Goal: Task Accomplishment & Management: Complete application form

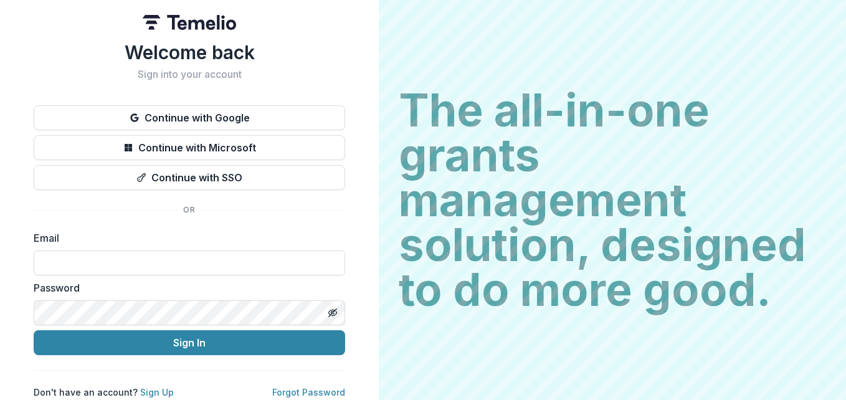
click at [234, 265] on input at bounding box center [189, 262] width 311 height 25
type input "**********"
click at [296, 387] on link "Forgot Password" at bounding box center [308, 392] width 73 height 11
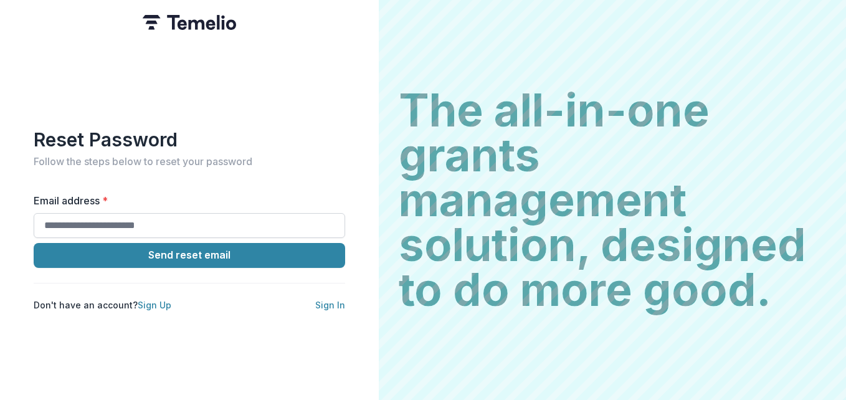
click at [201, 216] on input "Email address *" at bounding box center [189, 225] width 311 height 25
type input "**********"
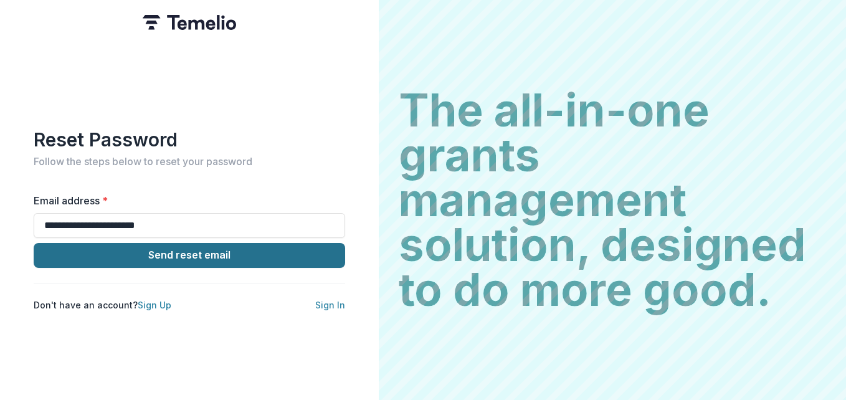
click at [209, 251] on button "Send reset email" at bounding box center [189, 255] width 311 height 25
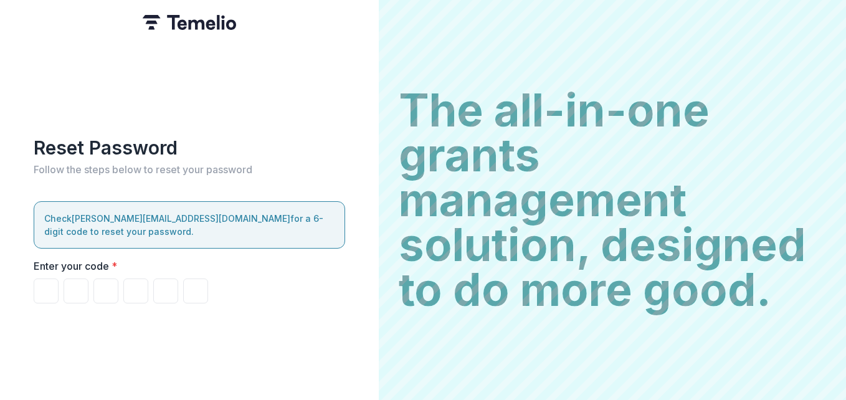
type input "*"
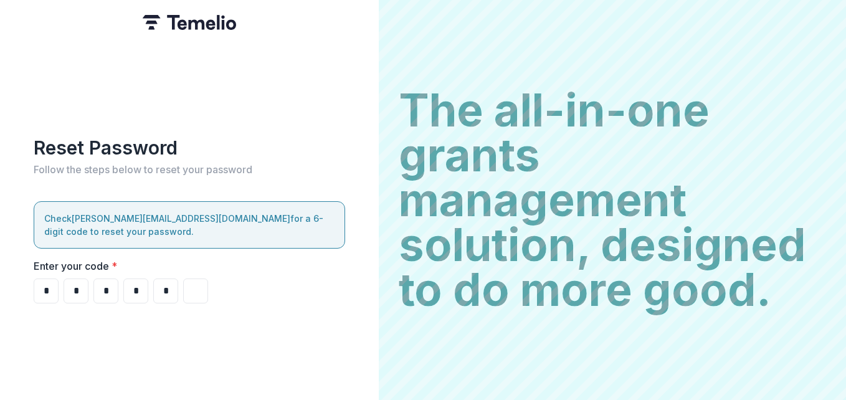
type input "*"
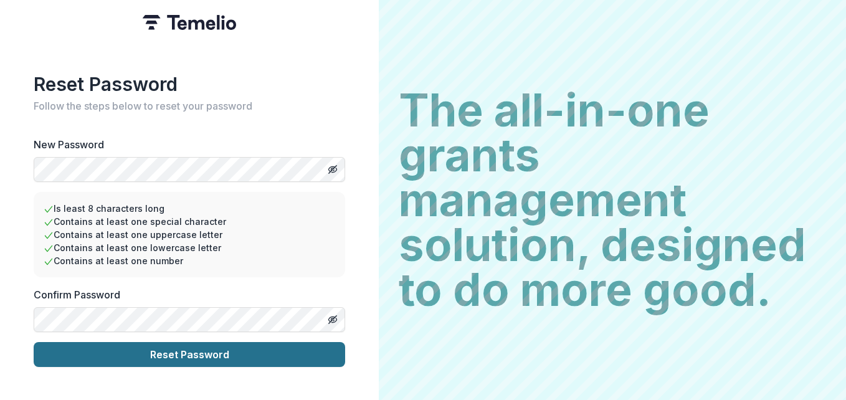
click at [175, 348] on button "Reset Password" at bounding box center [189, 354] width 311 height 25
click at [202, 351] on button "Reset Password" at bounding box center [189, 354] width 311 height 25
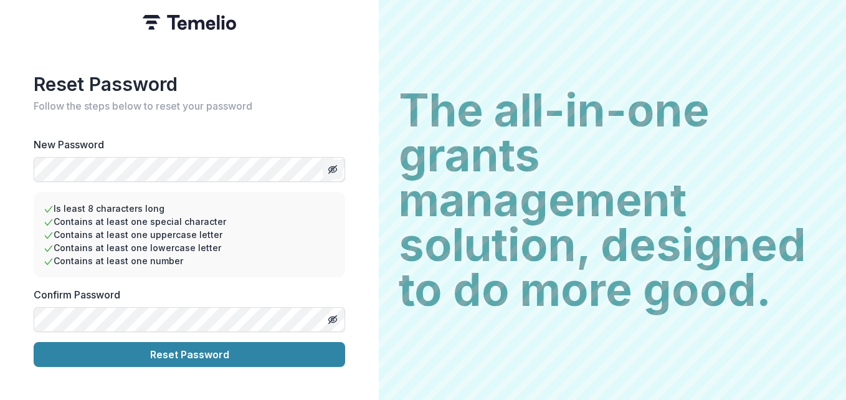
click at [333, 168] on icon "Toggle password visibility" at bounding box center [332, 169] width 2 height 2
click at [337, 315] on icon "Toggle password visibility" at bounding box center [333, 319] width 10 height 10
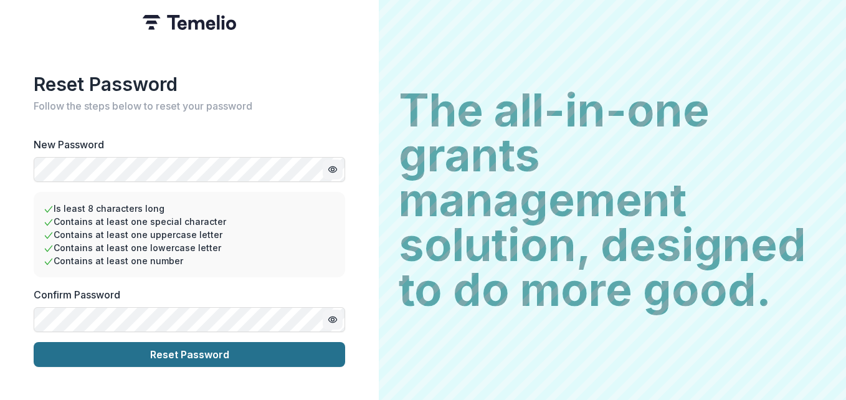
click at [199, 350] on button "Reset Password" at bounding box center [189, 354] width 311 height 25
click at [175, 350] on button "Reset Password" at bounding box center [189, 354] width 311 height 25
click at [214, 352] on button "Reset Password" at bounding box center [189, 354] width 311 height 25
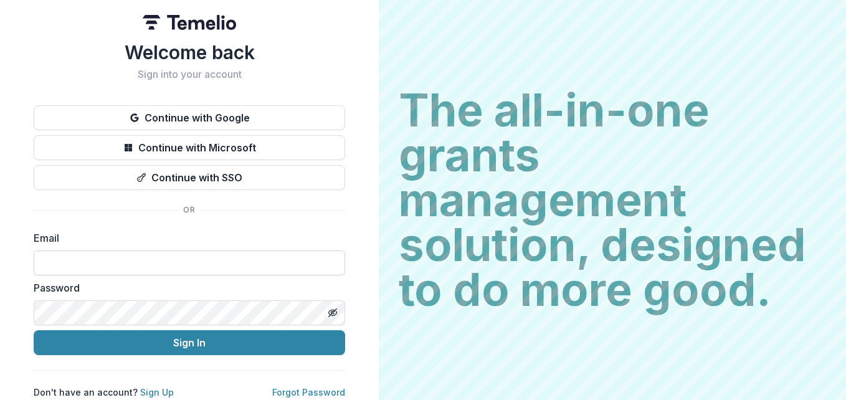
click at [111, 252] on input at bounding box center [189, 262] width 311 height 25
type input "**********"
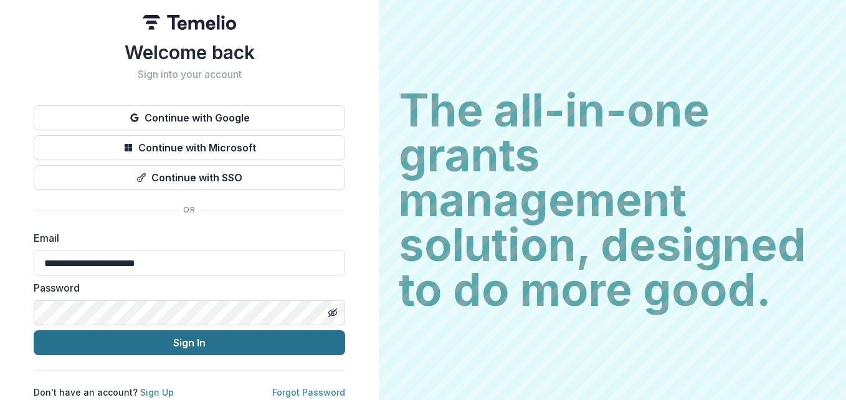
click at [174, 343] on button "Sign In" at bounding box center [189, 342] width 311 height 25
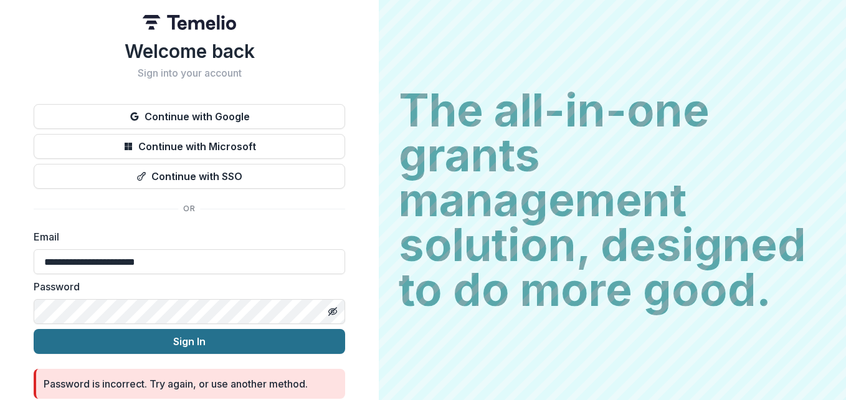
scroll to position [52, 0]
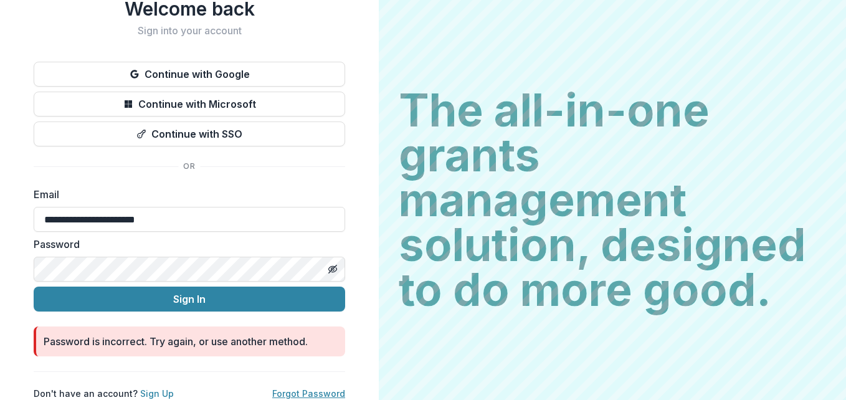
click at [303, 388] on link "Forgot Password" at bounding box center [308, 393] width 73 height 11
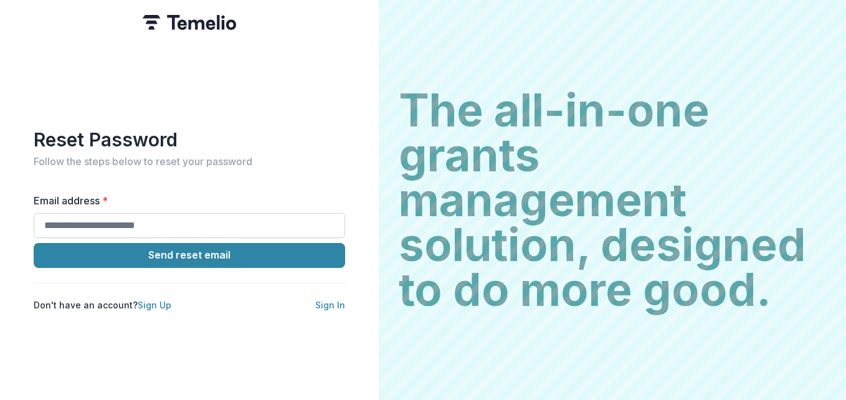
click at [188, 225] on input "Email address *" at bounding box center [189, 225] width 311 height 25
type input "**********"
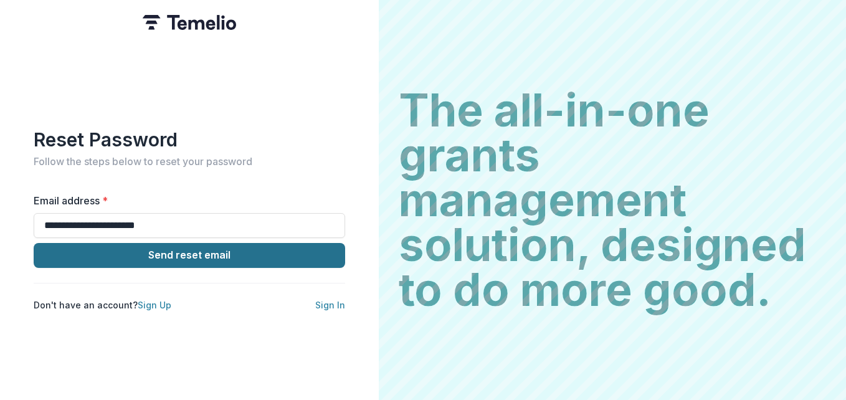
click at [207, 255] on button "Send reset email" at bounding box center [189, 255] width 311 height 25
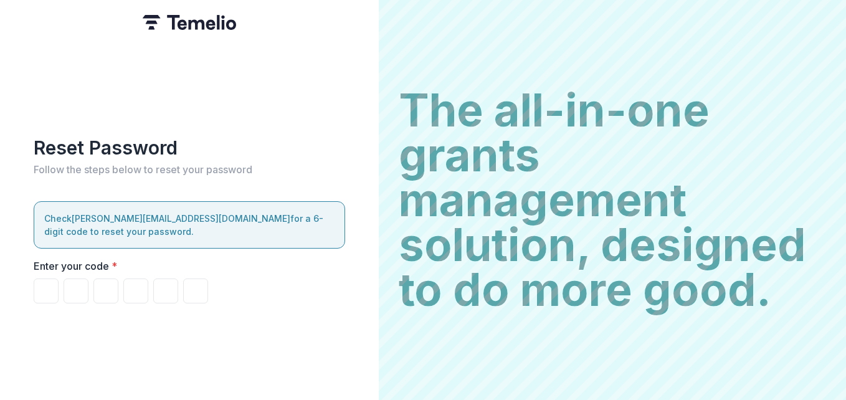
type input "*"
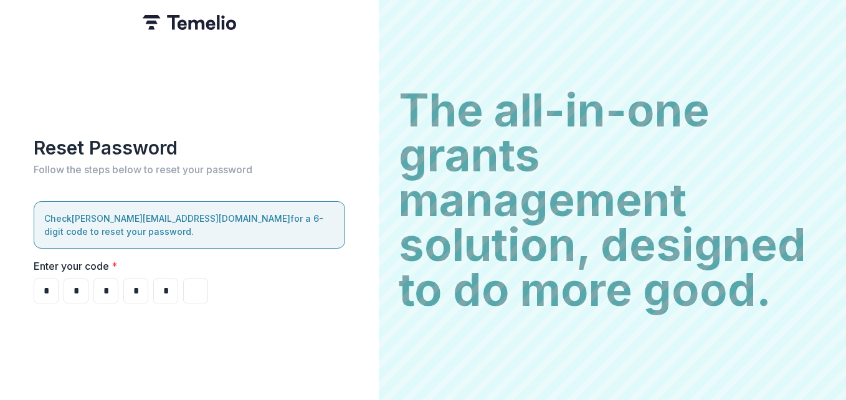
type input "*"
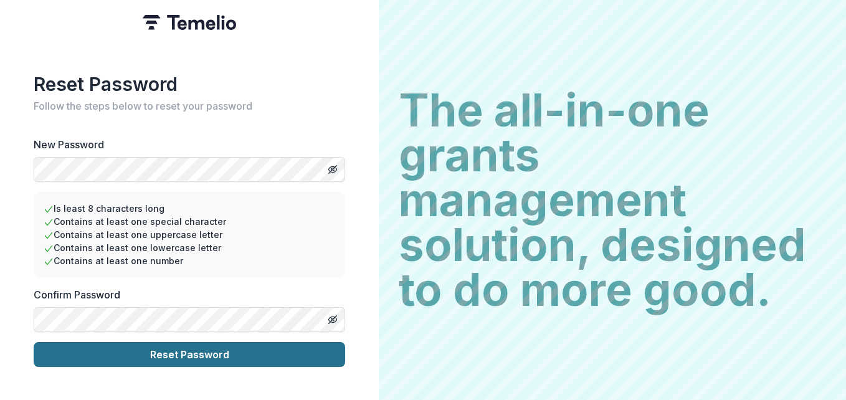
click at [201, 346] on button "Reset Password" at bounding box center [189, 354] width 311 height 25
click at [189, 349] on button "Reset Password" at bounding box center [189, 354] width 311 height 25
click at [218, 350] on button "Reset Password" at bounding box center [189, 354] width 311 height 25
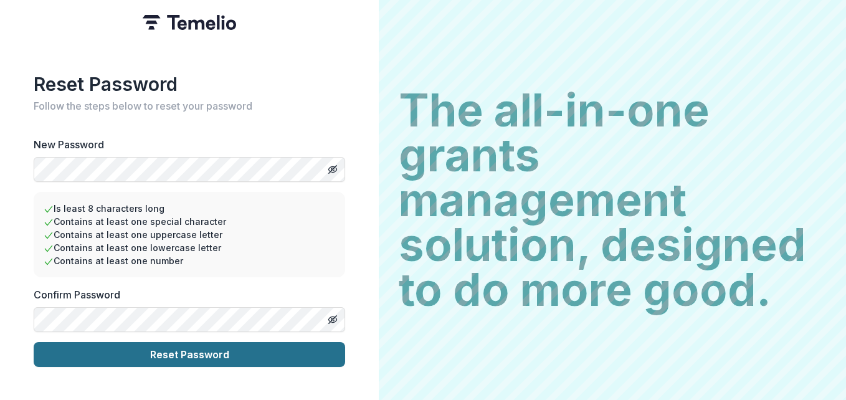
click at [212, 351] on button "Reset Password" at bounding box center [189, 354] width 311 height 25
click at [199, 352] on button "Reset Password" at bounding box center [189, 354] width 311 height 25
click at [167, 348] on button "Reset Password" at bounding box center [189, 354] width 311 height 25
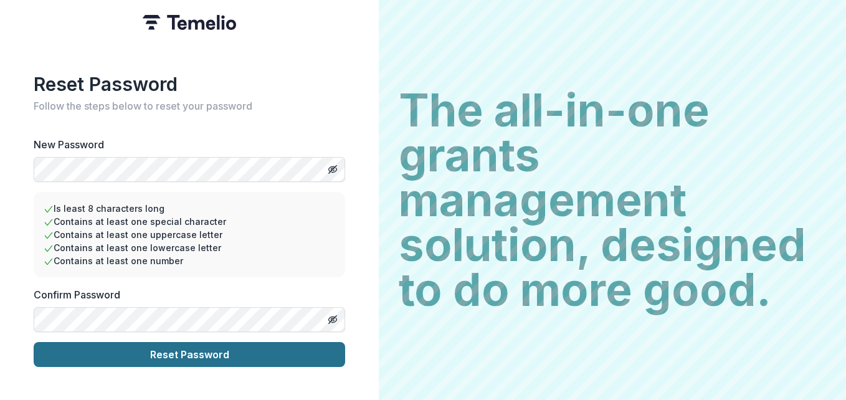
click at [167, 348] on button "Reset Password" at bounding box center [189, 354] width 311 height 25
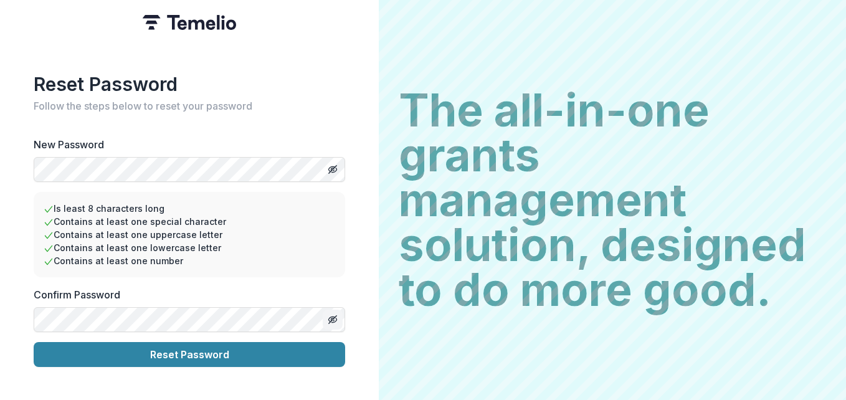
click at [330, 314] on icon "Toggle password visibility" at bounding box center [333, 319] width 10 height 10
click at [323, 309] on button "Toggle password visibility" at bounding box center [333, 319] width 20 height 20
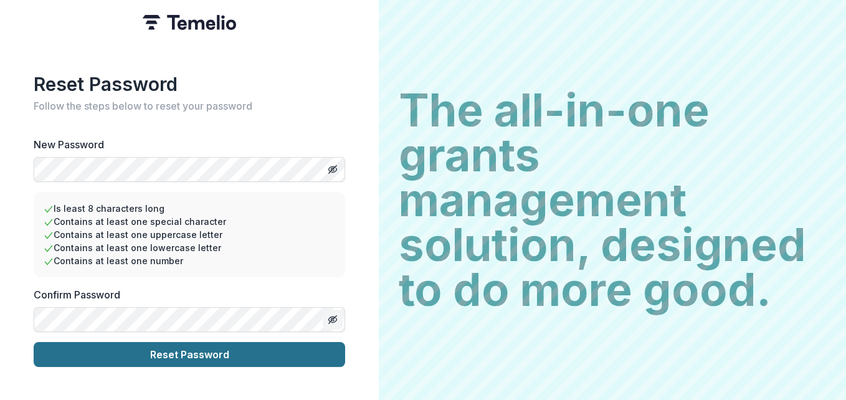
click at [159, 350] on button "Reset Password" at bounding box center [189, 354] width 311 height 25
click at [161, 351] on button "Reset Password" at bounding box center [189, 354] width 311 height 25
click at [34, 342] on button "Reset Password" at bounding box center [189, 354] width 311 height 25
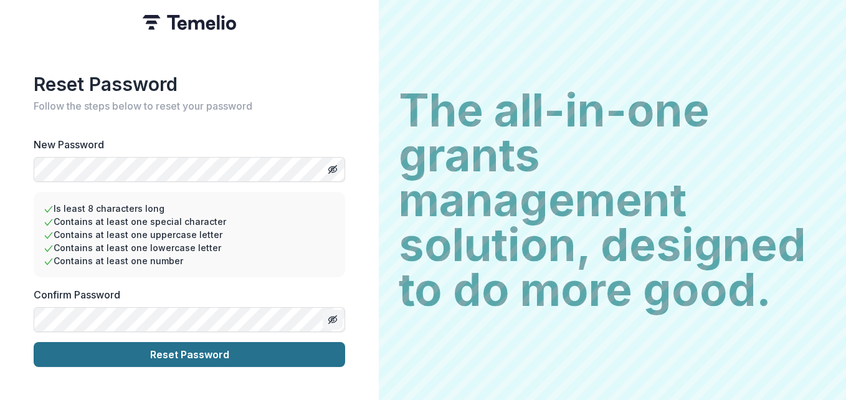
click at [34, 342] on button "Reset Password" at bounding box center [189, 354] width 311 height 25
click at [198, 349] on button "Reset Password" at bounding box center [189, 354] width 311 height 25
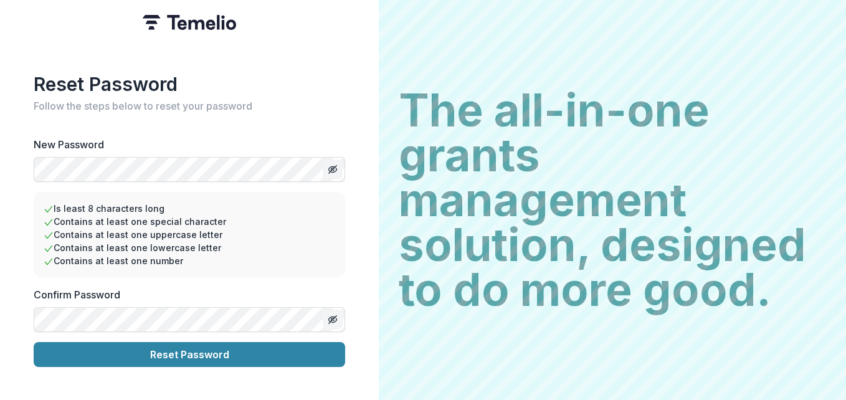
click at [336, 166] on line "Toggle password visibility" at bounding box center [332, 169] width 7 height 7
click at [335, 316] on line "Toggle password visibility" at bounding box center [332, 319] width 7 height 7
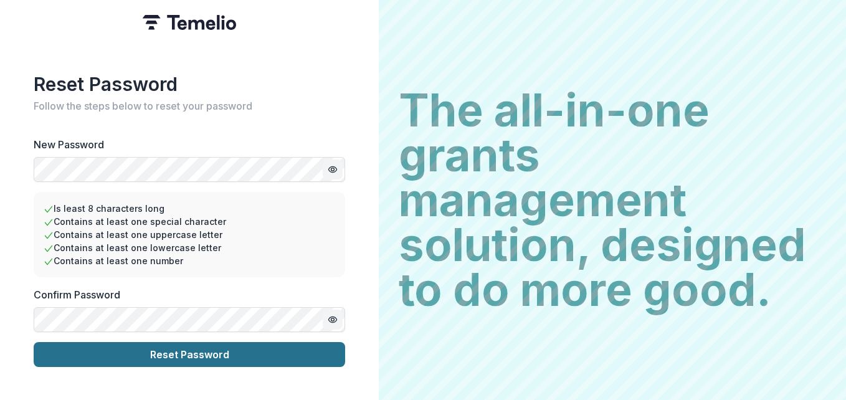
click at [156, 351] on button "Reset Password" at bounding box center [189, 354] width 311 height 25
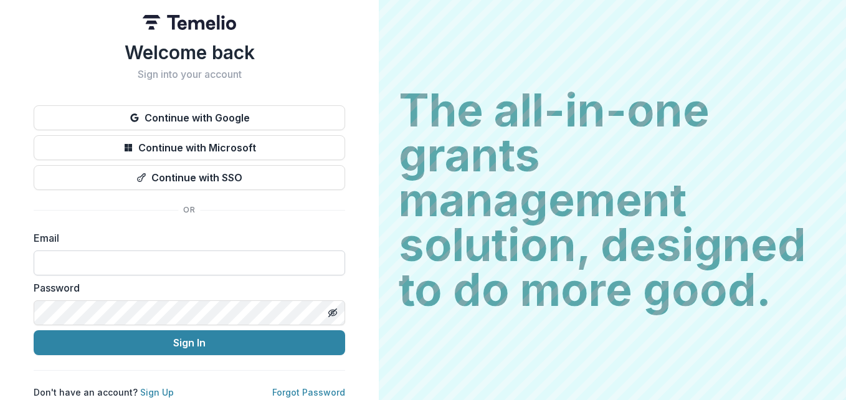
drag, startPoint x: 0, startPoint y: 0, endPoint x: 163, endPoint y: 262, distance: 308.8
click at [163, 262] on input at bounding box center [189, 262] width 311 height 25
type input "**********"
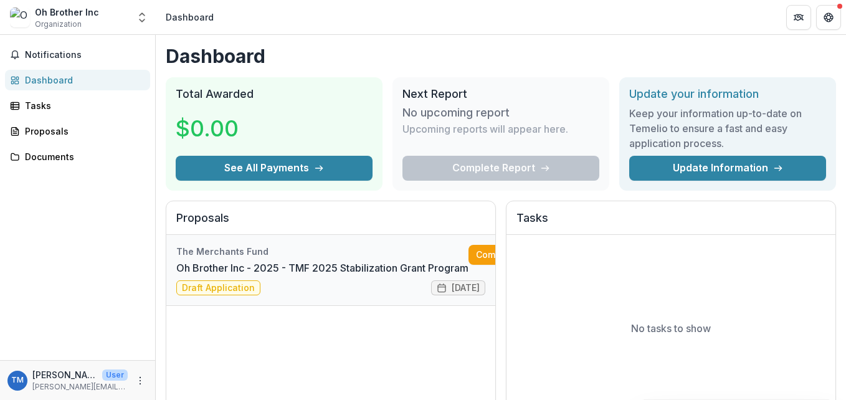
click at [229, 275] on link "Oh Brother Inc - 2025 - TMF 2025 Stabilization Grant Program" at bounding box center [322, 267] width 292 height 15
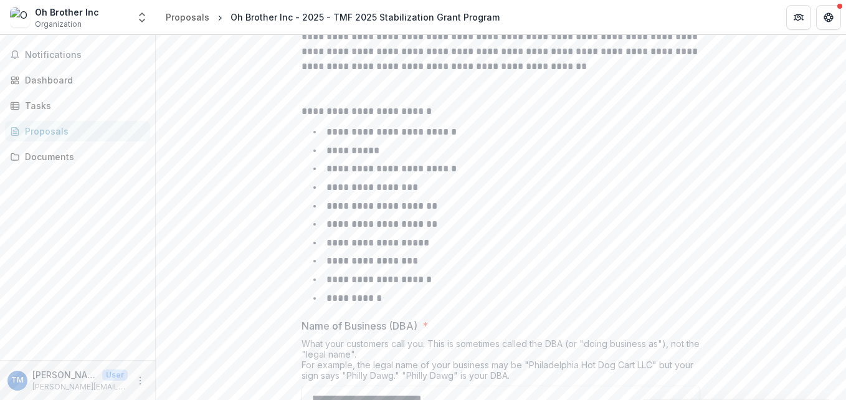
scroll to position [694, 0]
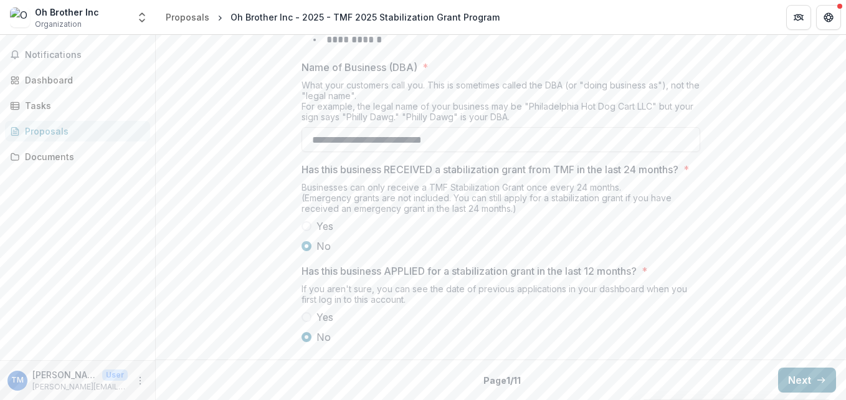
click at [793, 379] on button "Next" at bounding box center [807, 379] width 58 height 25
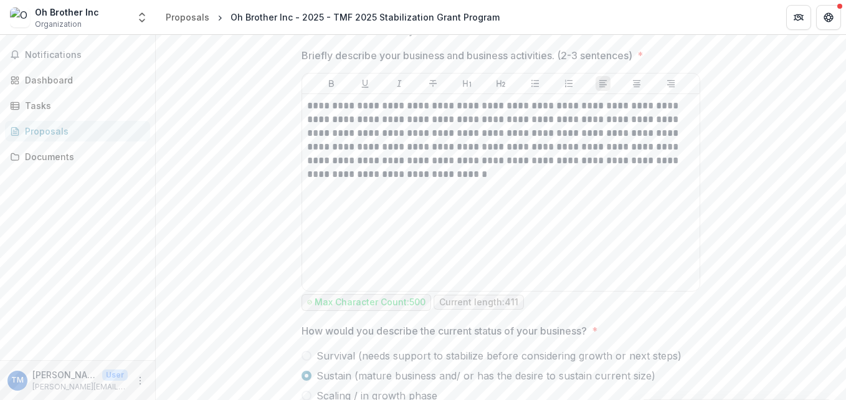
scroll to position [800, 0]
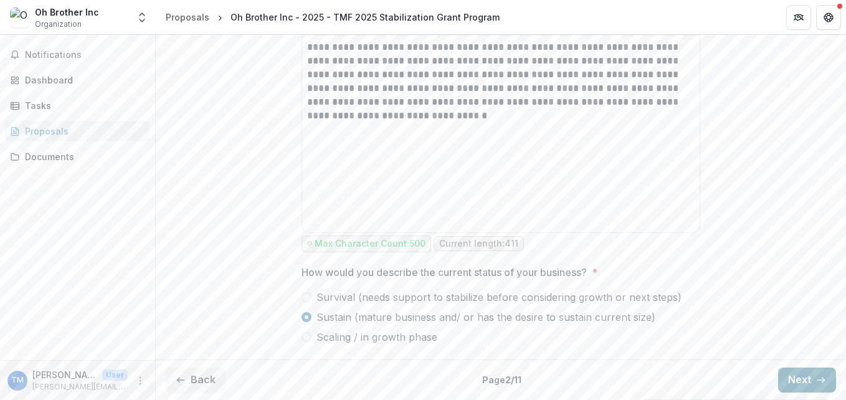
click at [796, 384] on button "Next" at bounding box center [807, 379] width 58 height 25
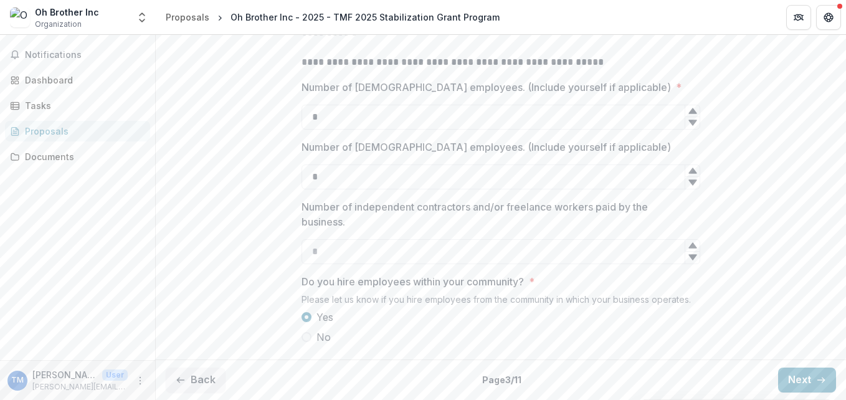
scroll to position [502, 0]
click at [787, 376] on button "Next" at bounding box center [807, 379] width 58 height 25
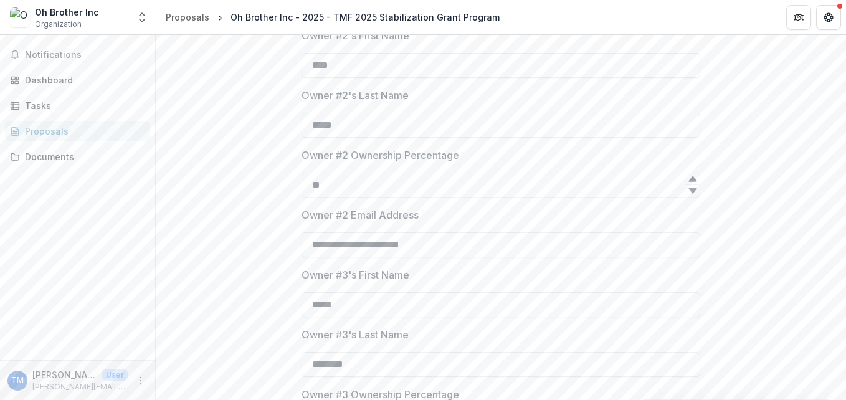
scroll to position [771, 0]
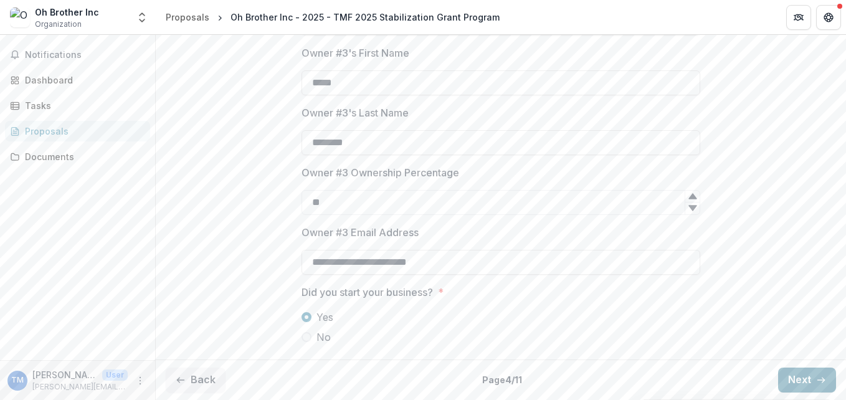
click at [790, 373] on button "Next" at bounding box center [807, 379] width 58 height 25
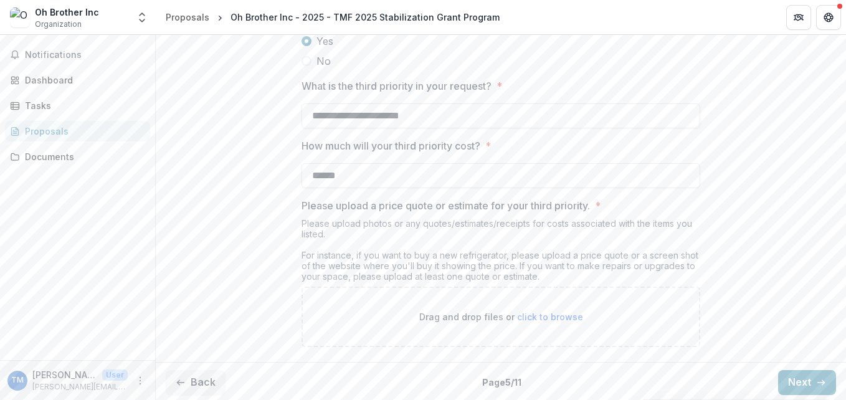
scroll to position [2158, 0]
click at [821, 381] on icon "button" at bounding box center [821, 380] width 10 height 10
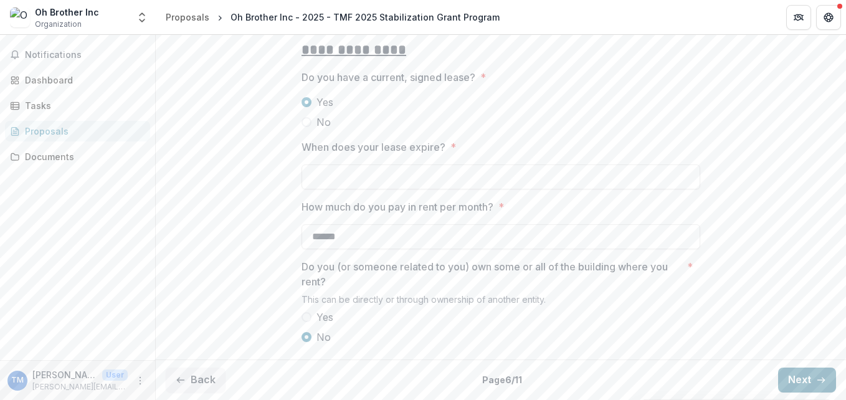
scroll to position [388, 0]
click at [453, 174] on input "When does your lease expire? *" at bounding box center [500, 176] width 399 height 25
type input "****"
click at [800, 377] on button "Next" at bounding box center [807, 379] width 58 height 25
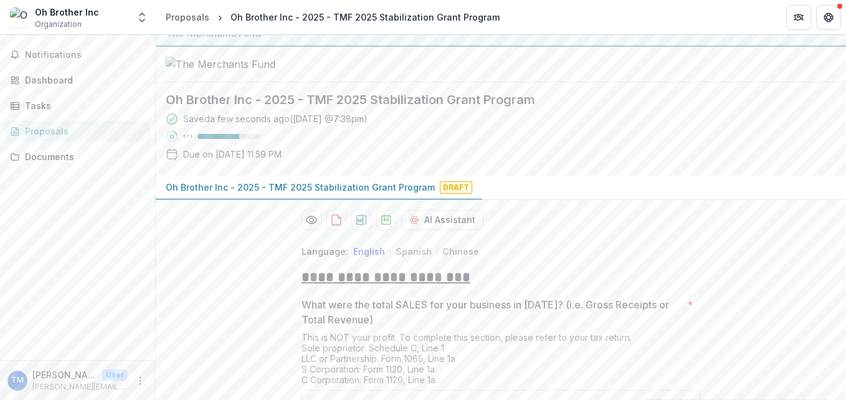
scroll to position [201, 0]
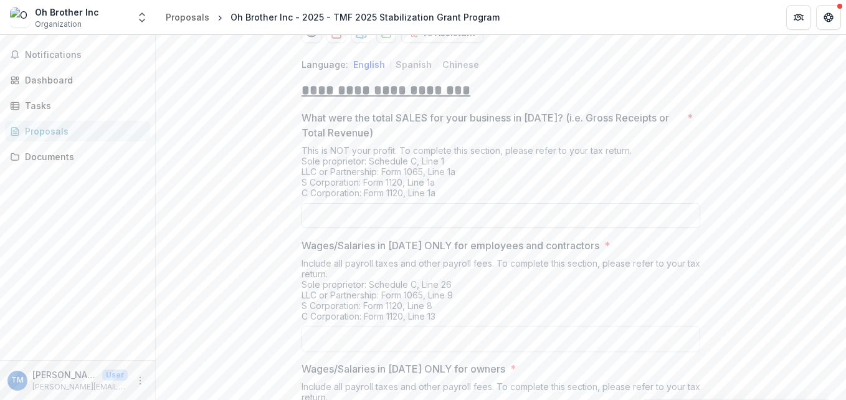
click at [426, 228] on input "What were the total SALES for your business in 2024? (i.e. Gross Receipts or To…" at bounding box center [500, 215] width 399 height 25
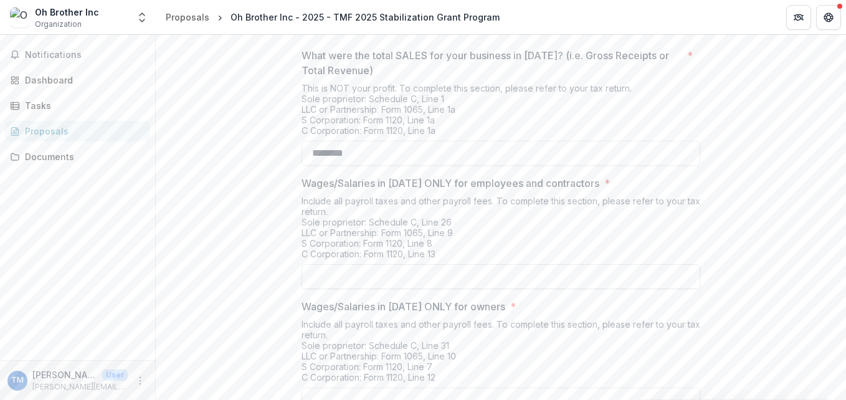
type input "********"
click at [426, 289] on input "Wages/Salaries in 2024 ONLY for employees and contractors *" at bounding box center [500, 276] width 399 height 25
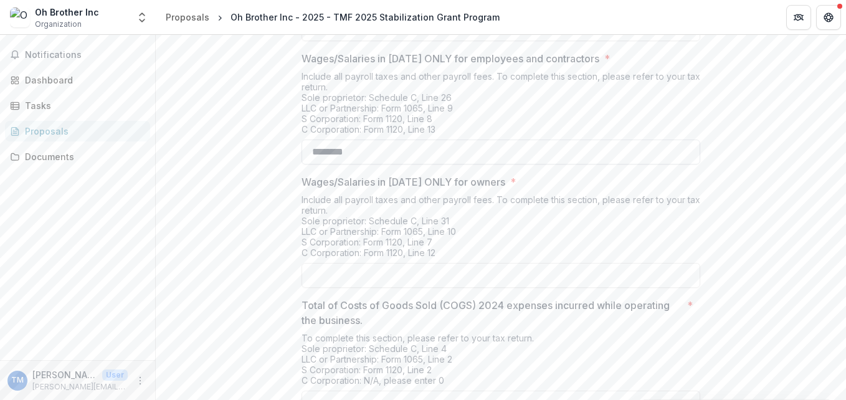
scroll to position [450, 0]
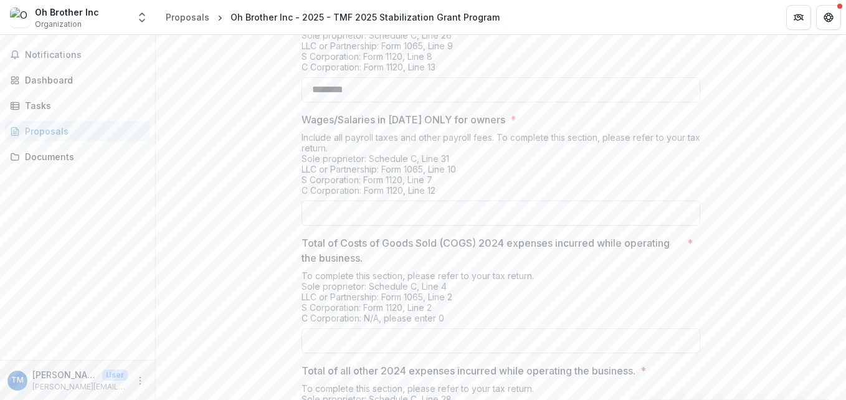
type input "********"
click at [453, 225] on input "Wages/Salaries in 2024 ONLY for owners *" at bounding box center [500, 212] width 399 height 25
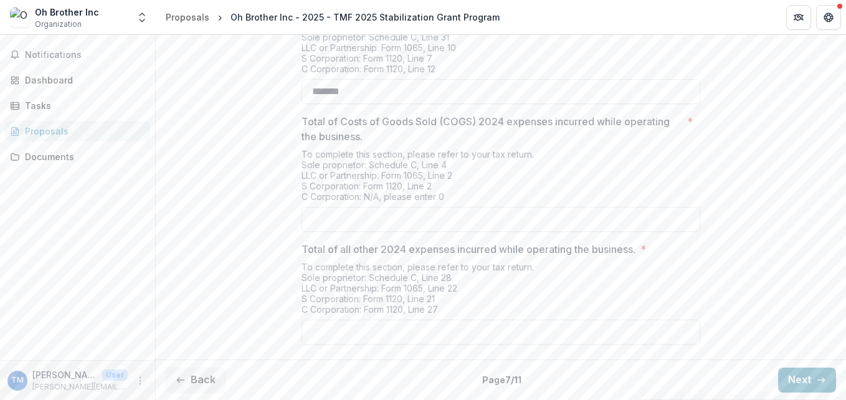
type input "*******"
click at [433, 232] on input "Total of Costs of Goods Sold (COGS) 2024 expenses incurred while operating the …" at bounding box center [500, 219] width 399 height 25
type input "********"
click at [408, 329] on input "Total of all other 2024 expenses incurred while operating the business. *" at bounding box center [500, 331] width 399 height 25
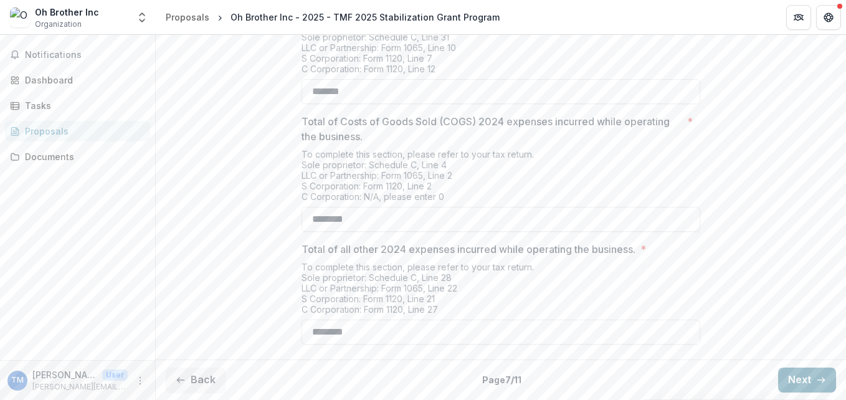
type input "********"
click at [793, 384] on button "Next" at bounding box center [807, 379] width 58 height 25
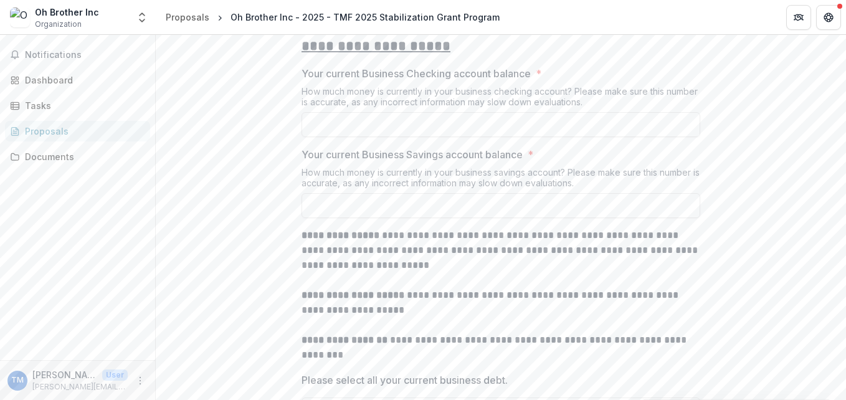
scroll to position [183, 0]
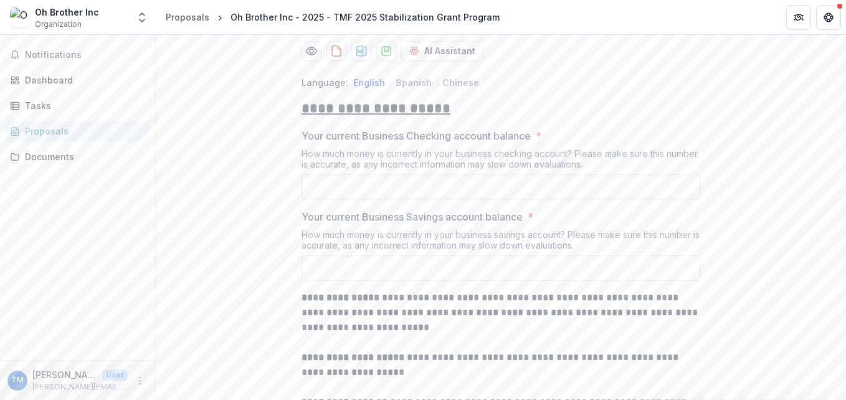
click at [524, 199] on input "Your current Business Checking account balance *" at bounding box center [500, 186] width 399 height 25
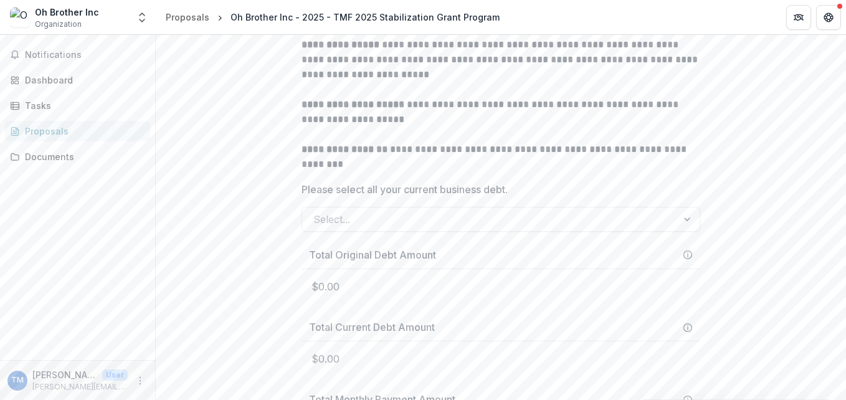
scroll to position [657, 0]
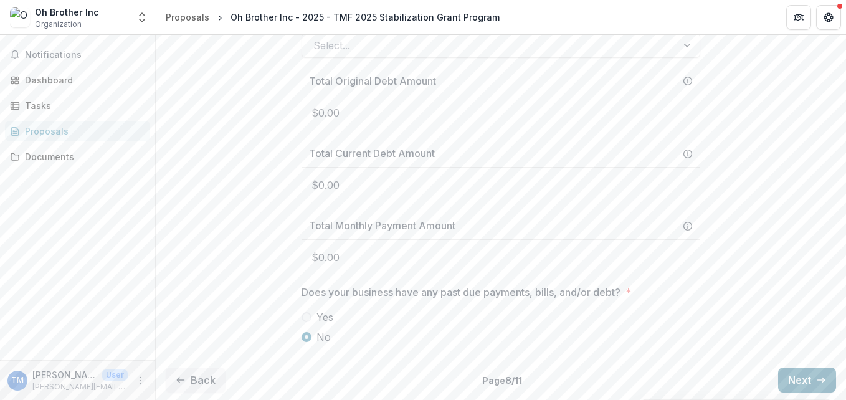
type input "*******"
click at [803, 374] on button "Next" at bounding box center [807, 379] width 58 height 25
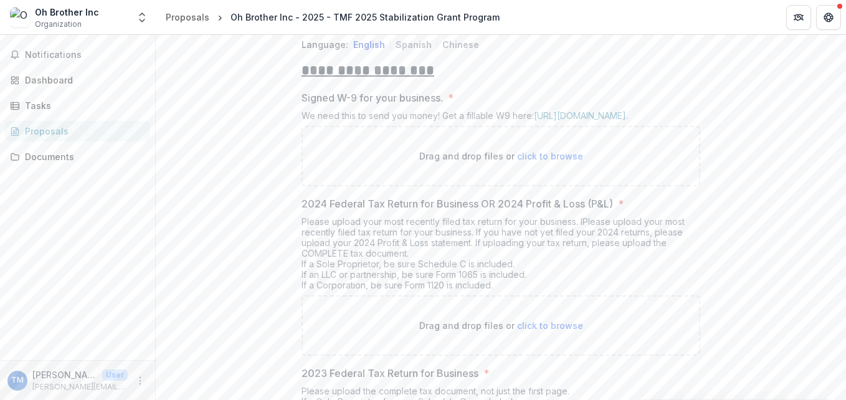
scroll to position [346, 0]
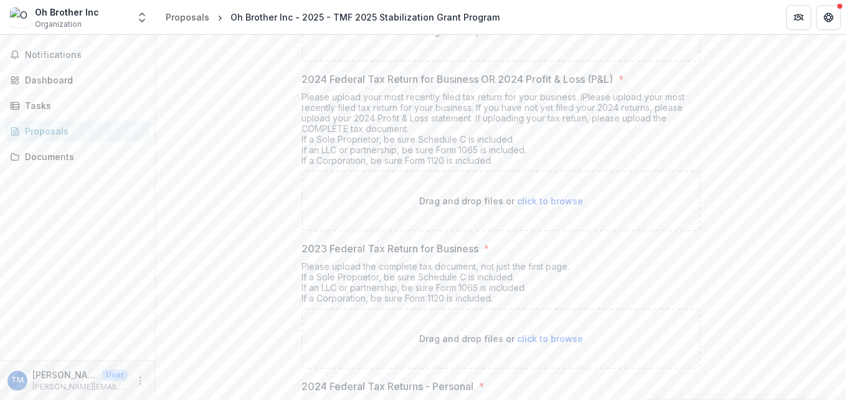
click at [536, 206] on span "click to browse" at bounding box center [550, 201] width 66 height 11
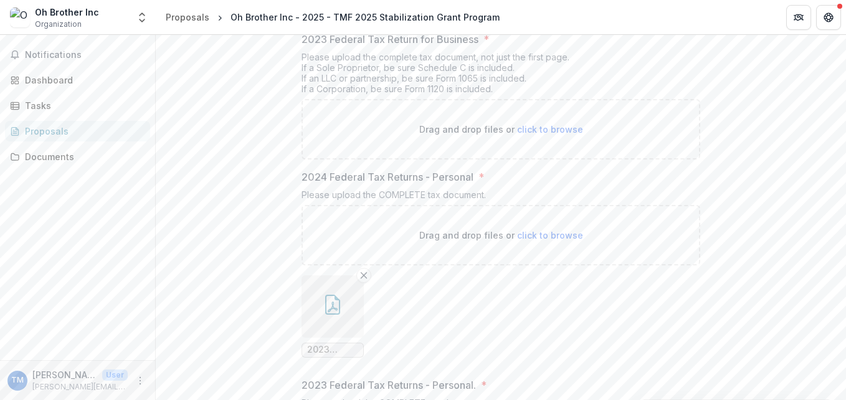
scroll to position [719, 0]
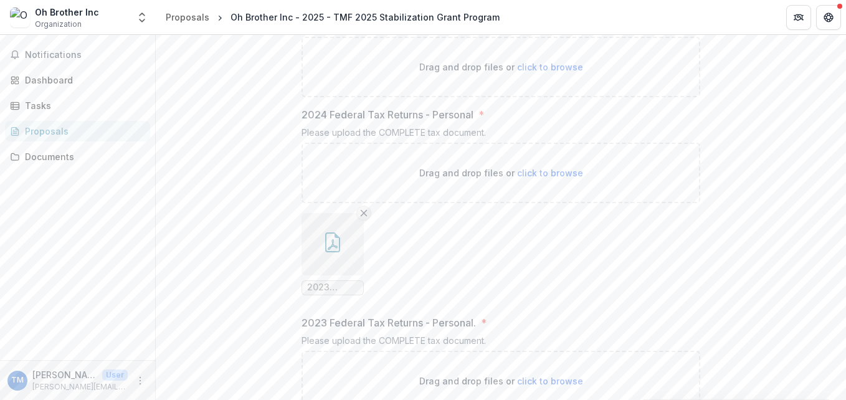
click at [362, 215] on line "Remove File" at bounding box center [364, 213] width 6 height 6
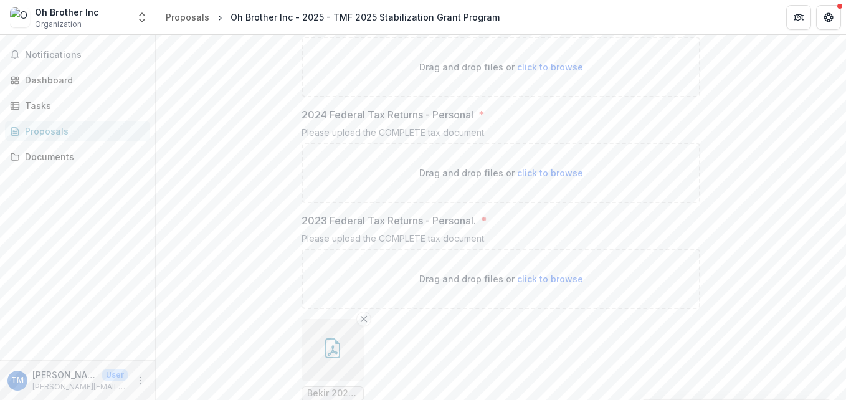
scroll to position [781, 0]
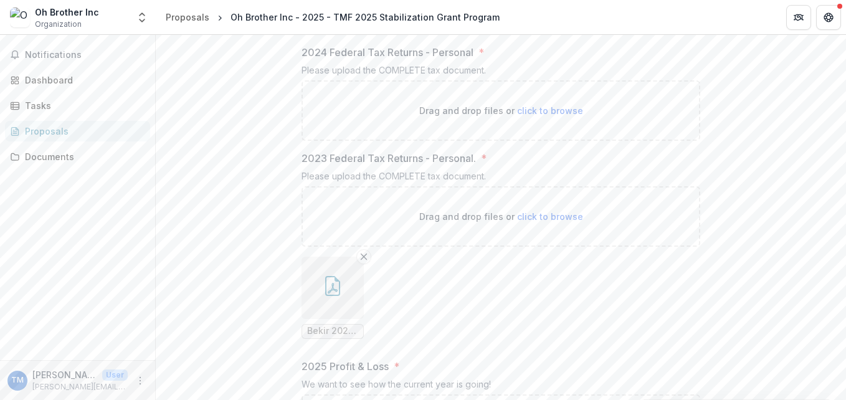
click at [540, 222] on span "click to browse" at bounding box center [550, 216] width 66 height 11
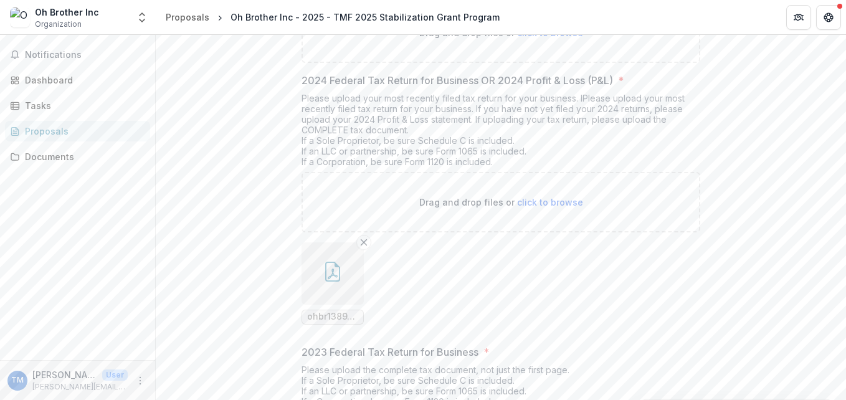
scroll to position [220, 0]
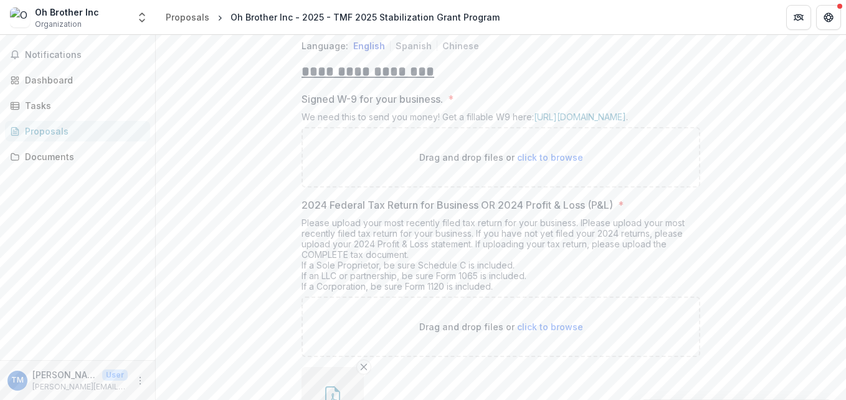
click at [541, 163] on span "click to browse" at bounding box center [550, 157] width 66 height 11
click at [530, 163] on span "click to browse" at bounding box center [550, 157] width 66 height 11
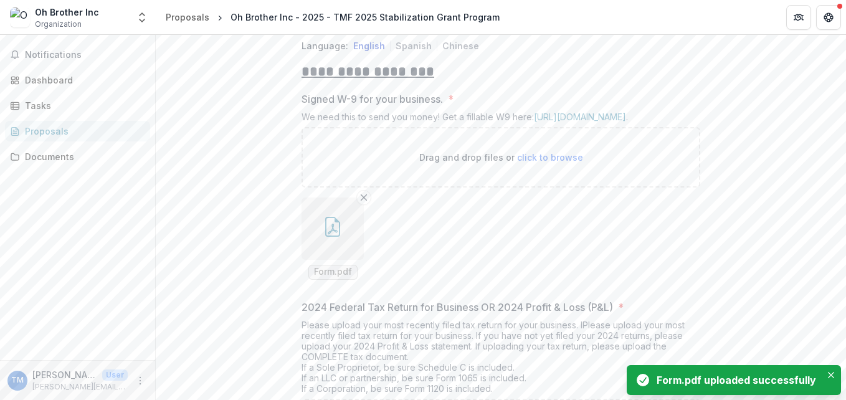
click at [828, 367] on div "Form.pdf uploaded successfully" at bounding box center [733, 380] width 214 height 30
click at [832, 370] on button "Close" at bounding box center [830, 374] width 15 height 15
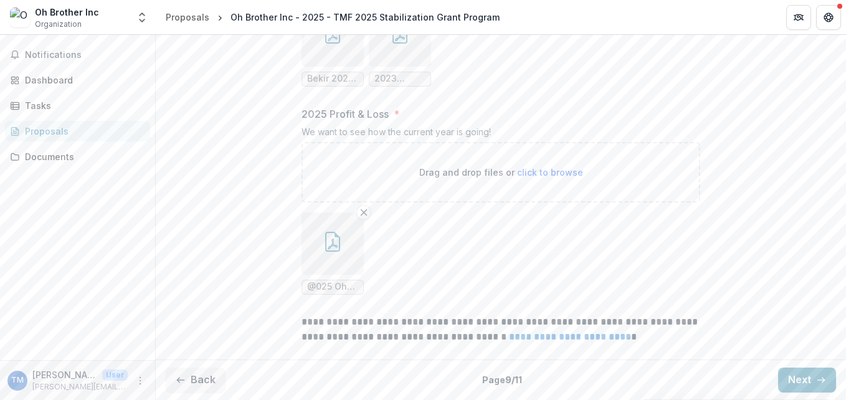
scroll to position [1194, 0]
click at [801, 382] on button "Next" at bounding box center [807, 379] width 58 height 25
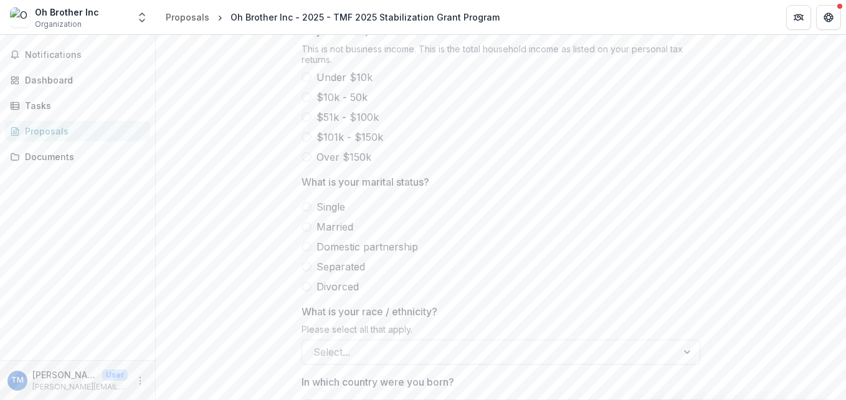
scroll to position [753, 0]
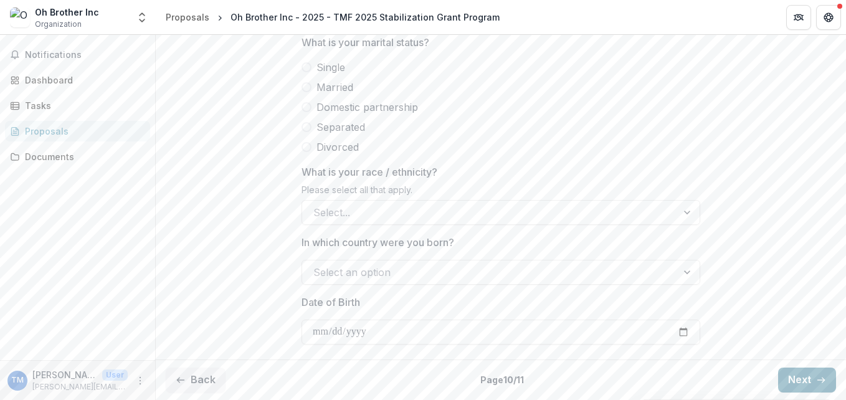
click at [813, 373] on button "Next" at bounding box center [807, 379] width 58 height 25
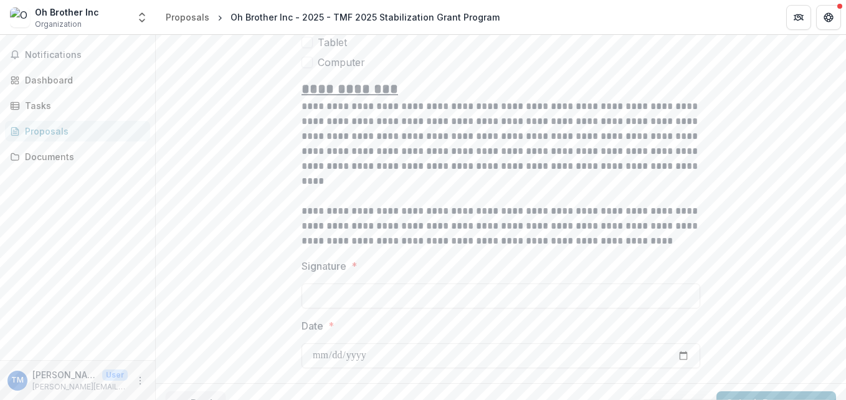
scroll to position [1127, 0]
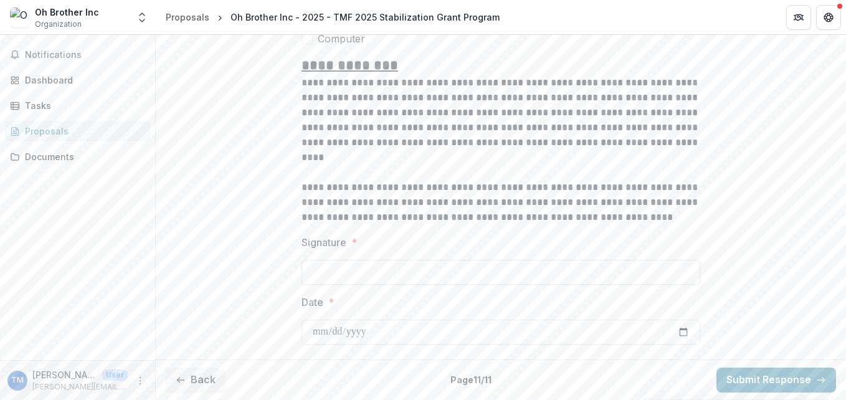
click at [413, 284] on input "Signature *" at bounding box center [500, 272] width 399 height 25
type input "*"
type input "**********"
click at [370, 339] on input "Date *" at bounding box center [500, 331] width 399 height 25
click at [324, 341] on input "Date *" at bounding box center [500, 331] width 399 height 25
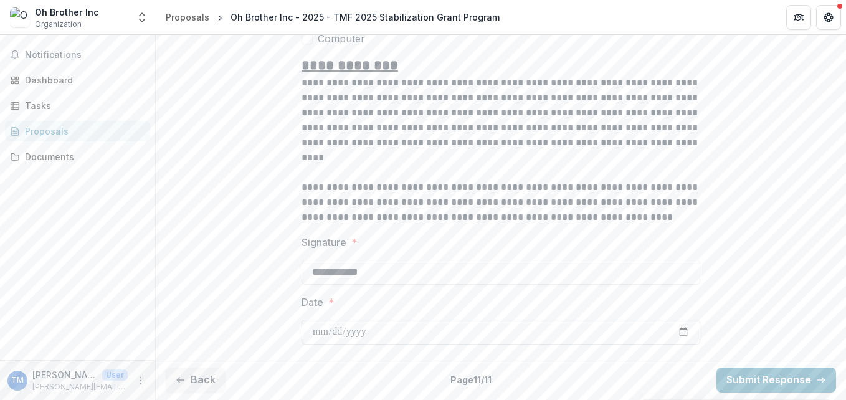
type input "**********"
click at [605, 382] on div "Back Page 11 / 11 Submit Response" at bounding box center [501, 379] width 690 height 40
click at [786, 387] on button "Submit Response" at bounding box center [776, 379] width 120 height 25
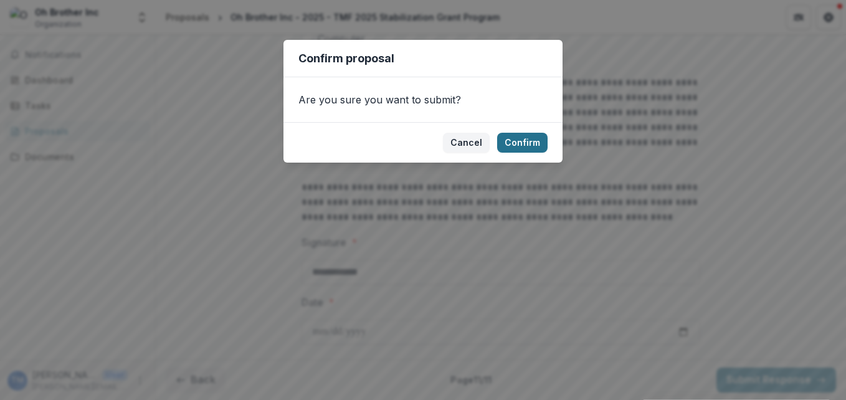
click at [516, 142] on button "Confirm" at bounding box center [522, 143] width 50 height 20
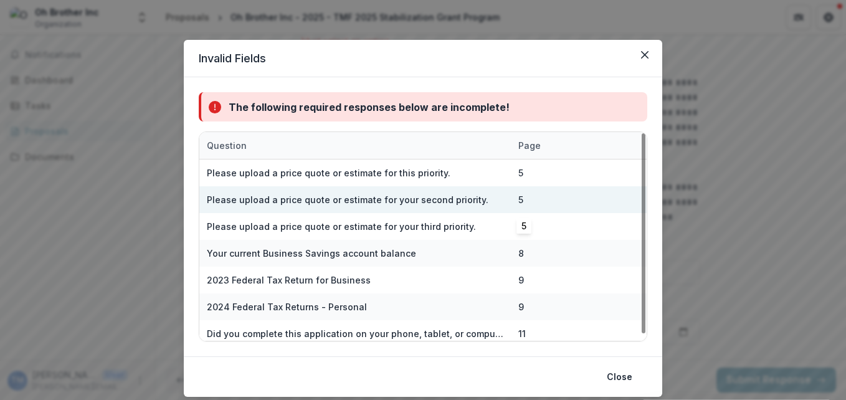
scroll to position [6, 0]
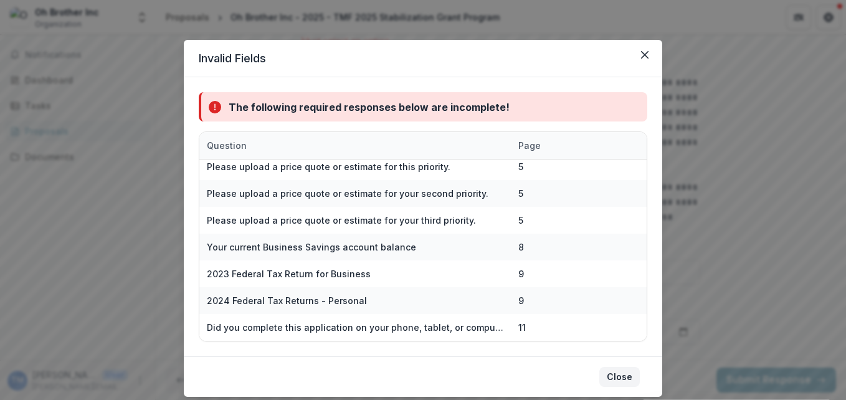
click at [621, 376] on button "Close" at bounding box center [619, 377] width 40 height 20
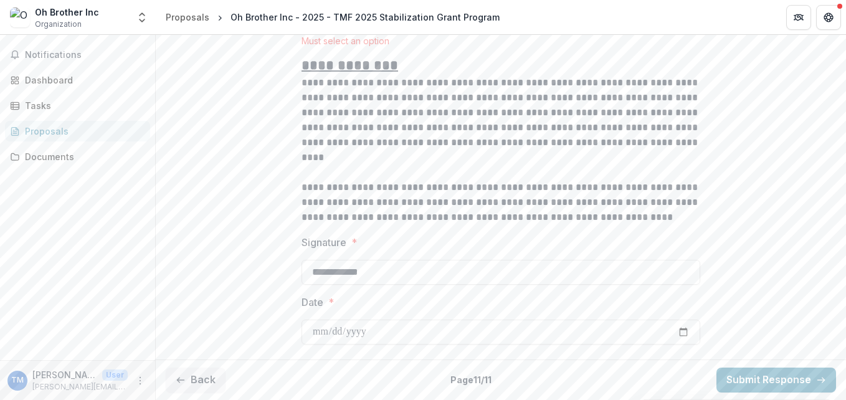
click at [306, 29] on span at bounding box center [306, 22] width 11 height 11
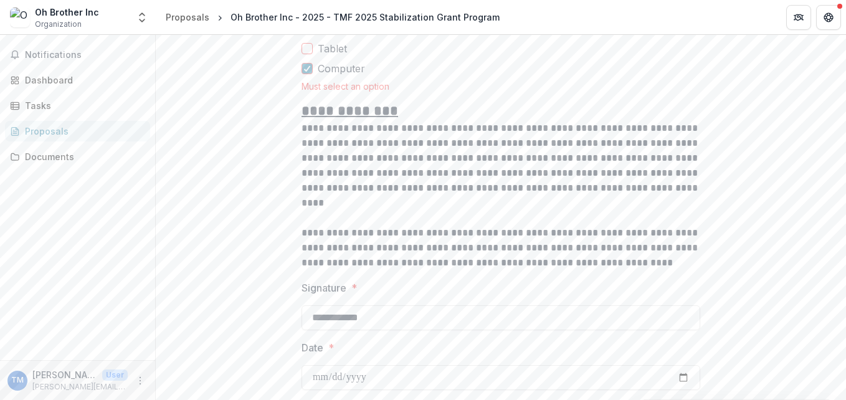
scroll to position [1151, 0]
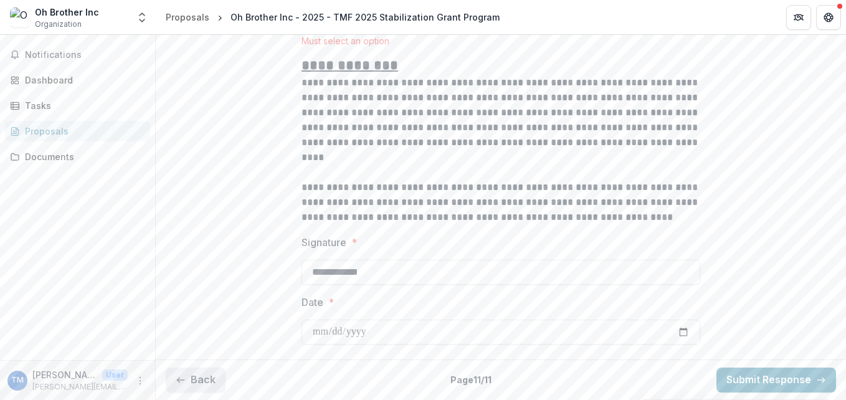
click at [192, 381] on button "Back" at bounding box center [196, 379] width 60 height 25
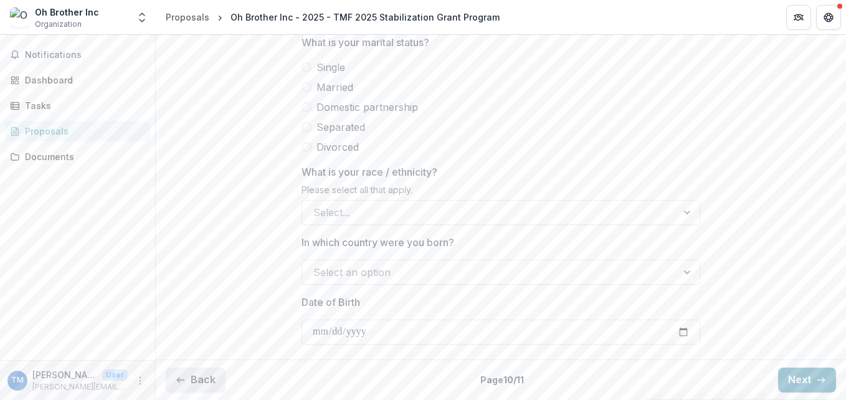
scroll to position [753, 0]
click at [196, 377] on button "Back" at bounding box center [196, 379] width 60 height 25
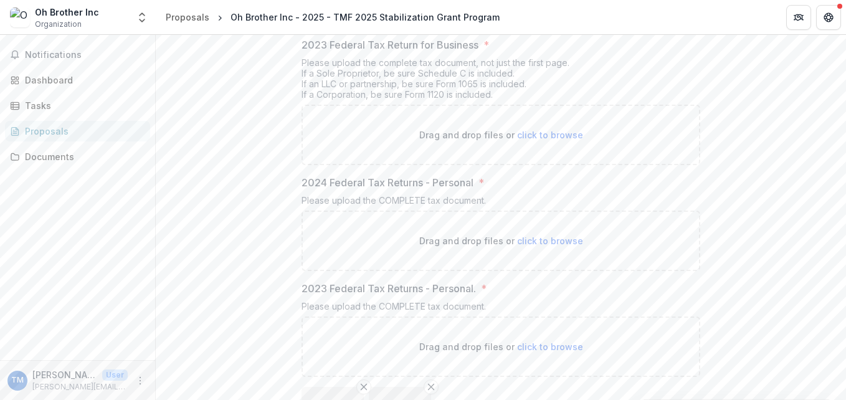
scroll to position [1151, 0]
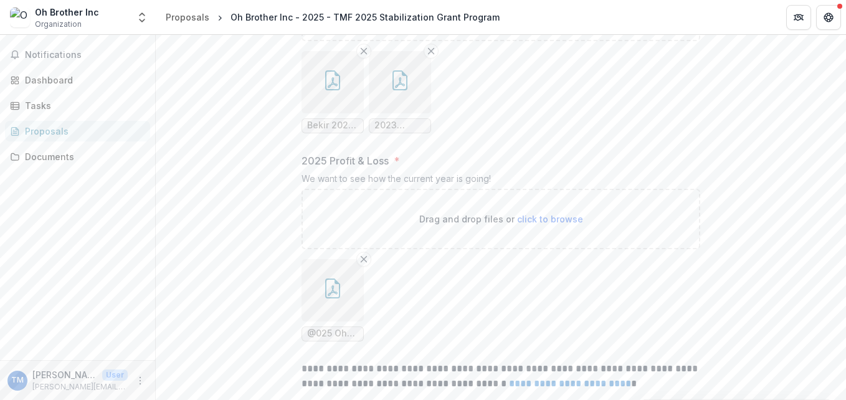
scroll to position [1194, 0]
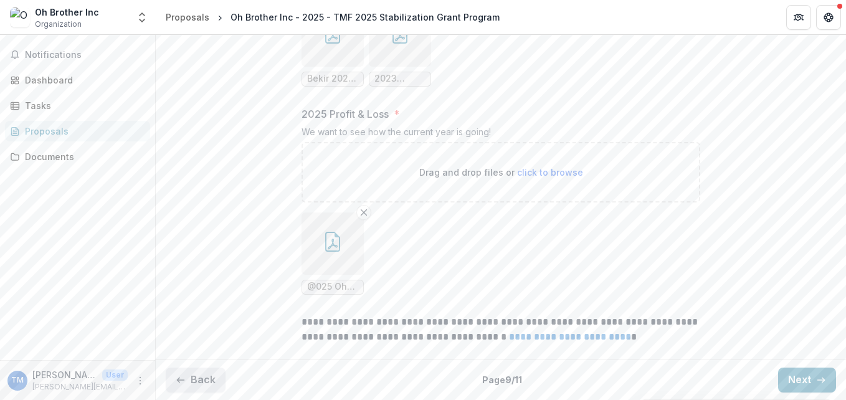
click at [194, 381] on button "Back" at bounding box center [196, 379] width 60 height 25
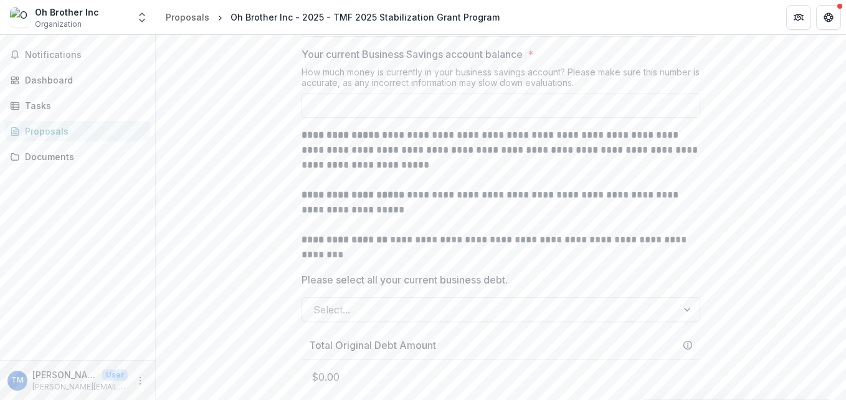
scroll to position [283, 0]
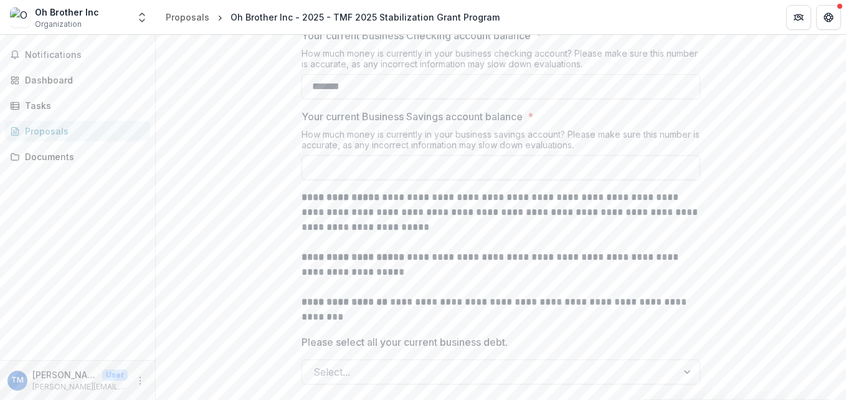
click at [402, 180] on input "Your current Business Savings account balance *" at bounding box center [500, 167] width 399 height 25
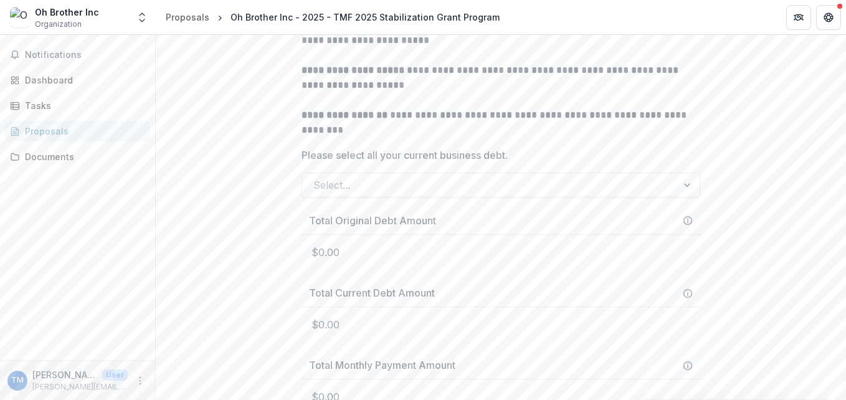
scroll to position [657, 0]
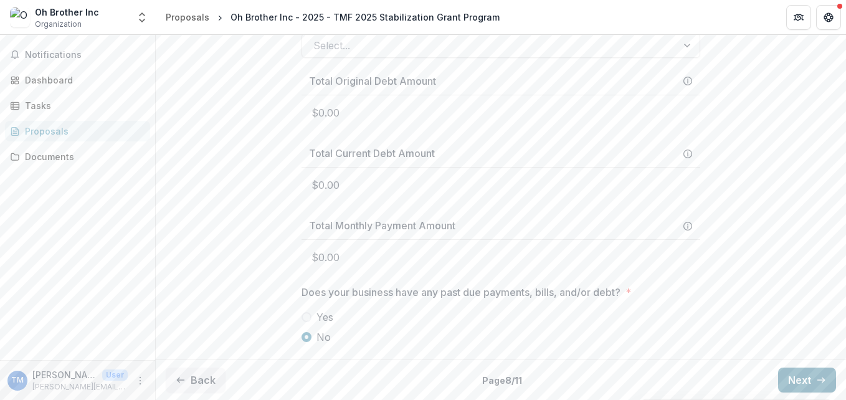
type input "**"
click at [801, 377] on button "Next" at bounding box center [807, 379] width 58 height 25
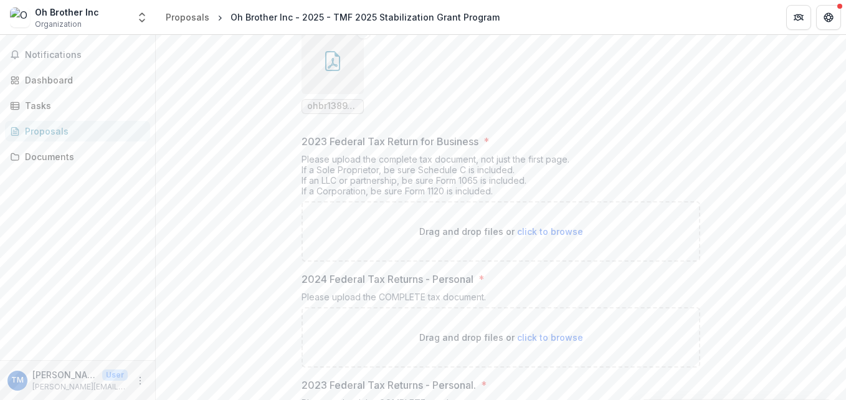
scroll to position [781, 0]
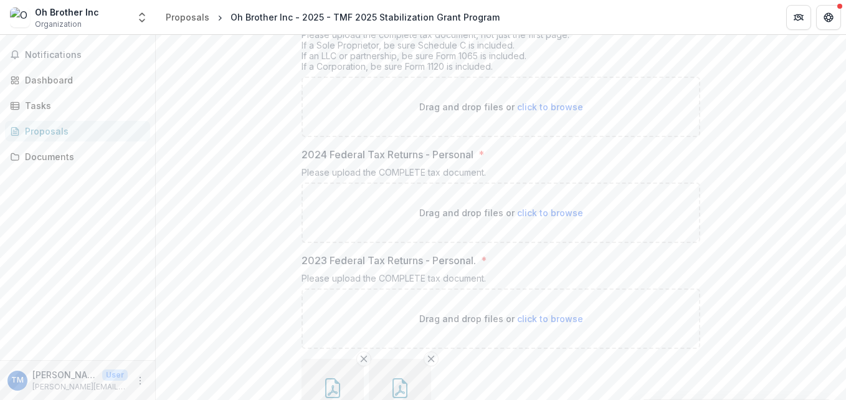
click at [524, 218] on span "click to browse" at bounding box center [550, 212] width 66 height 11
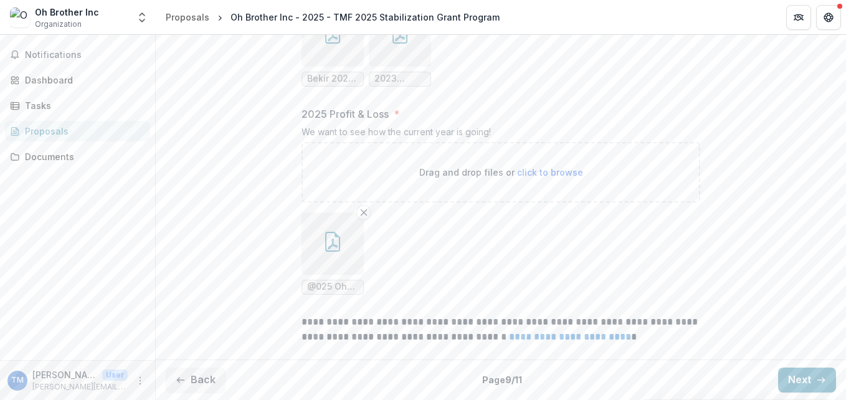
scroll to position [1194, 0]
click at [816, 382] on icon "button" at bounding box center [821, 380] width 10 height 10
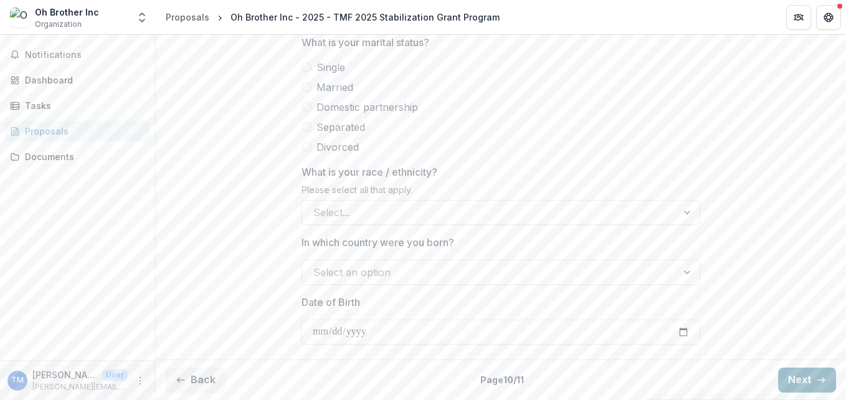
scroll to position [753, 0]
click at [816, 382] on icon "button" at bounding box center [821, 380] width 10 height 10
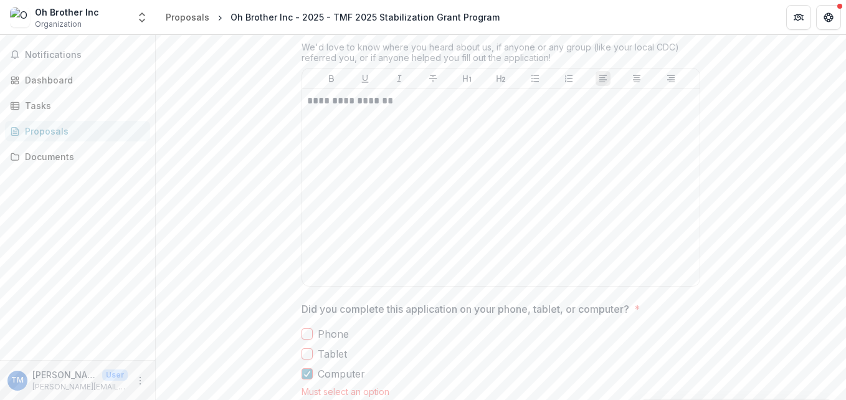
click at [815, 382] on div "**********" at bounding box center [501, 100] width 690 height 1209
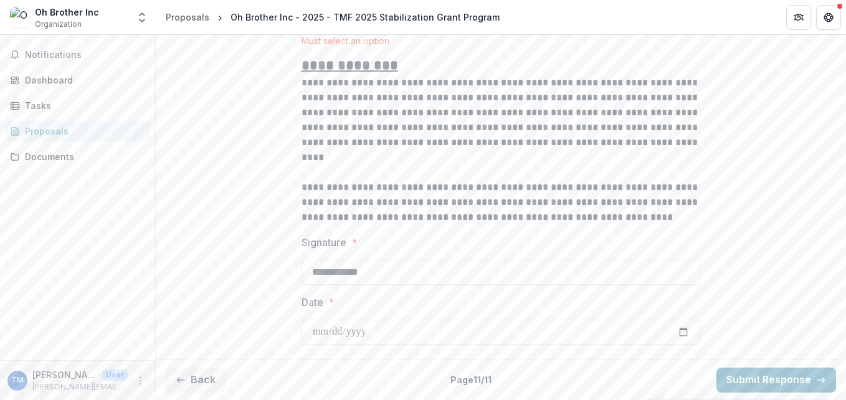
scroll to position [1151, 0]
click at [777, 383] on button "Submit Response" at bounding box center [776, 379] width 120 height 25
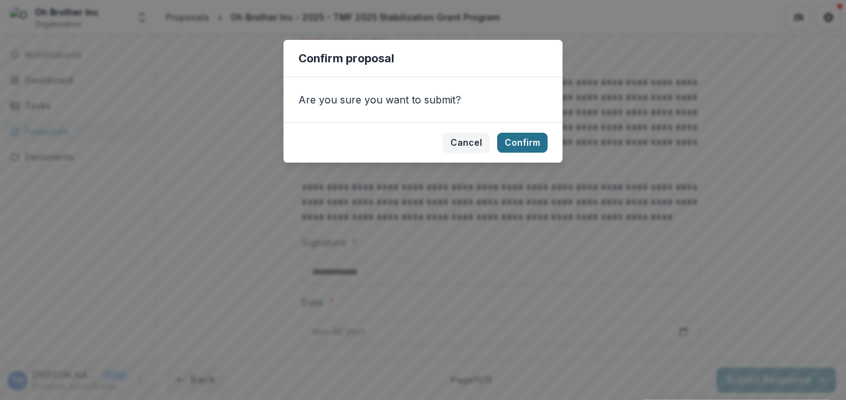
click at [522, 141] on button "Confirm" at bounding box center [522, 143] width 50 height 20
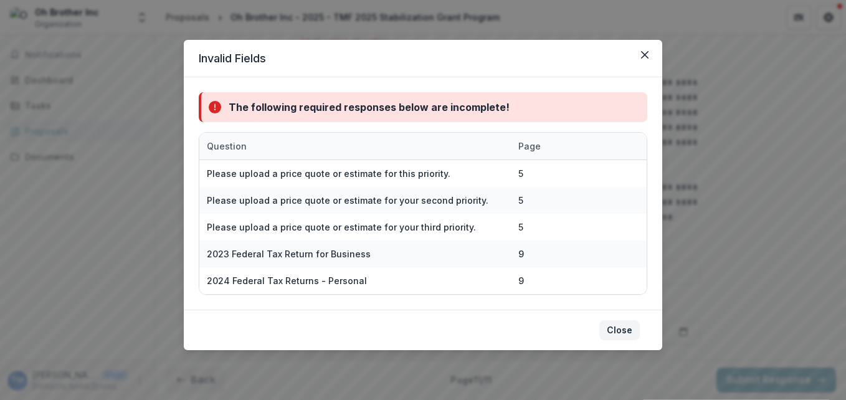
click at [622, 329] on button "Close" at bounding box center [619, 330] width 40 height 20
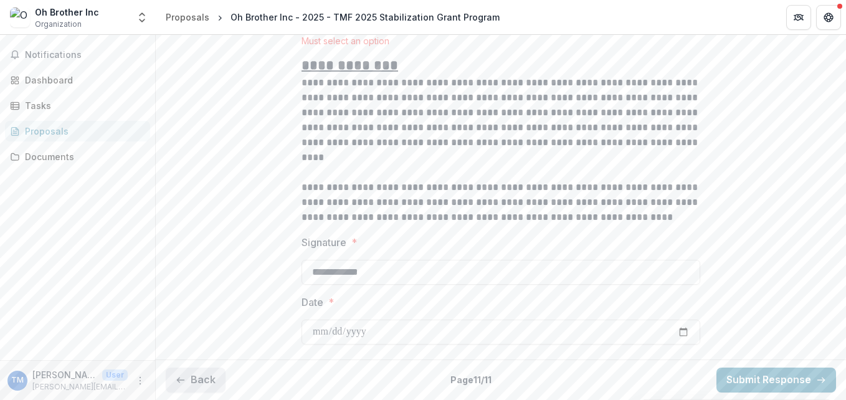
click at [206, 376] on button "Back" at bounding box center [196, 379] width 60 height 25
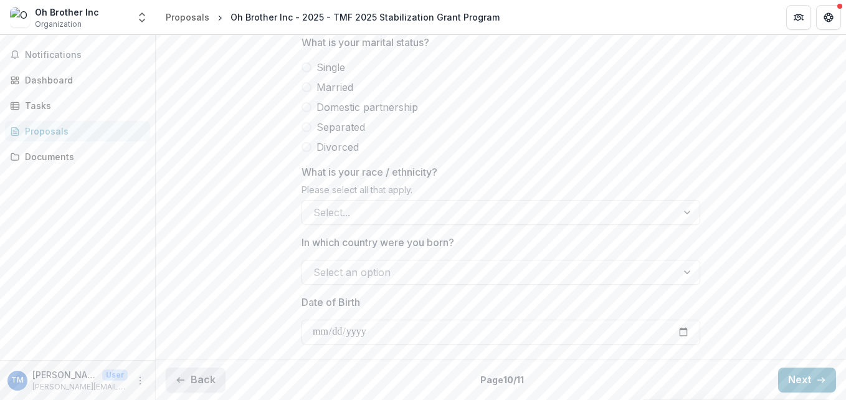
scroll to position [753, 0]
click at [193, 379] on button "Back" at bounding box center [196, 379] width 60 height 25
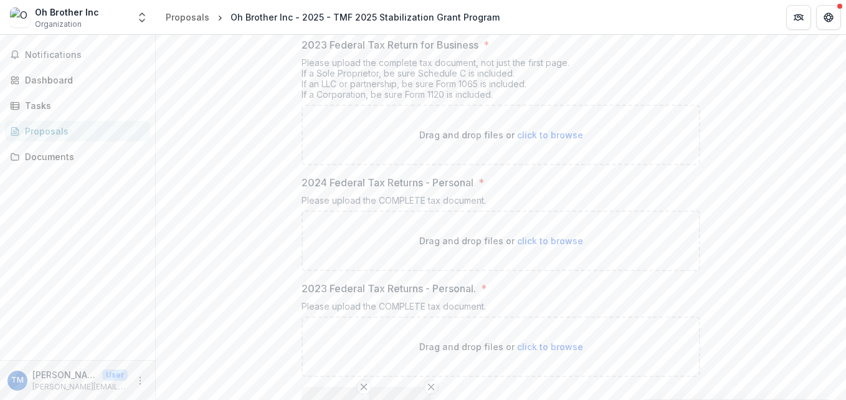
scroll to position [1151, 0]
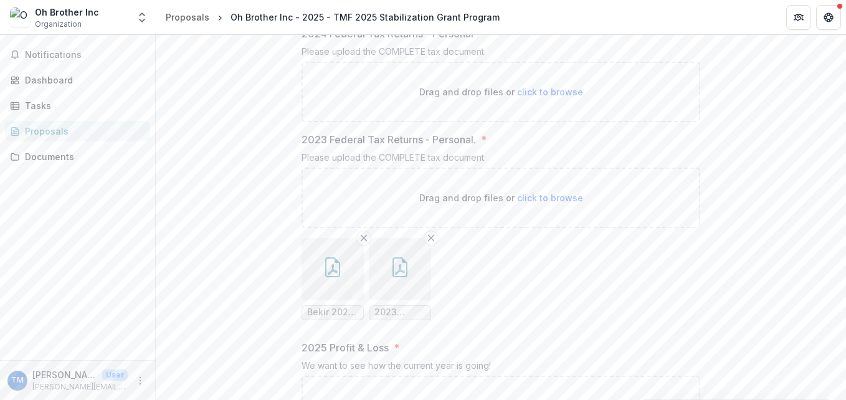
scroll to position [840, 0]
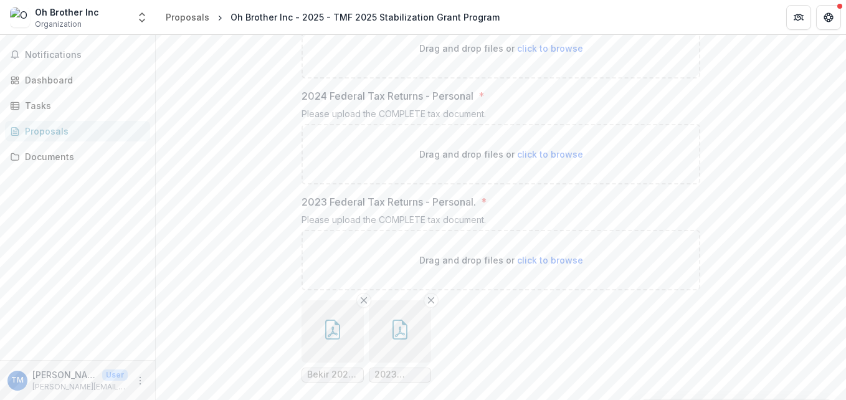
click at [480, 209] on label "2023 Federal Tax Returns - Personal. *" at bounding box center [496, 201] width 391 height 15
click at [385, 209] on p "2023 Federal Tax Returns - Personal." at bounding box center [388, 201] width 174 height 15
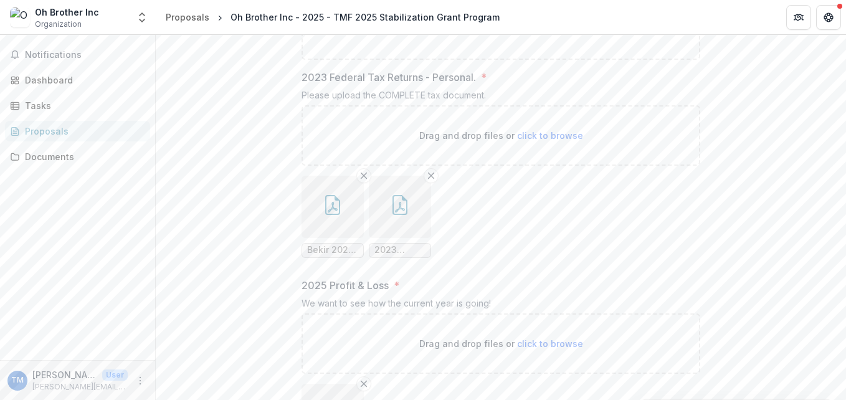
scroll to position [1194, 0]
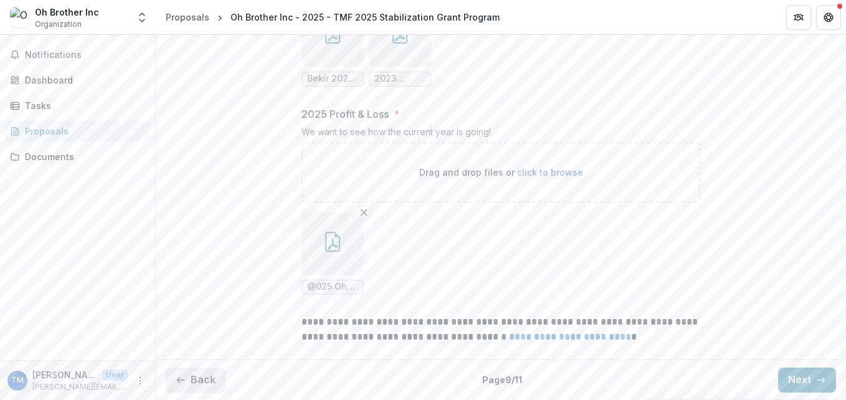
click at [200, 375] on button "Back" at bounding box center [196, 379] width 60 height 25
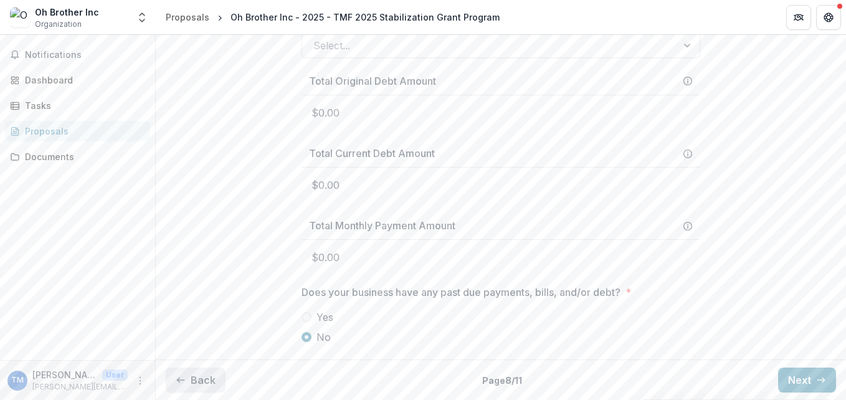
scroll to position [657, 0]
click at [200, 375] on button "Back" at bounding box center [196, 379] width 60 height 25
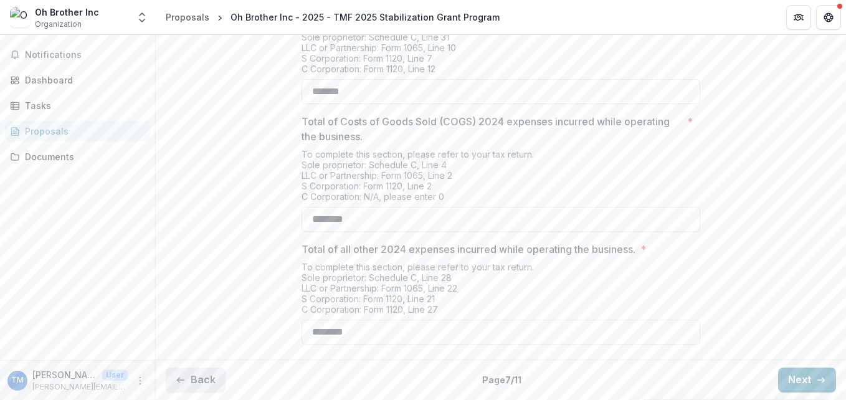
click at [200, 375] on button "Back" at bounding box center [196, 379] width 60 height 25
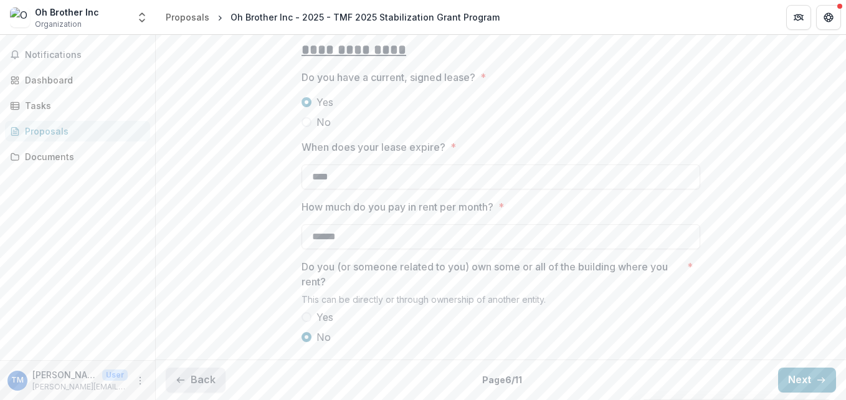
scroll to position [388, 0]
click at [200, 375] on button "Back" at bounding box center [196, 379] width 60 height 25
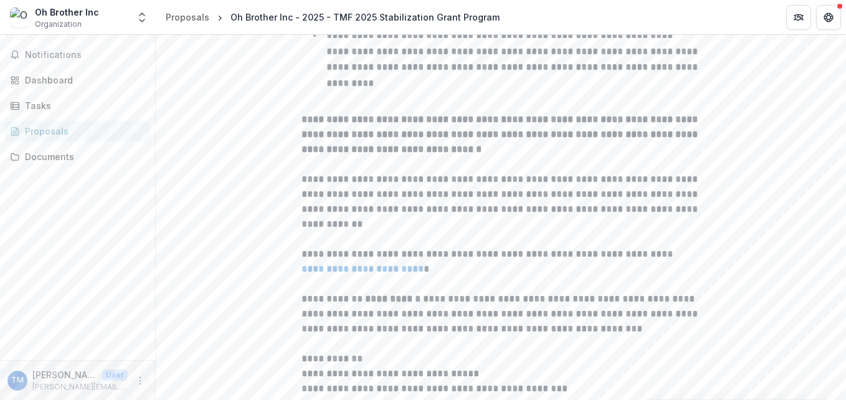
scroll to position [1194, 0]
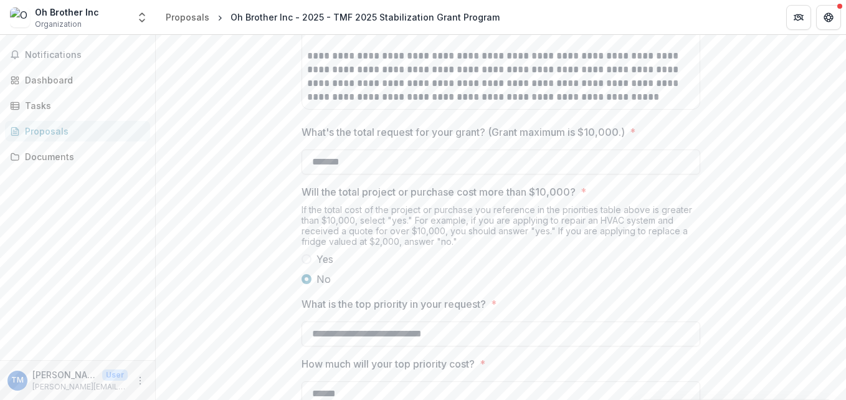
click at [200, 375] on div "**********" at bounding box center [501, 162] width 690 height 2215
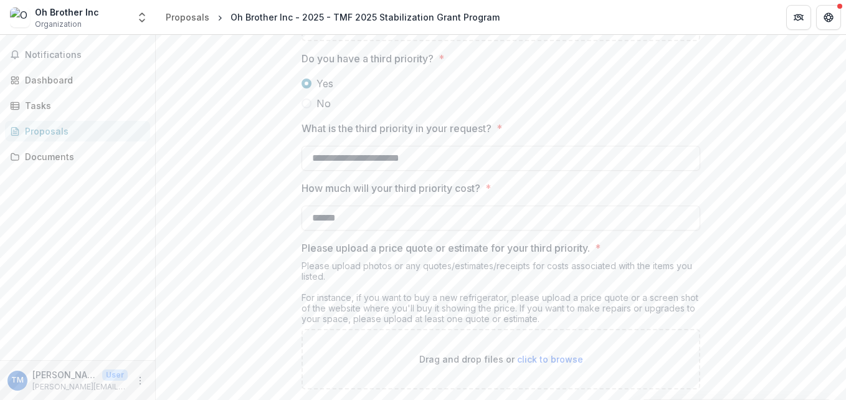
scroll to position [2158, 0]
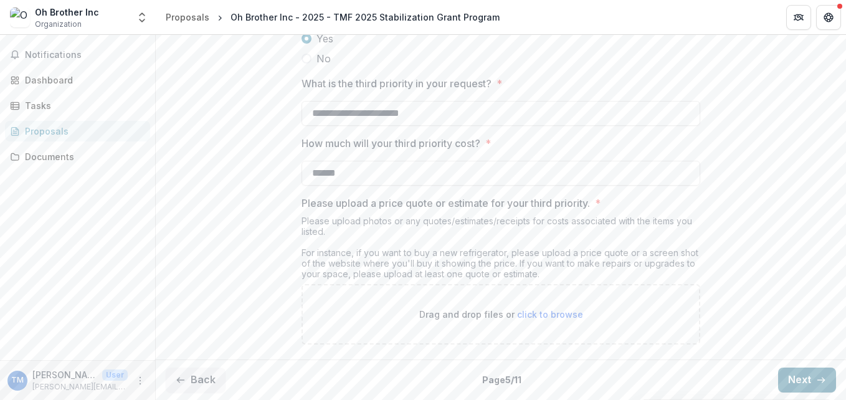
click at [794, 379] on button "Next" at bounding box center [807, 379] width 58 height 25
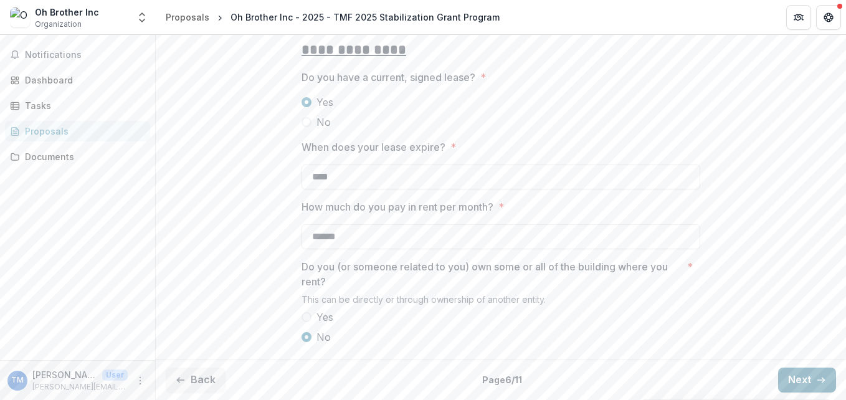
click at [794, 379] on button "Next" at bounding box center [807, 379] width 58 height 25
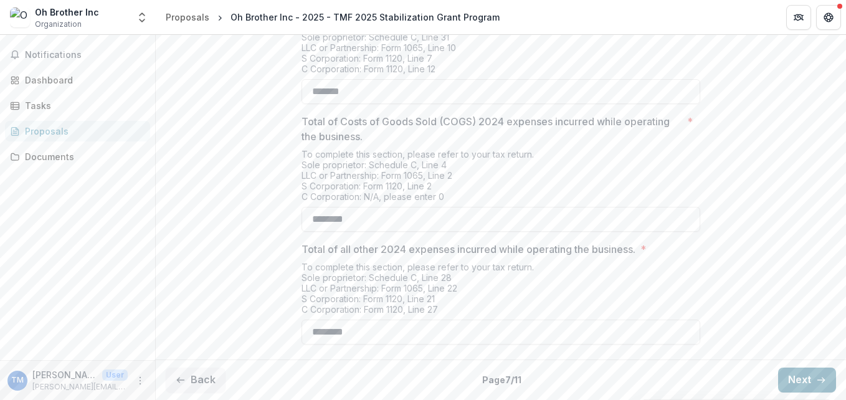
click at [794, 379] on button "Next" at bounding box center [807, 379] width 58 height 25
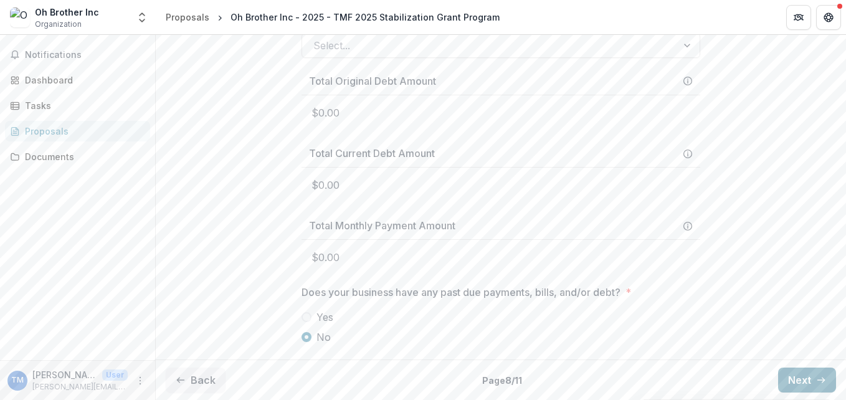
click at [794, 379] on button "Next" at bounding box center [807, 379] width 58 height 25
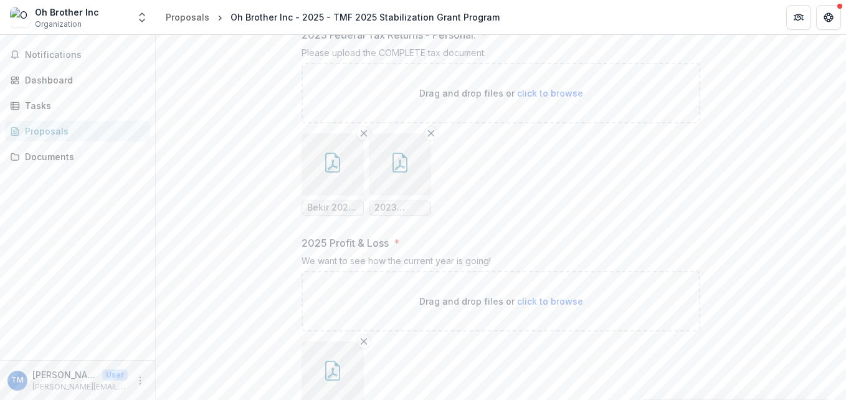
scroll to position [945, 0]
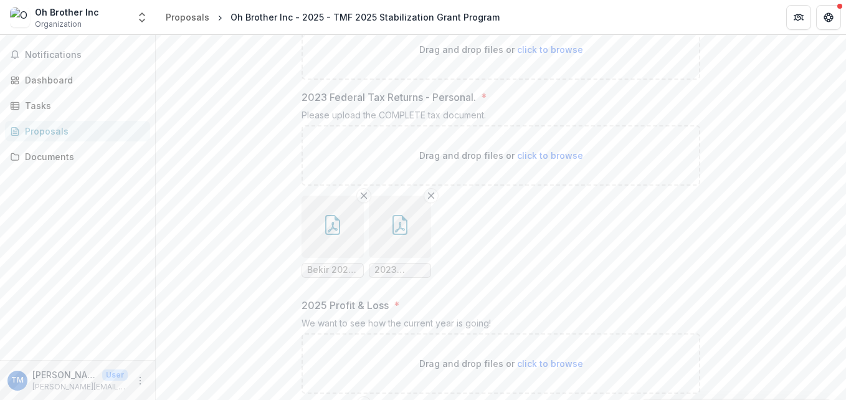
click at [541, 161] on span "click to browse" at bounding box center [550, 155] width 66 height 11
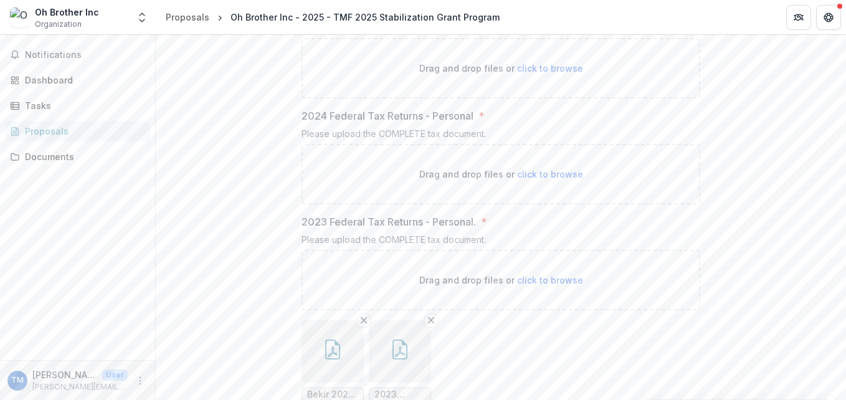
scroll to position [758, 0]
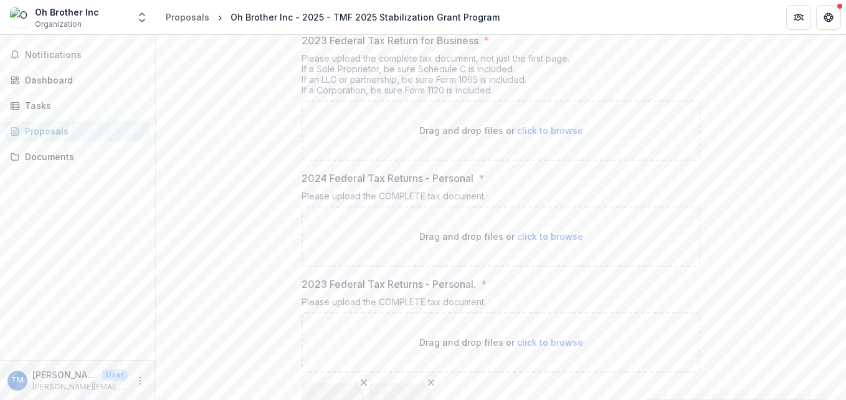
click at [539, 136] on span "click to browse" at bounding box center [550, 130] width 66 height 11
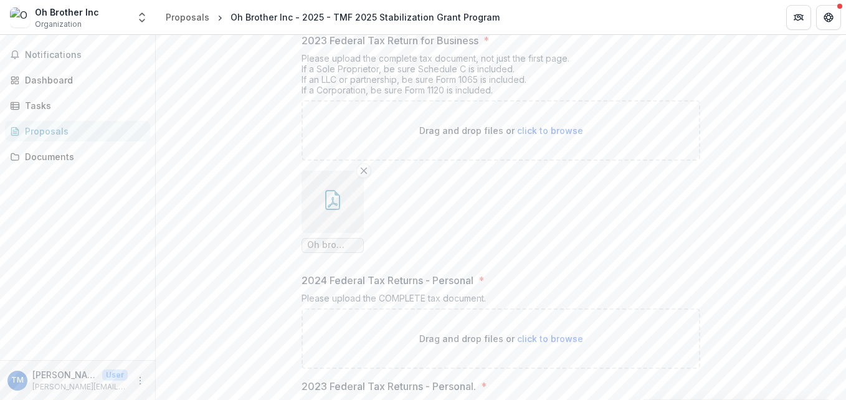
scroll to position [882, 0]
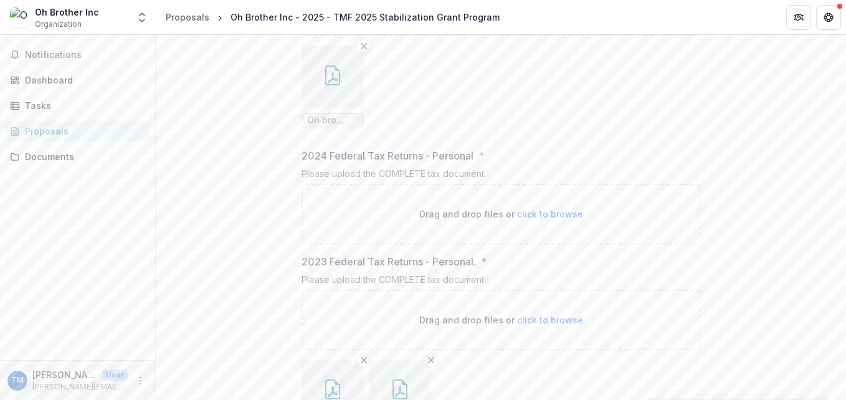
click at [534, 219] on span "click to browse" at bounding box center [550, 214] width 66 height 11
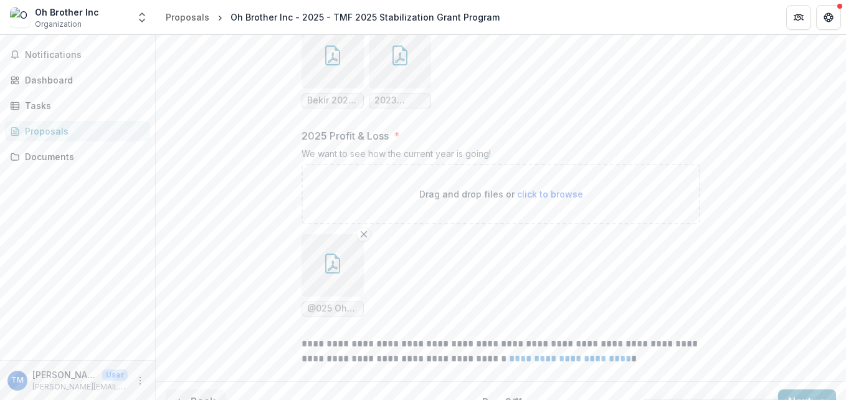
scroll to position [1398, 0]
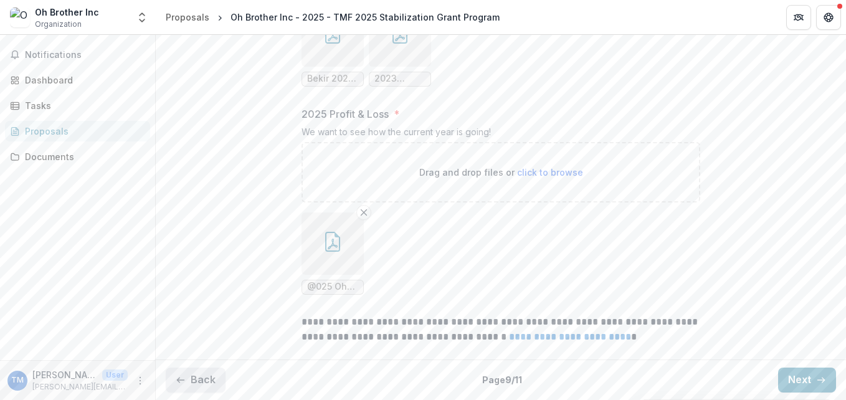
click at [214, 378] on button "Back" at bounding box center [196, 379] width 60 height 25
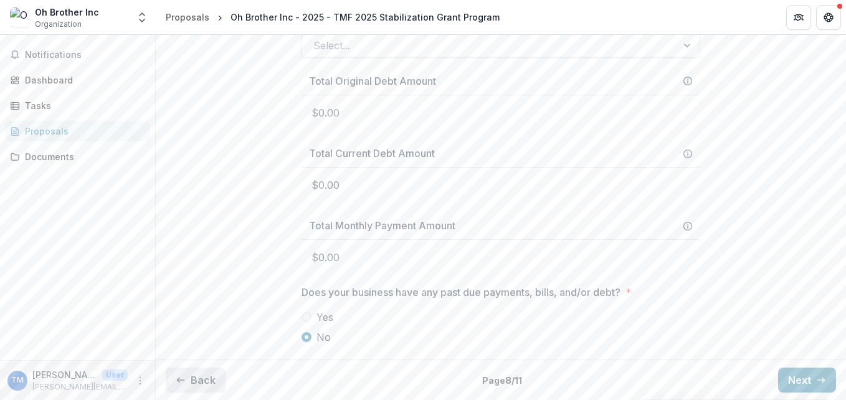
click at [217, 380] on button "Back" at bounding box center [196, 379] width 60 height 25
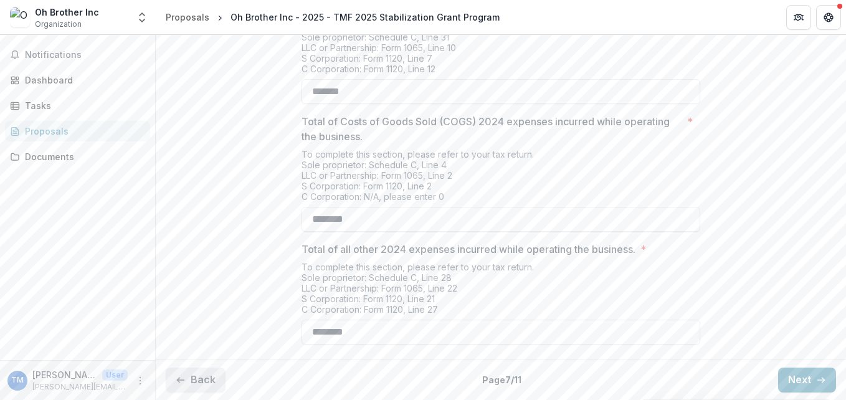
scroll to position [619, 0]
click at [217, 380] on button "Back" at bounding box center [196, 379] width 60 height 25
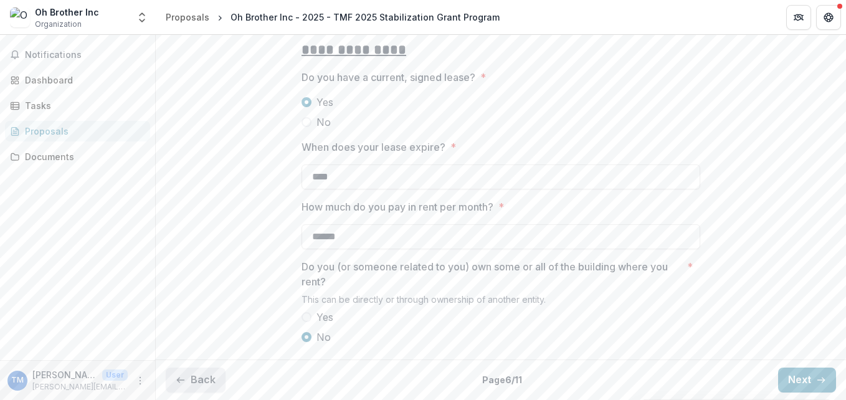
scroll to position [388, 0]
click at [217, 380] on button "Back" at bounding box center [196, 379] width 60 height 25
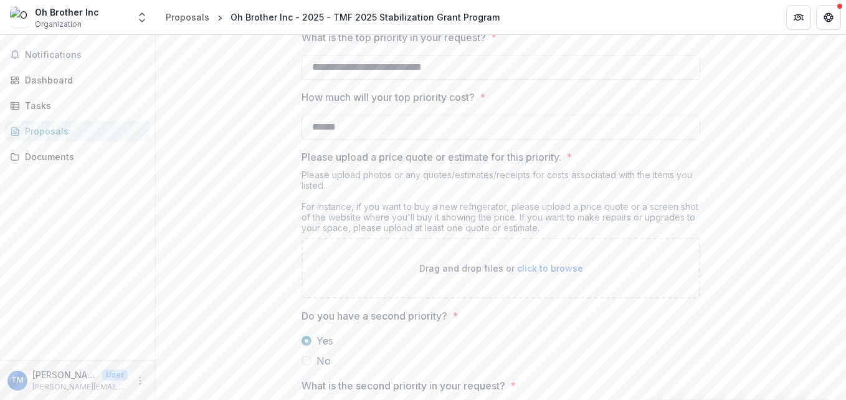
scroll to position [1522, 0]
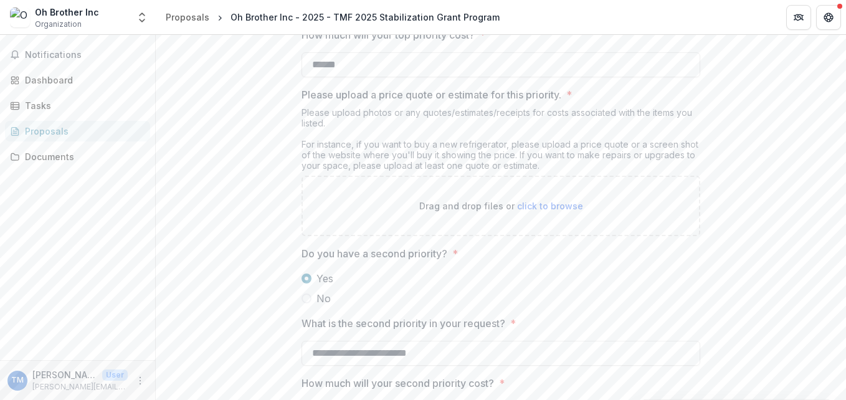
click at [569, 212] on p "Drag and drop files or click to browse" at bounding box center [501, 205] width 164 height 13
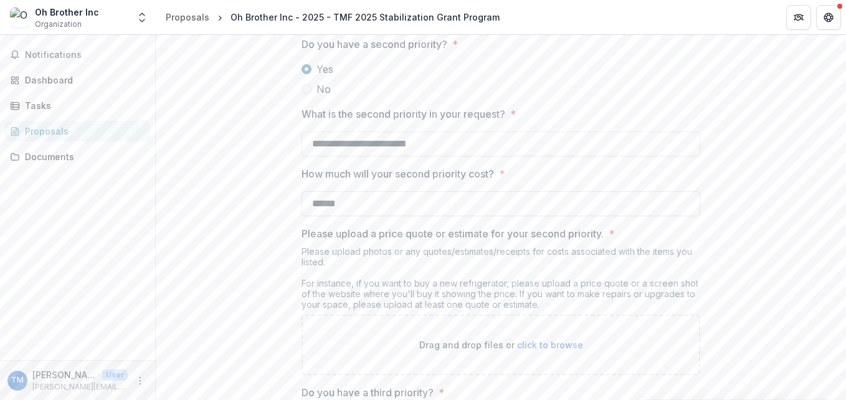
scroll to position [1958, 0]
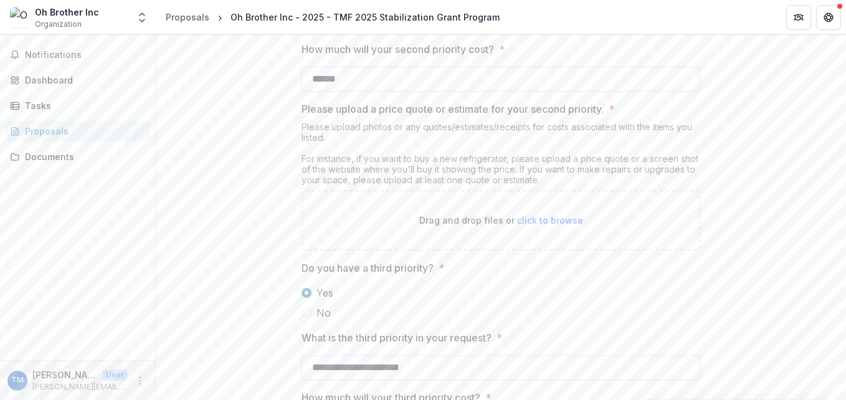
click at [514, 250] on div "Drag and drop files or click to browse" at bounding box center [500, 220] width 399 height 60
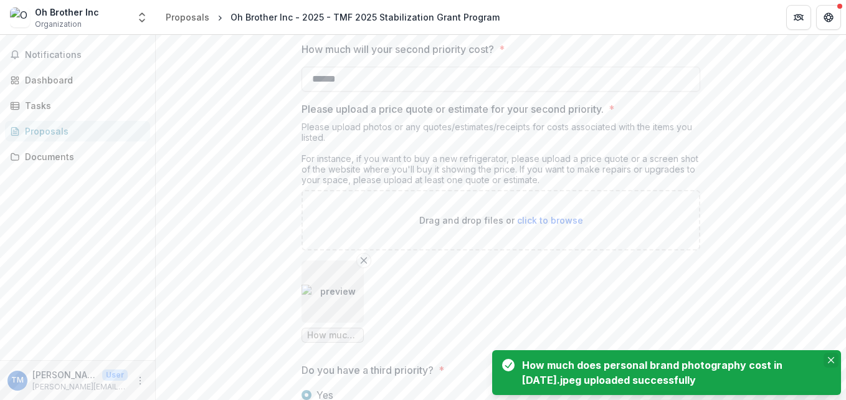
click at [832, 357] on icon "Close" at bounding box center [831, 360] width 6 height 6
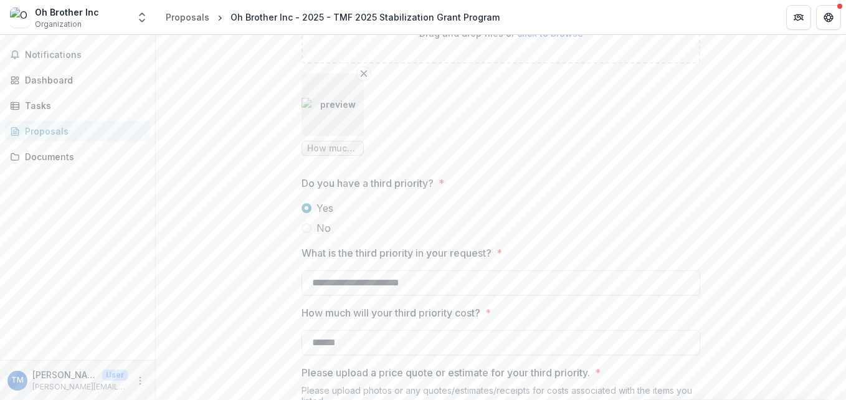
scroll to position [2207, 0]
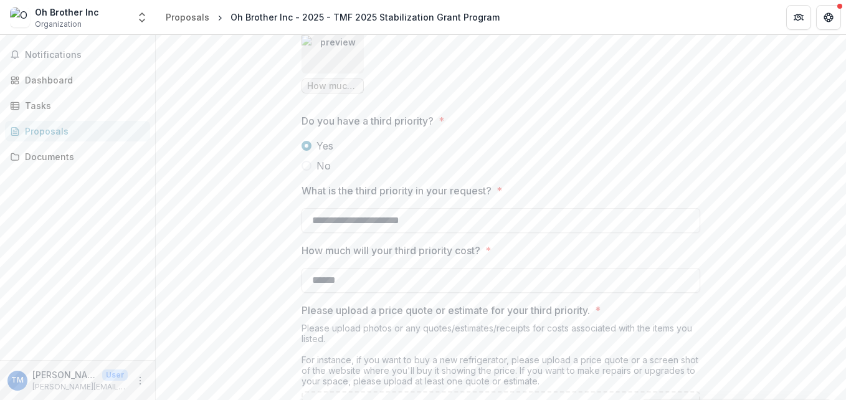
click at [304, 171] on span at bounding box center [306, 166] width 10 height 10
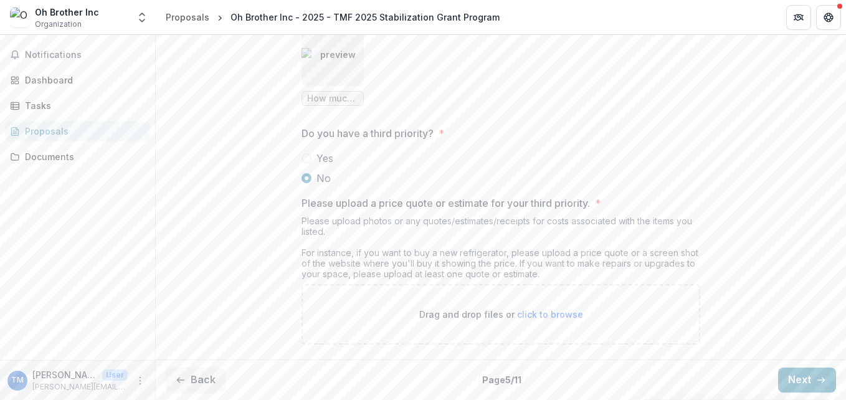
scroll to position [2242, 0]
click at [804, 376] on button "Next" at bounding box center [807, 379] width 58 height 25
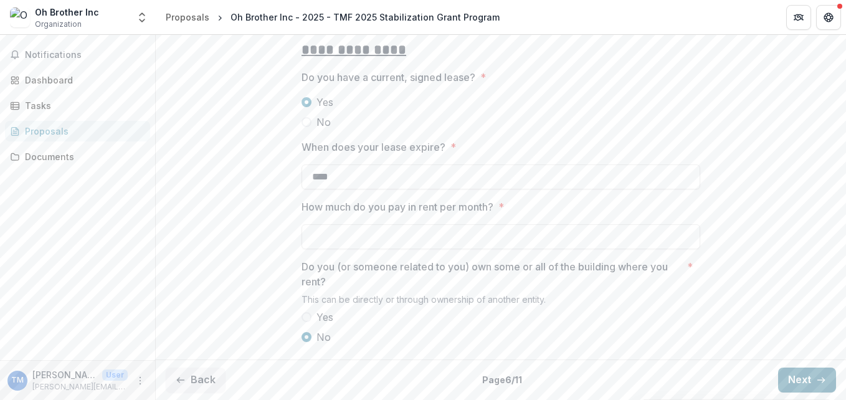
type input "******"
click at [804, 377] on button "Next" at bounding box center [807, 379] width 58 height 25
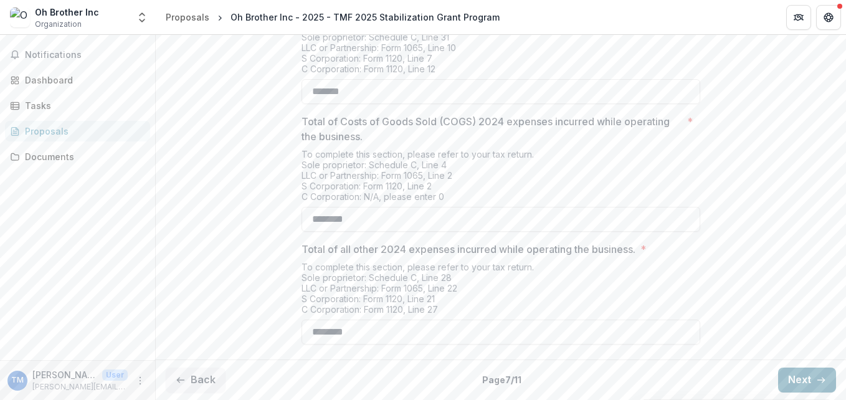
click at [804, 377] on button "Next" at bounding box center [807, 379] width 58 height 25
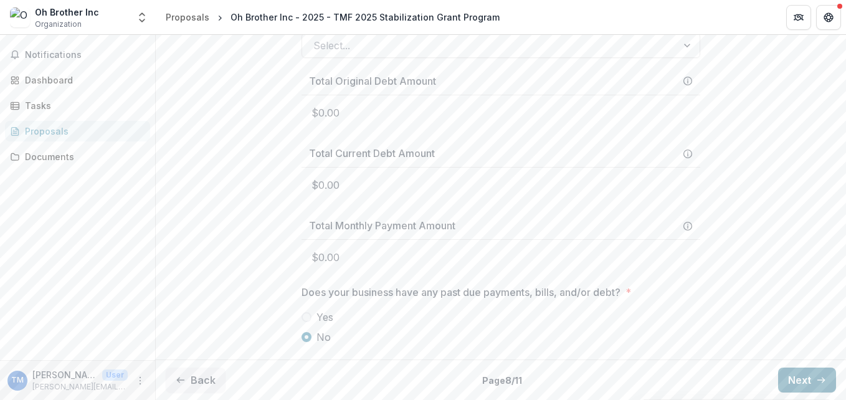
click at [804, 377] on button "Next" at bounding box center [807, 379] width 58 height 25
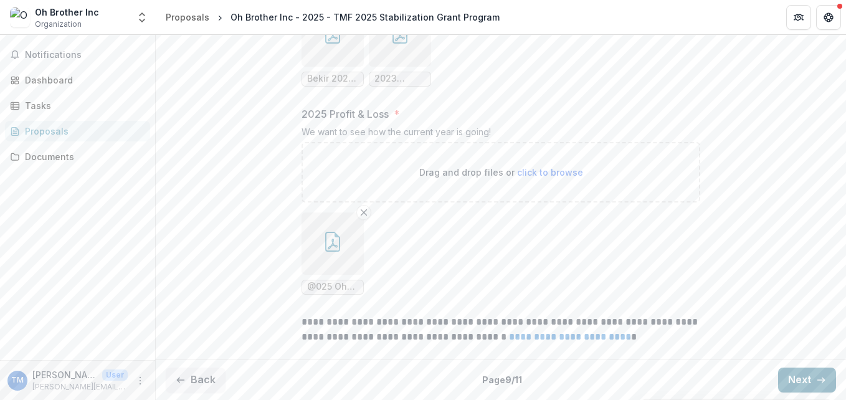
click at [804, 377] on button "Next" at bounding box center [807, 379] width 58 height 25
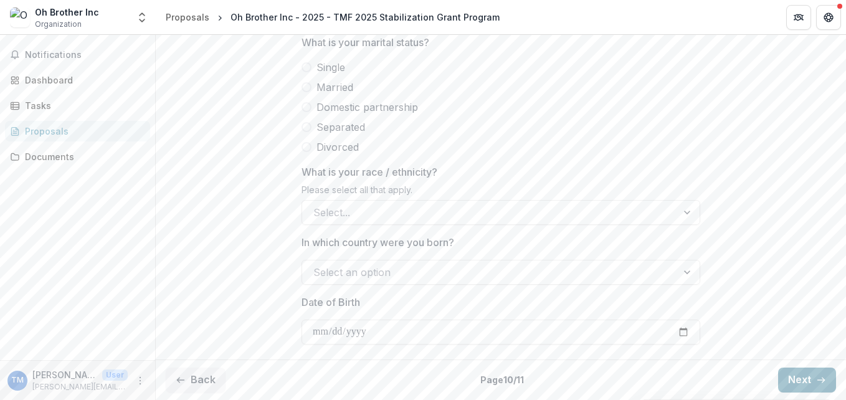
scroll to position [753, 0]
click at [804, 377] on button "Next" at bounding box center [807, 379] width 58 height 25
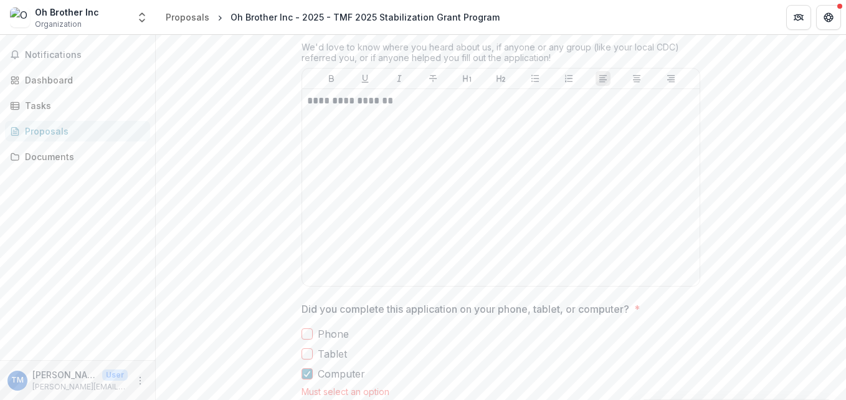
click at [804, 377] on div "**********" at bounding box center [501, 100] width 690 height 1209
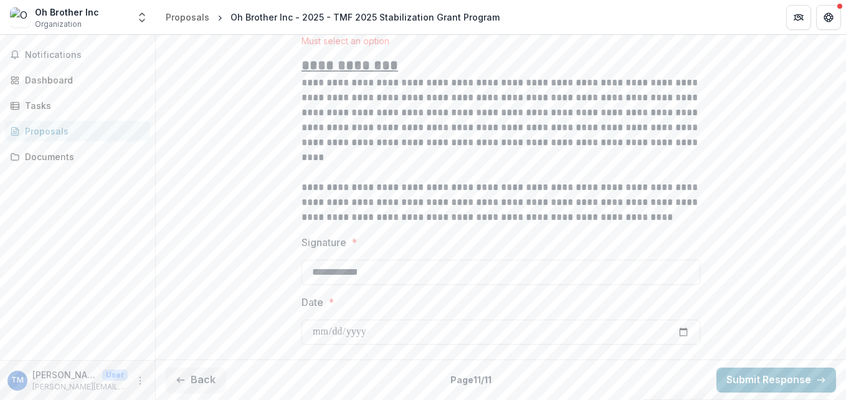
scroll to position [1151, 0]
click at [782, 380] on button "Submit Response" at bounding box center [776, 379] width 120 height 25
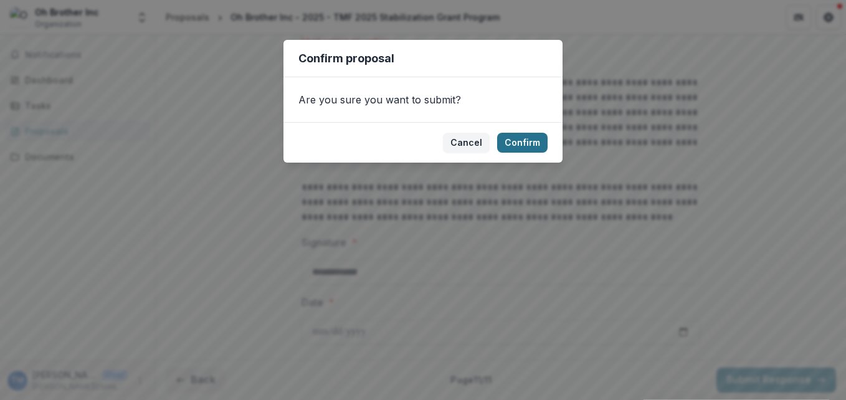
click at [515, 139] on button "Confirm" at bounding box center [522, 143] width 50 height 20
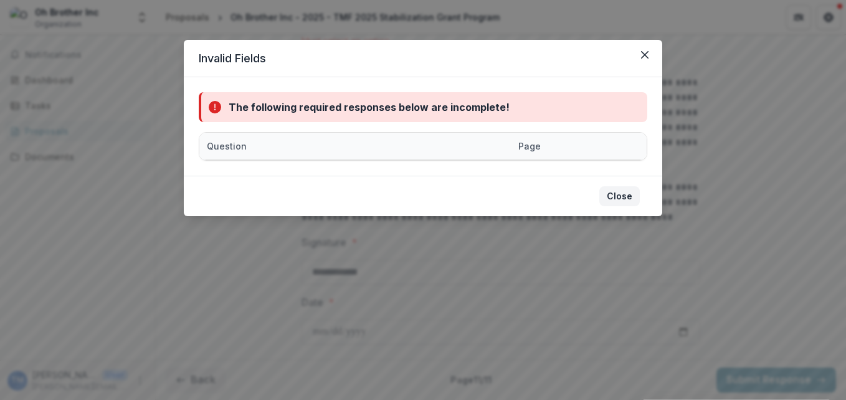
click at [623, 206] on button "Close" at bounding box center [619, 196] width 40 height 20
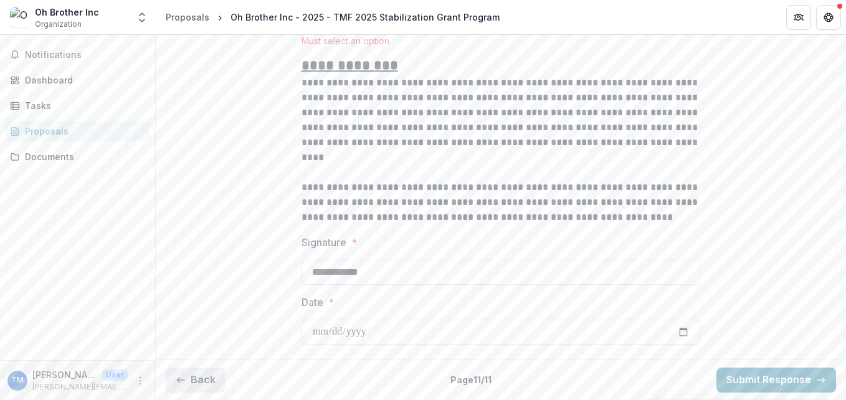
click at [189, 376] on button "Back" at bounding box center [196, 379] width 60 height 25
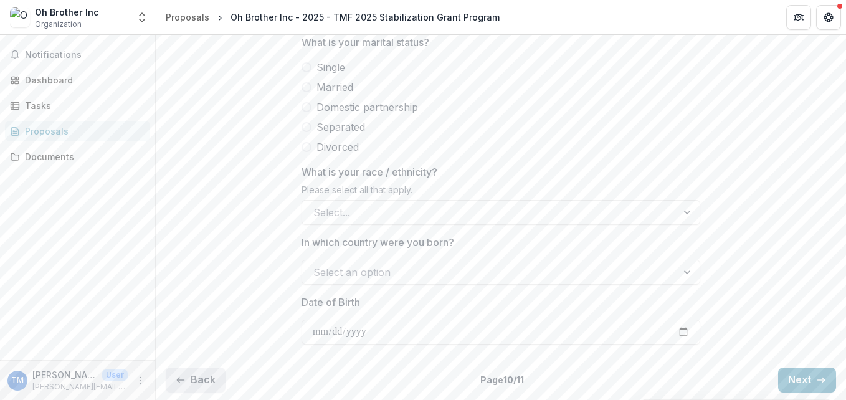
scroll to position [753, 0]
click at [189, 376] on button "Back" at bounding box center [196, 379] width 60 height 25
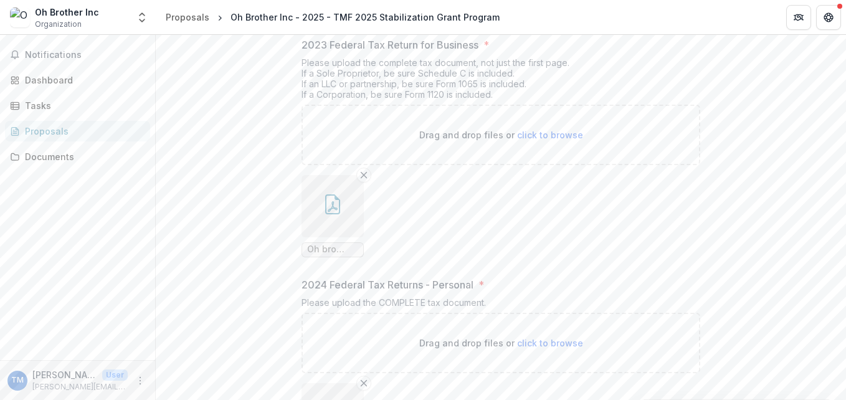
scroll to position [1151, 0]
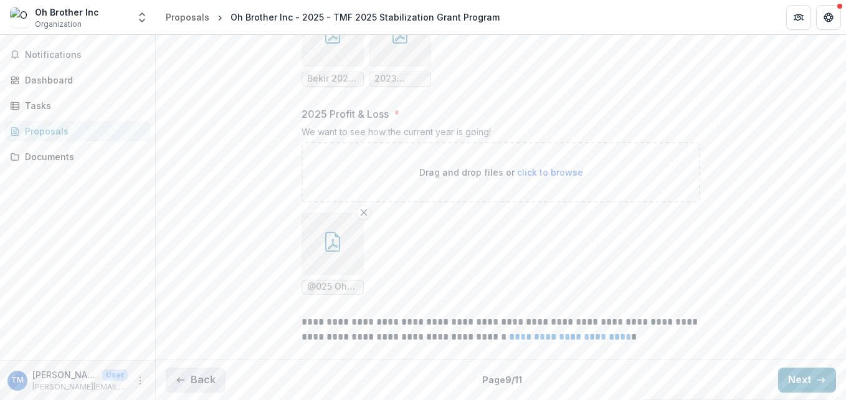
click at [204, 382] on button "Back" at bounding box center [196, 379] width 60 height 25
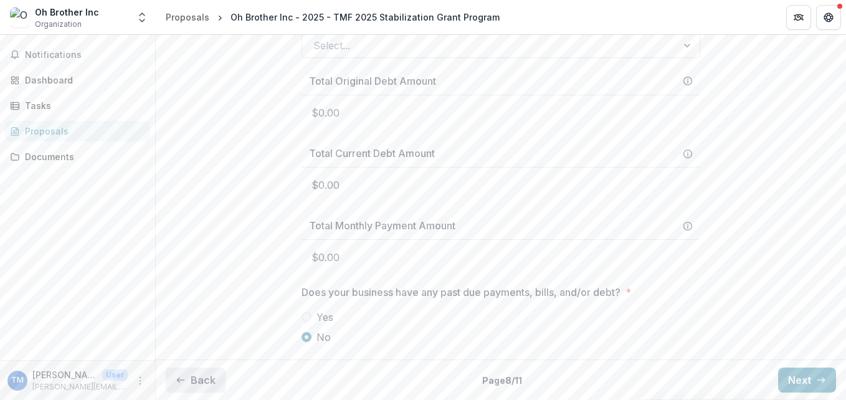
scroll to position [657, 0]
click at [200, 379] on button "Back" at bounding box center [196, 379] width 60 height 25
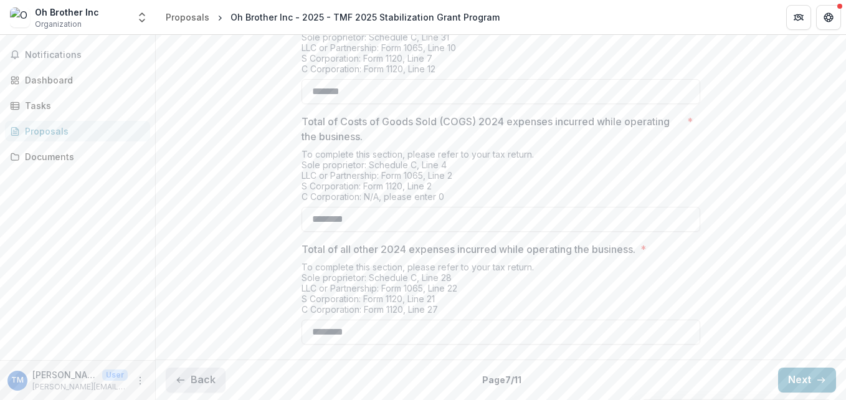
scroll to position [619, 0]
click at [197, 378] on button "Back" at bounding box center [196, 379] width 60 height 25
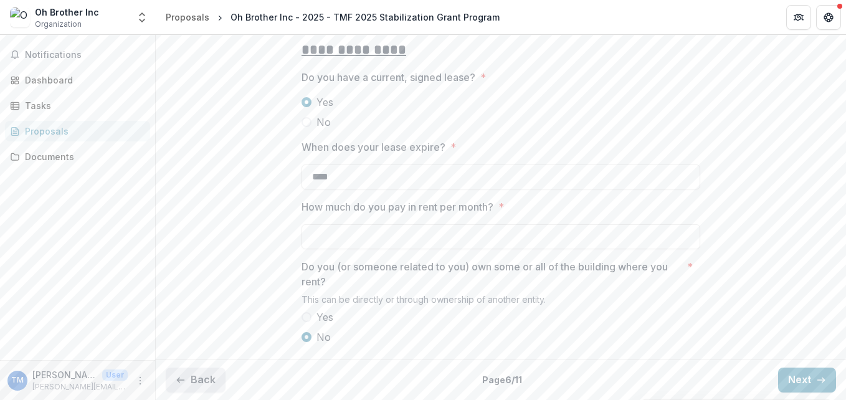
type input "******"
click at [197, 378] on button "Back" at bounding box center [196, 379] width 60 height 25
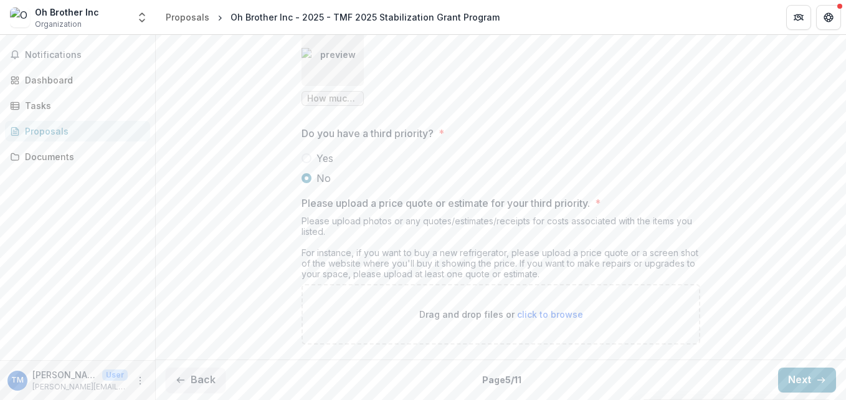
scroll to position [2180, 0]
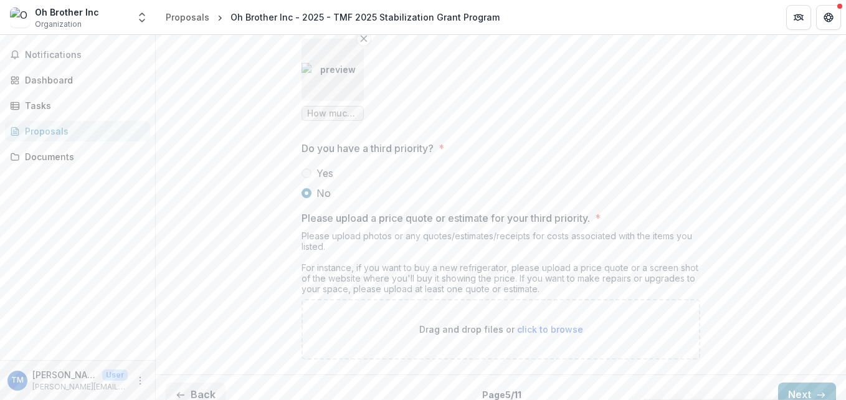
click at [311, 200] on label "No" at bounding box center [500, 193] width 399 height 15
click at [306, 178] on span at bounding box center [306, 173] width 10 height 10
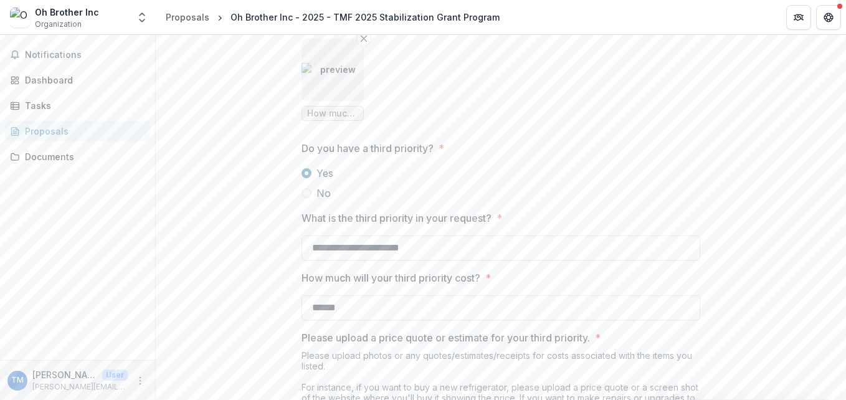
scroll to position [2304, 0]
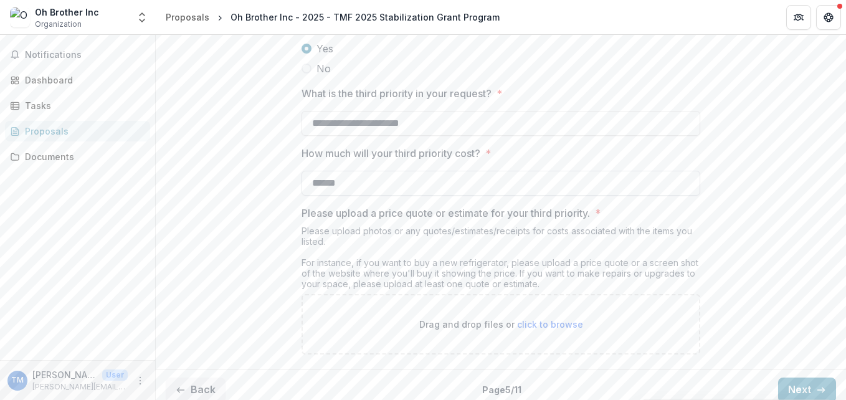
click at [405, 196] on input "******" at bounding box center [500, 183] width 399 height 25
type input "*"
type input "**"
click at [433, 136] on input "**********" at bounding box center [500, 123] width 399 height 25
type input "*"
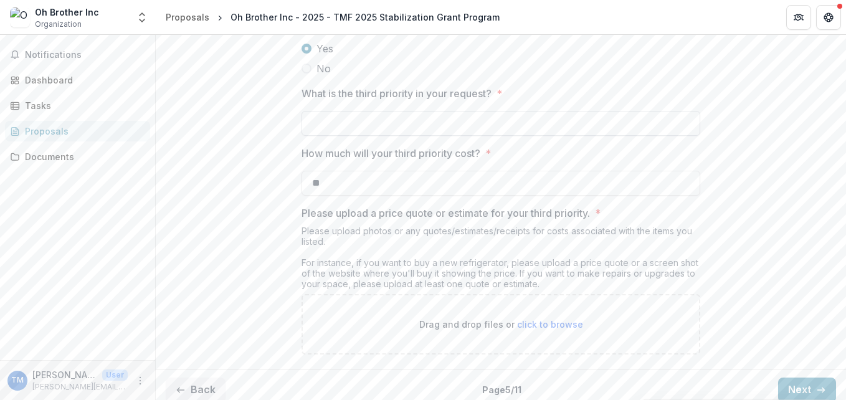
click at [384, 136] on input "What is the third priority in your request? *" at bounding box center [500, 123] width 399 height 25
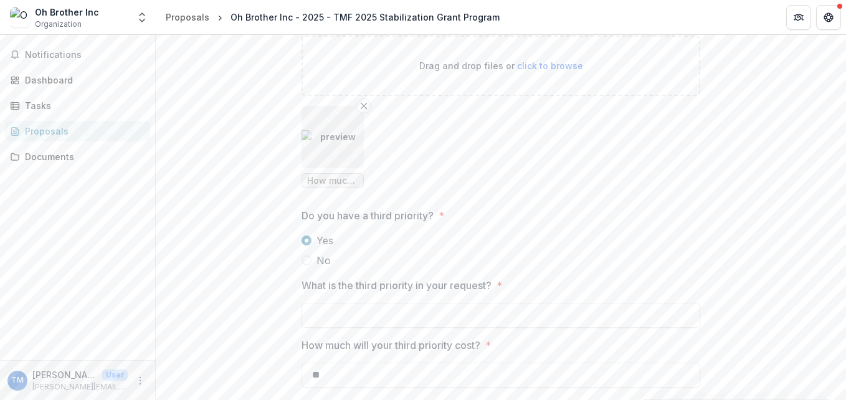
scroll to position [2175, 0]
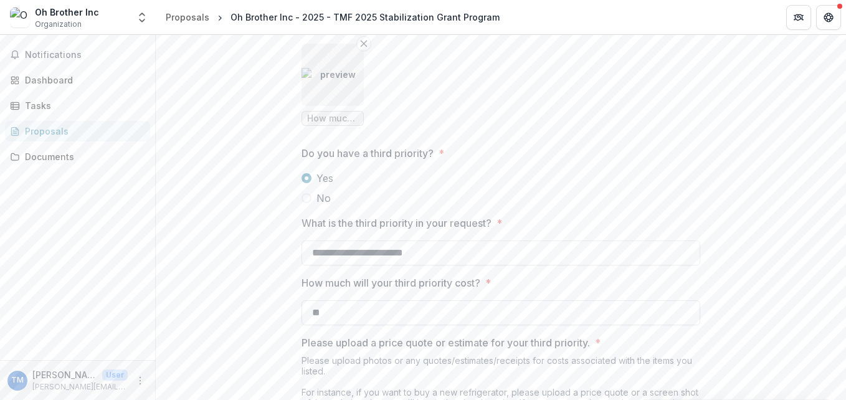
type input "**********"
click at [358, 325] on input "**" at bounding box center [500, 312] width 399 height 25
type input "******"
click at [331, 81] on img "button" at bounding box center [332, 74] width 62 height 13
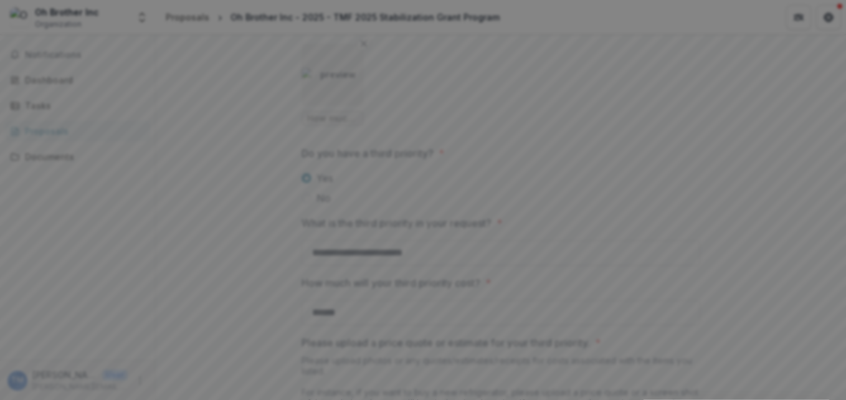
click at [824, 19] on icon "Close" at bounding box center [827, 14] width 7 height 7
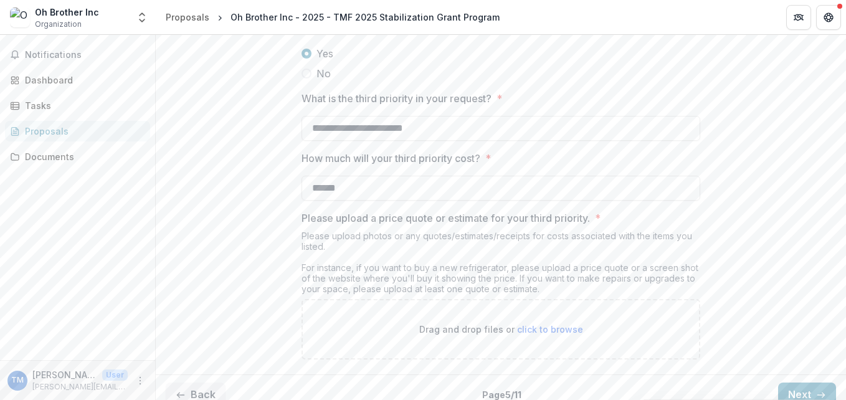
scroll to position [2362, 0]
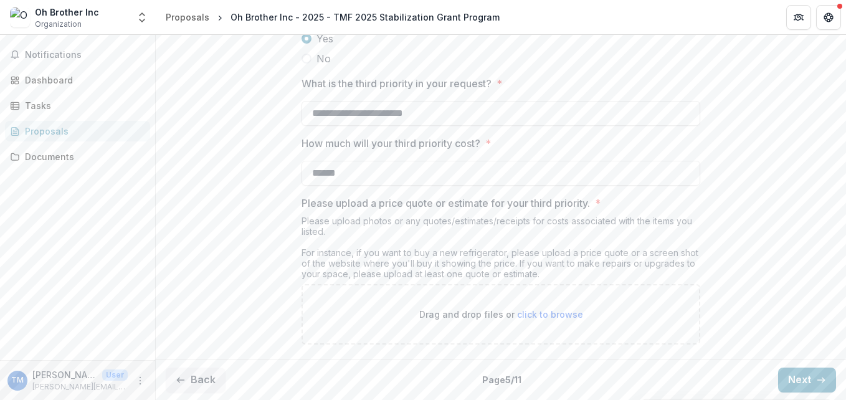
click at [542, 304] on div "Drag and drop files or click to browse" at bounding box center [500, 314] width 399 height 60
click at [545, 309] on span "click to browse" at bounding box center [550, 314] width 66 height 11
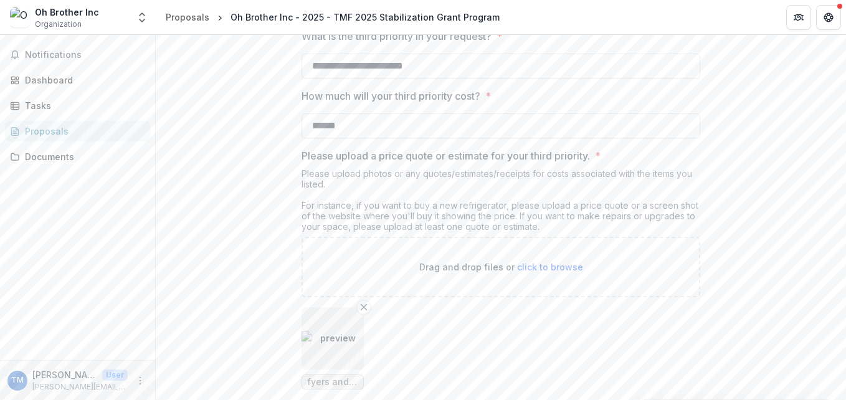
scroll to position [2464, 0]
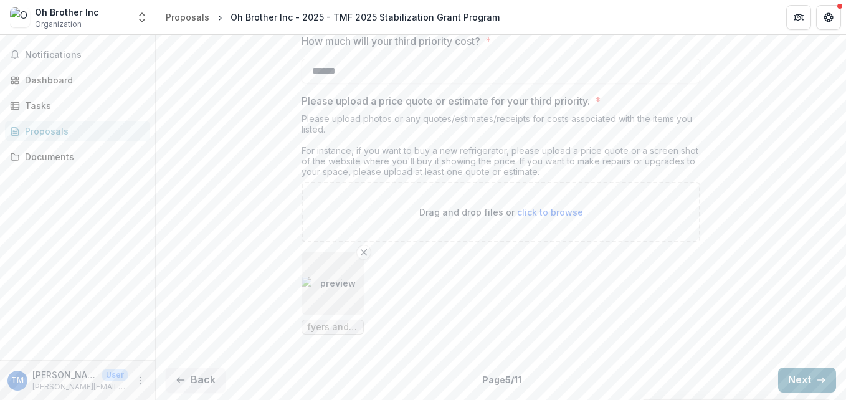
click at [803, 375] on button "Next" at bounding box center [807, 379] width 58 height 25
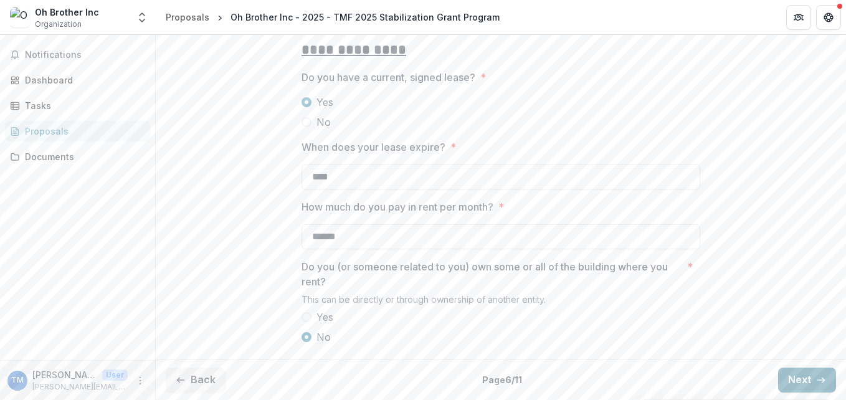
click at [803, 375] on button "Next" at bounding box center [807, 379] width 58 height 25
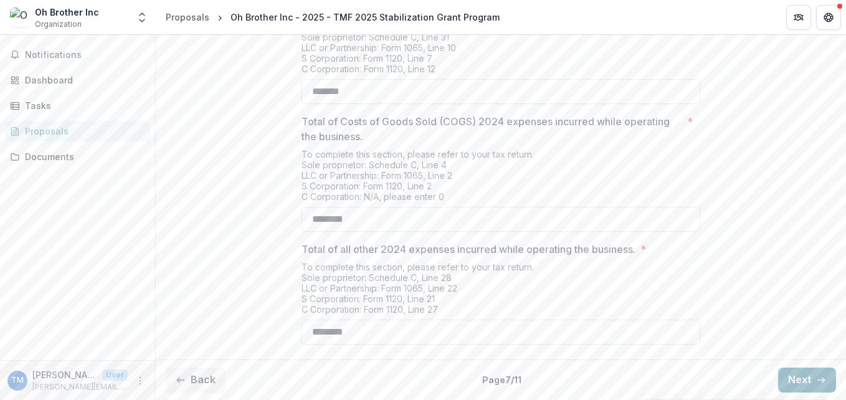
click at [803, 375] on button "Next" at bounding box center [807, 379] width 58 height 25
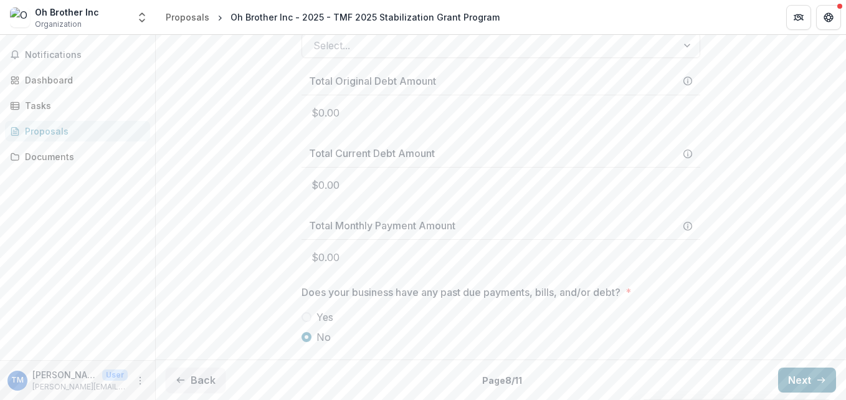
click at [803, 375] on button "Next" at bounding box center [807, 379] width 58 height 25
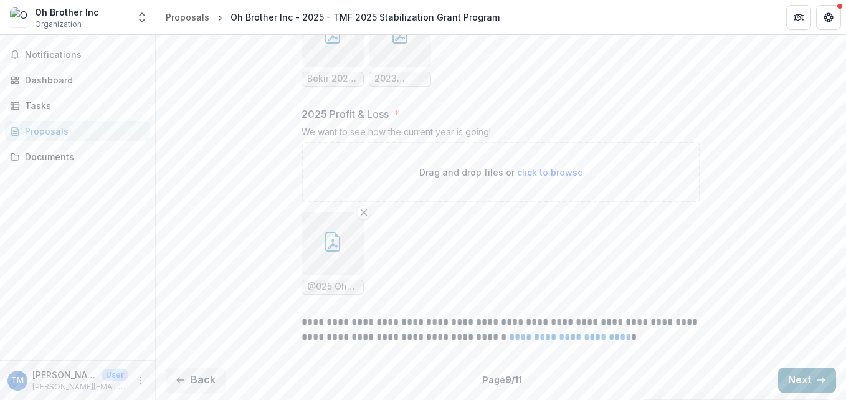
click at [803, 375] on button "Next" at bounding box center [807, 379] width 58 height 25
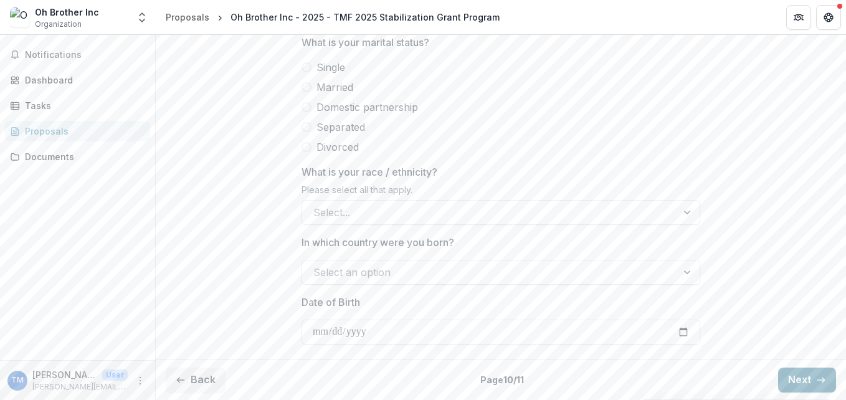
scroll to position [753, 0]
click at [803, 375] on button "Next" at bounding box center [807, 379] width 58 height 25
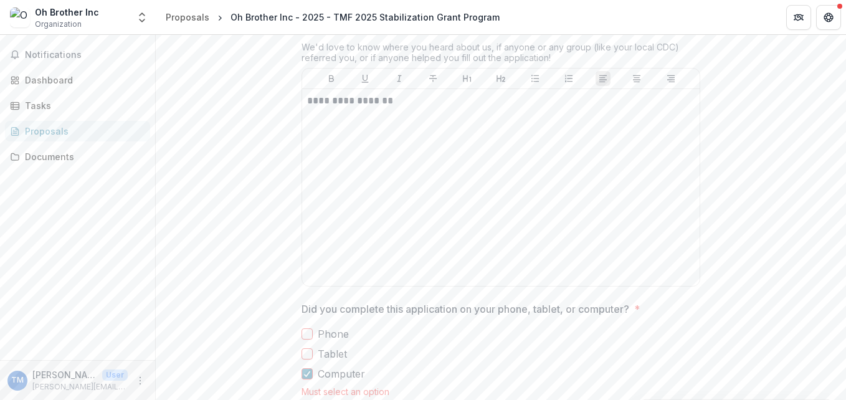
click at [803, 375] on div "**********" at bounding box center [501, 100] width 690 height 1209
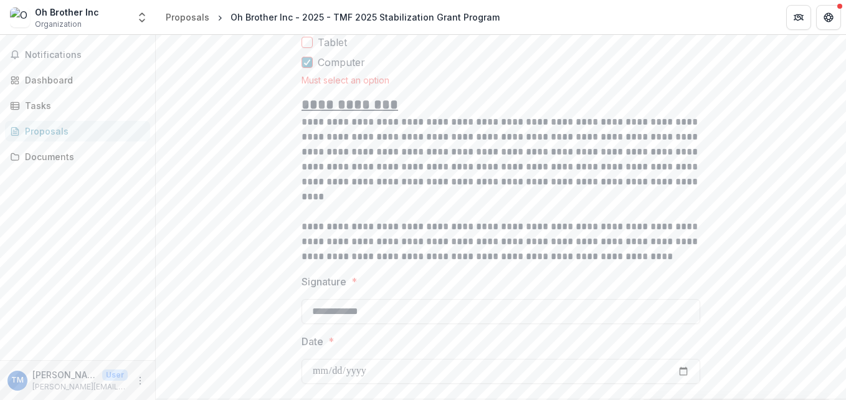
scroll to position [1151, 0]
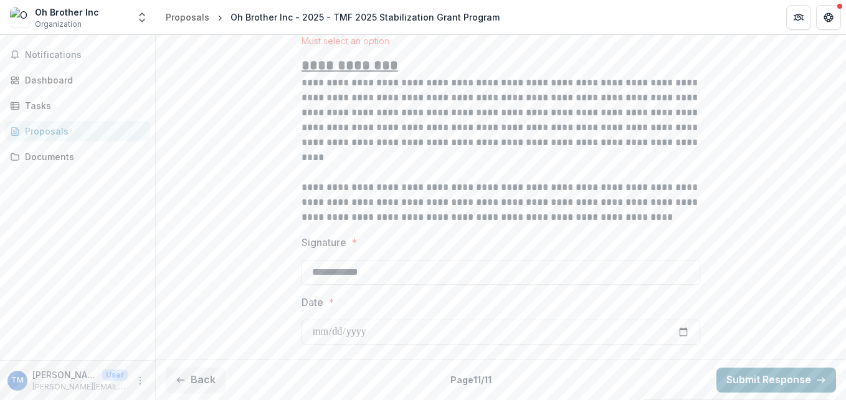
click at [781, 377] on button "Submit Response" at bounding box center [776, 379] width 120 height 25
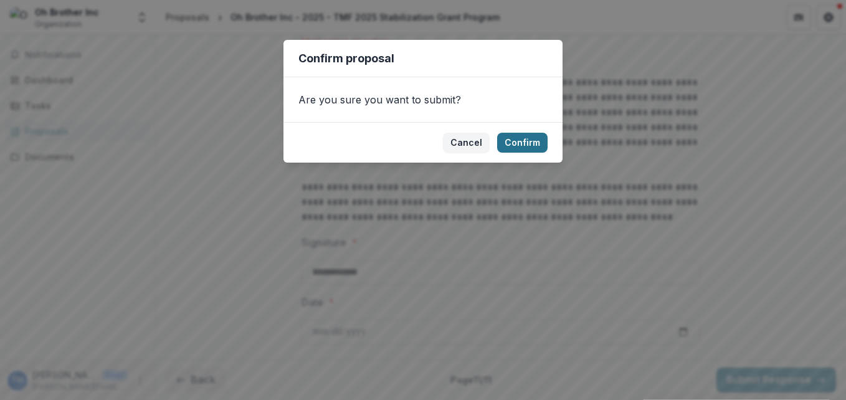
click at [520, 138] on button "Confirm" at bounding box center [522, 143] width 50 height 20
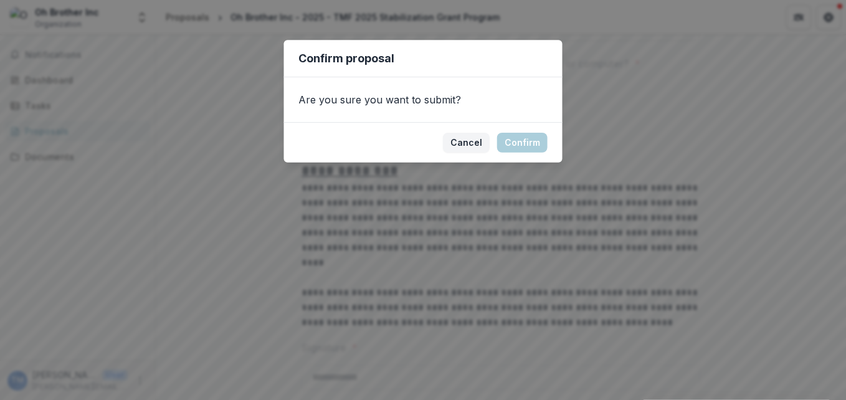
scroll to position [1191, 0]
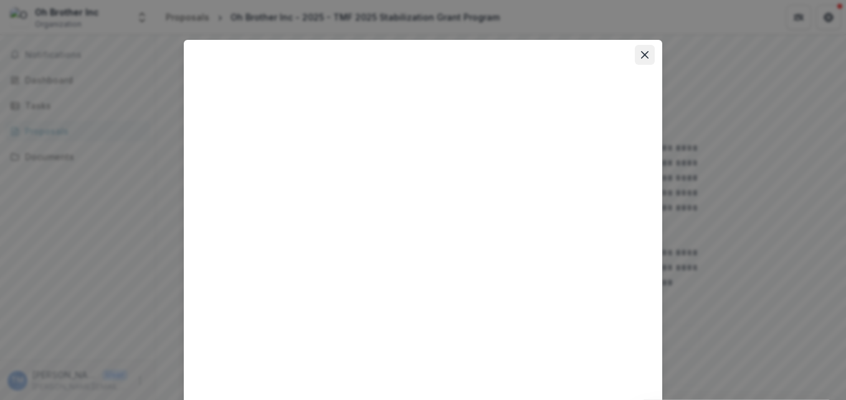
click at [642, 54] on icon "Close" at bounding box center [644, 54] width 7 height 7
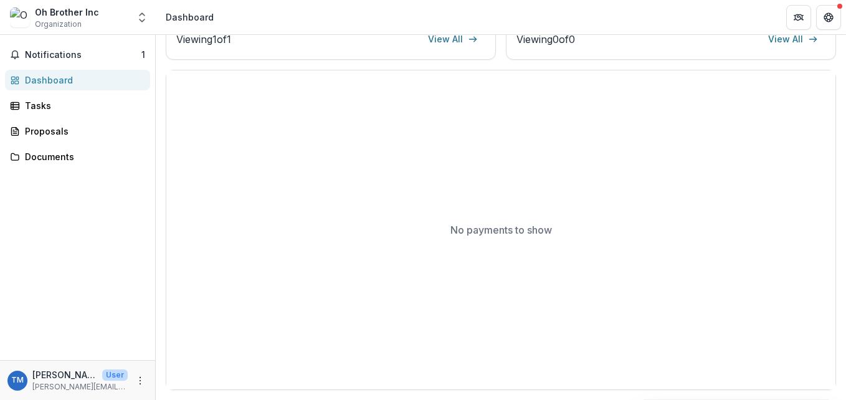
scroll to position [403, 0]
click at [72, 59] on span "Notifications" at bounding box center [83, 55] width 116 height 11
click at [130, 210] on div "Notifications 1 Dashboard Tasks Proposals Documents" at bounding box center [77, 197] width 155 height 325
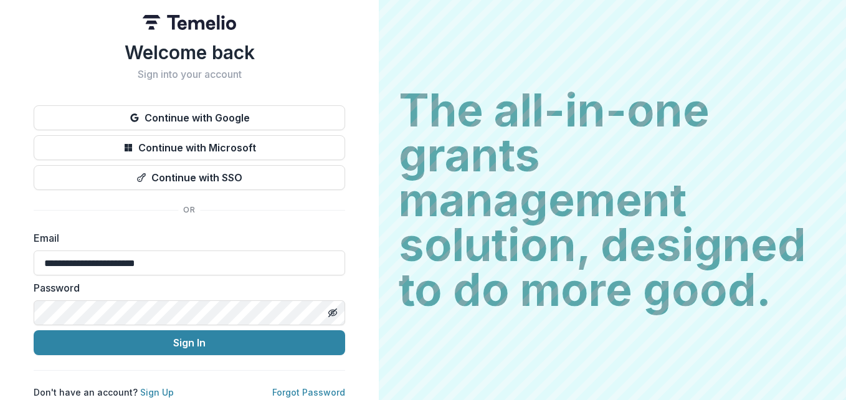
drag, startPoint x: 0, startPoint y: 0, endPoint x: 6, endPoint y: 37, distance: 37.3
click at [6, 37] on div "**********" at bounding box center [189, 200] width 379 height 400
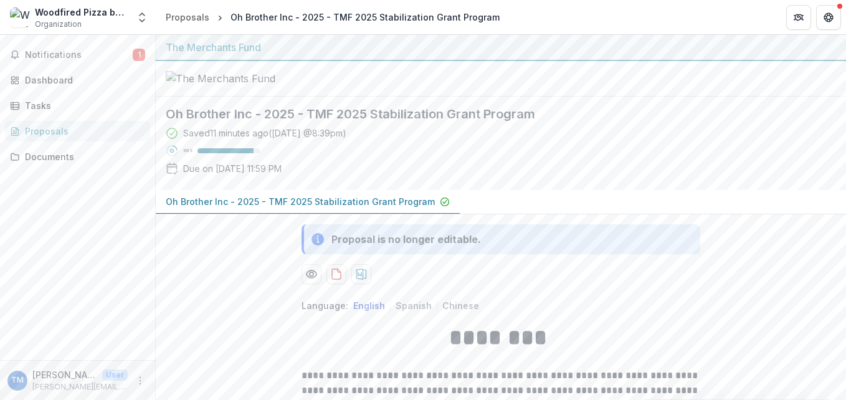
click at [47, 129] on div "Proposals" at bounding box center [82, 131] width 115 height 13
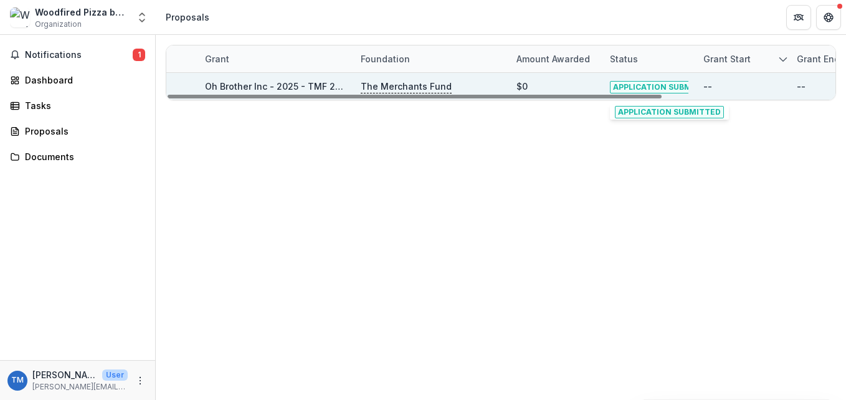
click at [646, 86] on span "APPLICATION SUBMITTED" at bounding box center [664, 87] width 109 height 12
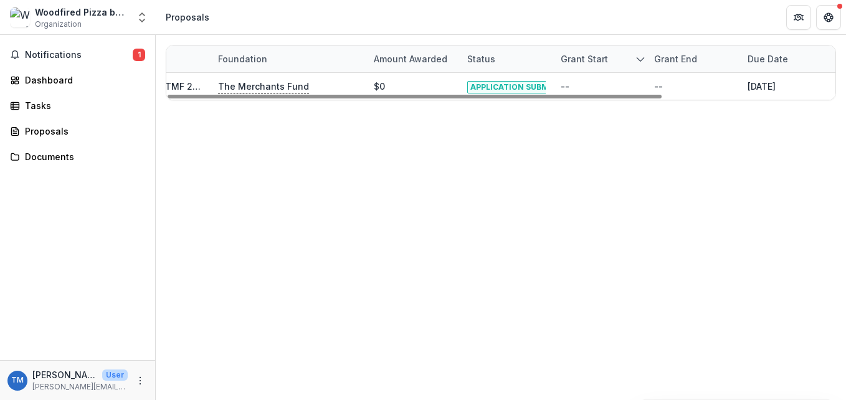
scroll to position [0, 145]
click at [639, 59] on polyline "sorted descending" at bounding box center [637, 59] width 7 height 4
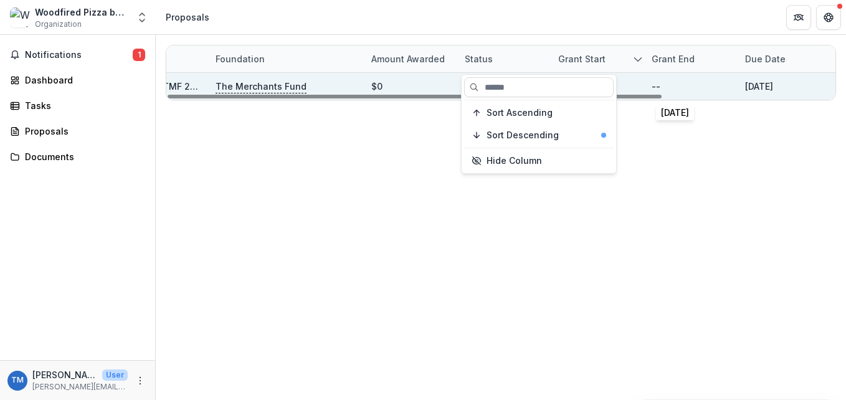
scroll to position [0, 234]
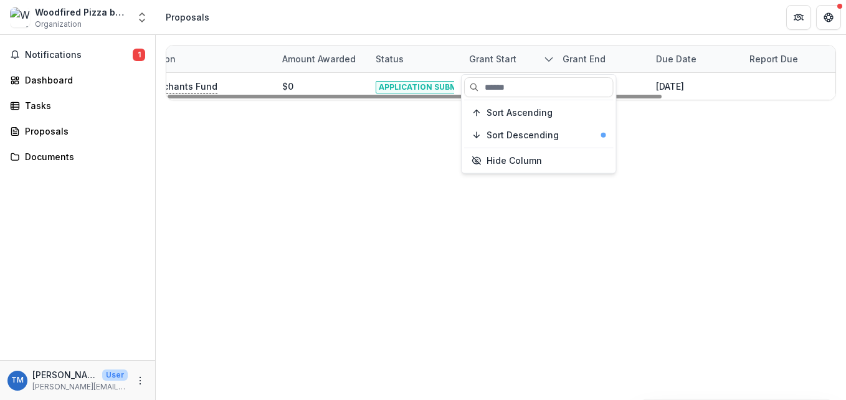
click at [771, 53] on div "Report Due" at bounding box center [774, 58] width 64 height 13
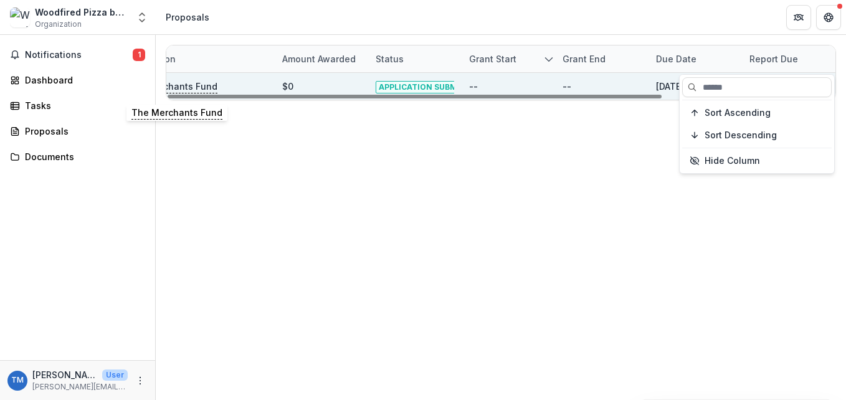
click at [186, 88] on p "The Merchants Fund" at bounding box center [171, 87] width 91 height 14
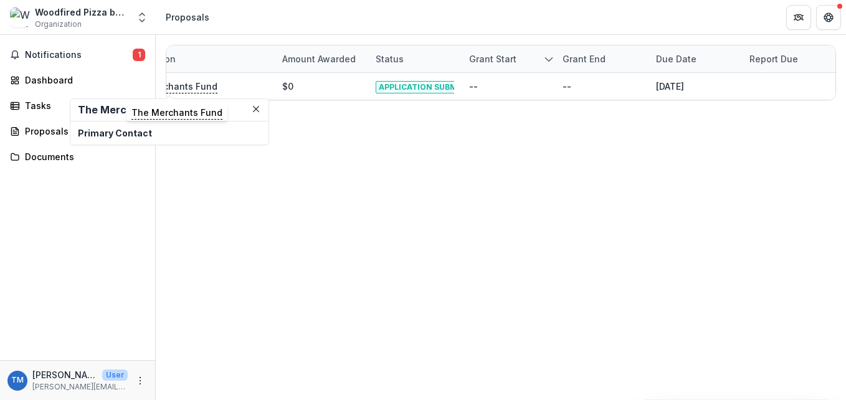
click at [126, 136] on p "Primary Contact" at bounding box center [169, 132] width 183 height 13
click at [57, 58] on span "Notifications" at bounding box center [79, 55] width 108 height 11
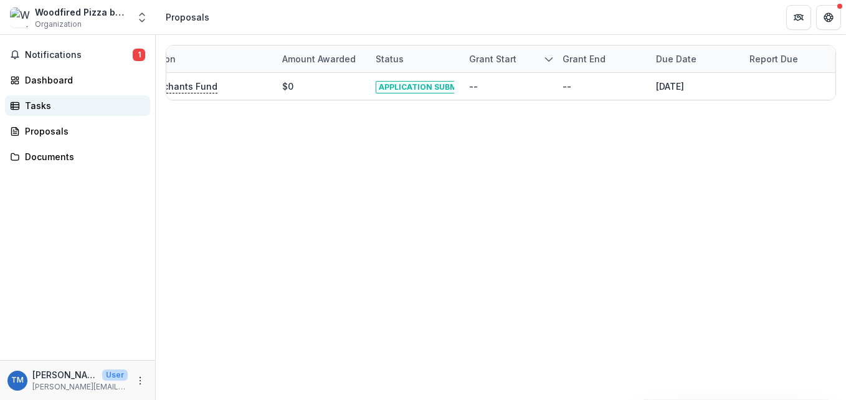
click at [51, 100] on div "Tasks" at bounding box center [82, 105] width 115 height 13
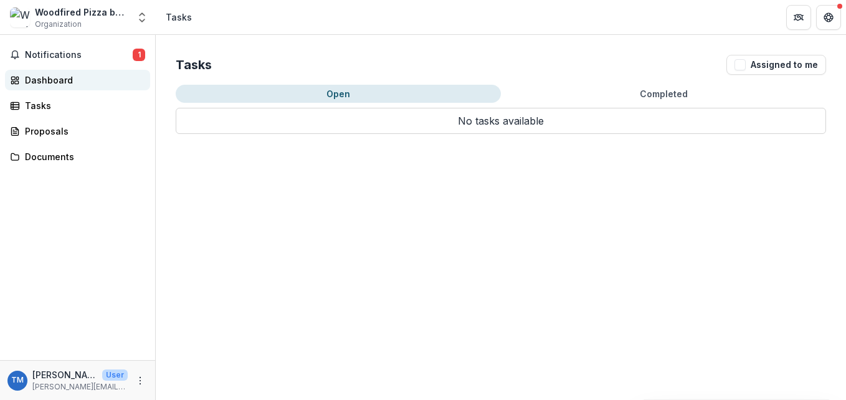
click at [48, 76] on div "Dashboard" at bounding box center [82, 79] width 115 height 13
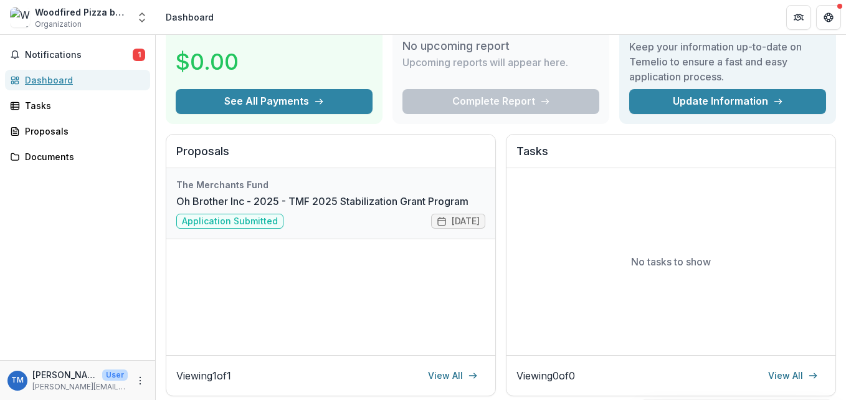
scroll to position [70, 0]
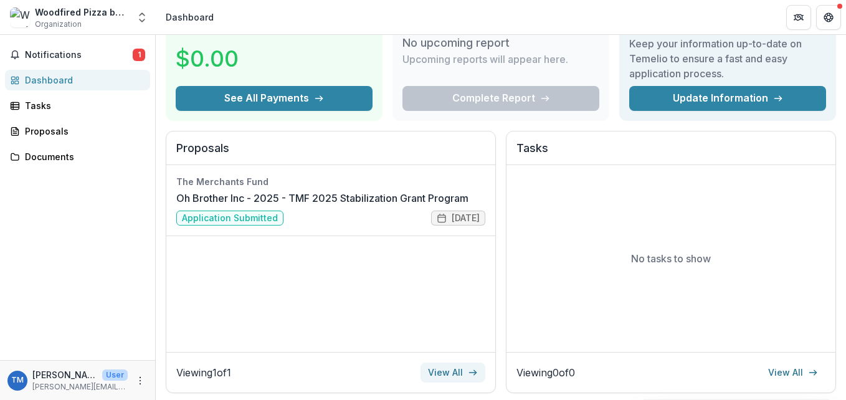
click at [445, 369] on link "View All" at bounding box center [452, 372] width 65 height 20
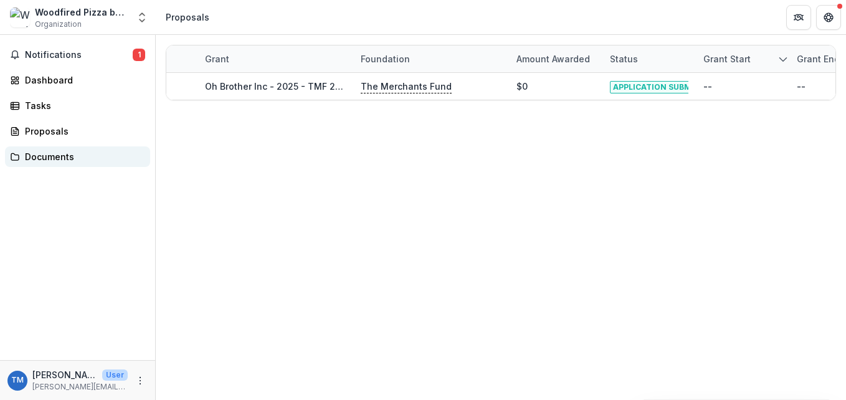
click at [34, 153] on div "Documents" at bounding box center [82, 156] width 115 height 13
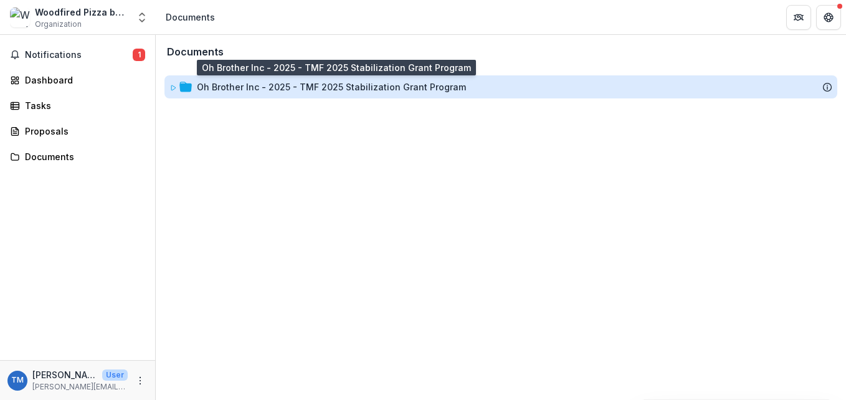
click at [236, 92] on div "Oh Brother Inc - 2025 - TMF 2025 Stabilization Grant Program" at bounding box center [331, 86] width 269 height 13
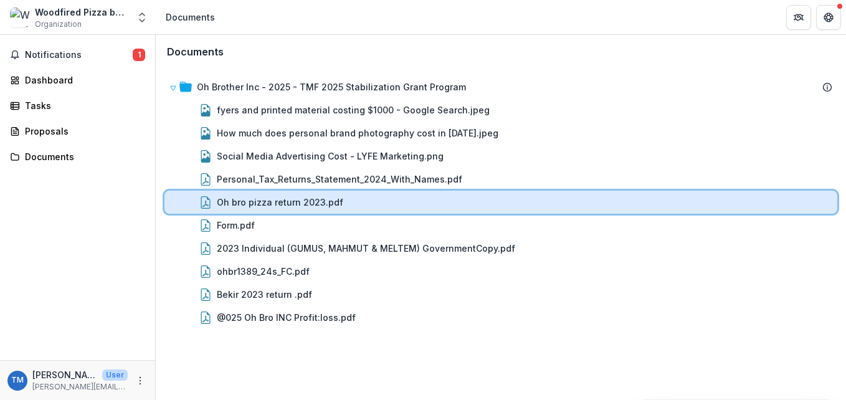
click at [555, 210] on div "Oh bro pizza return 2023.pdf" at bounding box center [500, 202] width 672 height 23
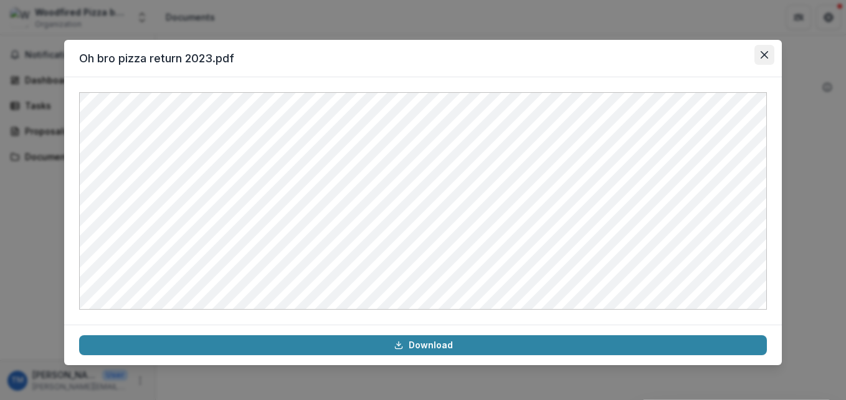
click at [769, 55] on button "Close" at bounding box center [764, 55] width 20 height 20
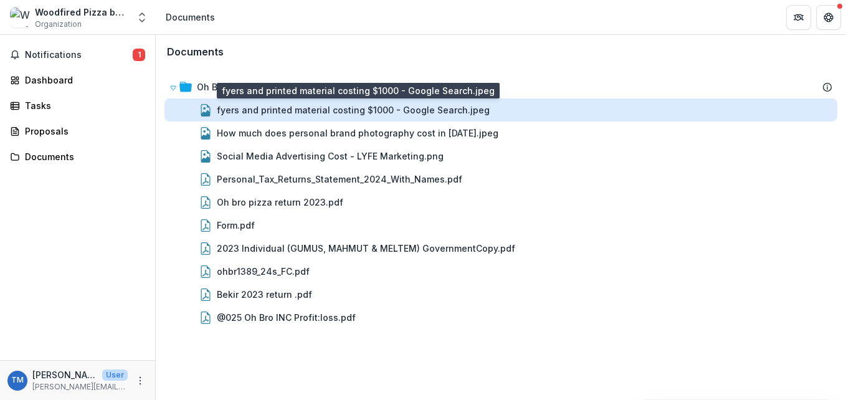
click at [455, 115] on div "fyers and printed material costing $1000 - Google Search.jpeg" at bounding box center [353, 109] width 273 height 13
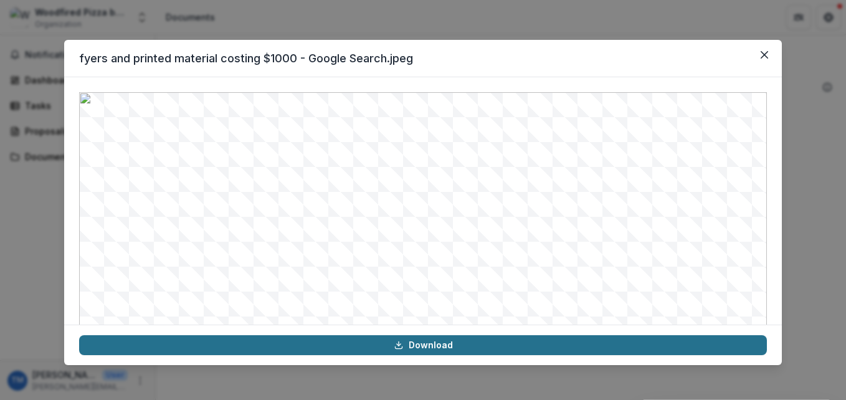
click at [423, 347] on link "Download" at bounding box center [422, 345] width 687 height 20
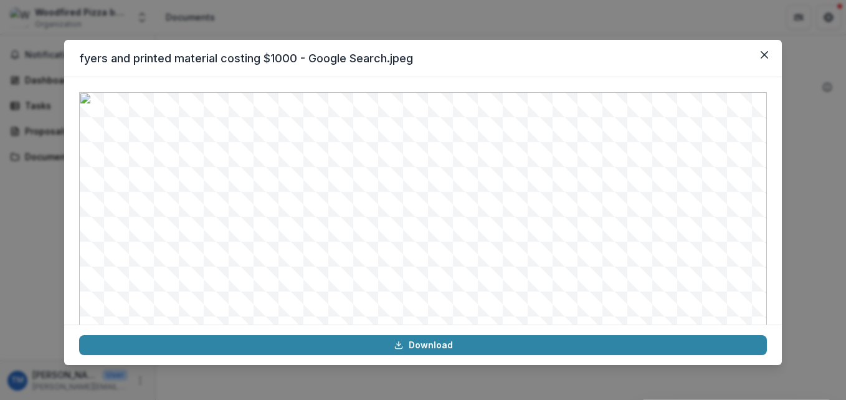
click at [21, 258] on div "fyers and printed material costing $1000 - Google Search.jpeg Download" at bounding box center [423, 200] width 846 height 400
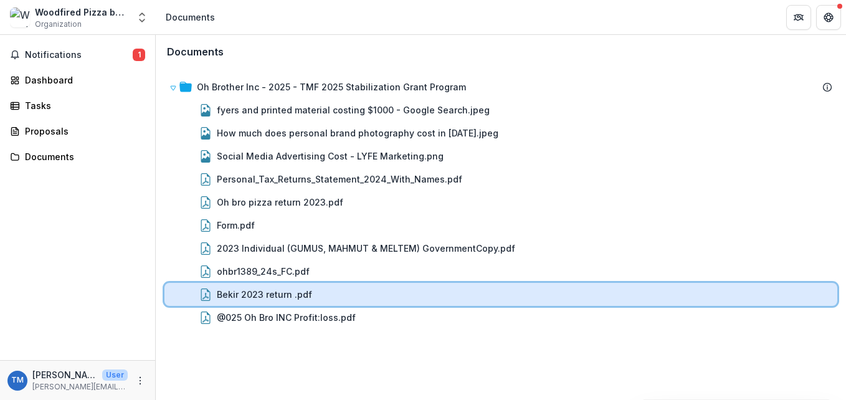
click at [618, 300] on div "Bekir 2023 return .pdf" at bounding box center [524, 294] width 615 height 13
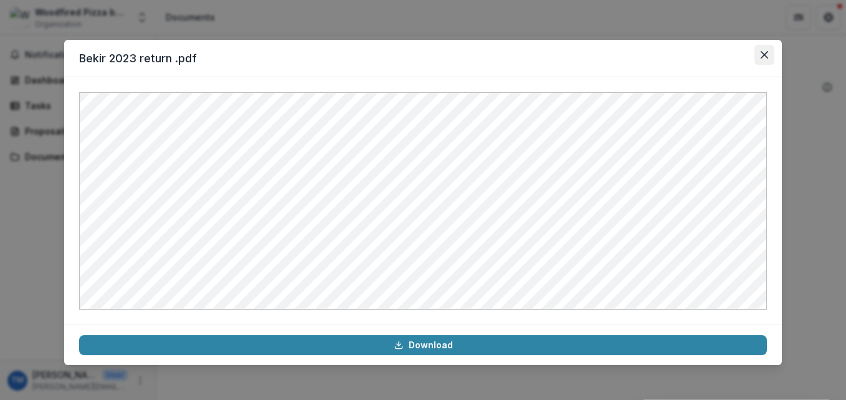
click at [763, 54] on icon "Close" at bounding box center [763, 54] width 7 height 7
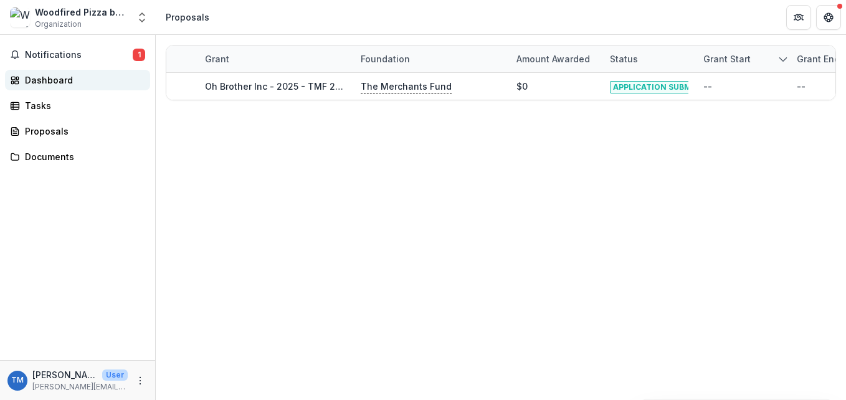
click at [64, 79] on div "Dashboard" at bounding box center [82, 79] width 115 height 13
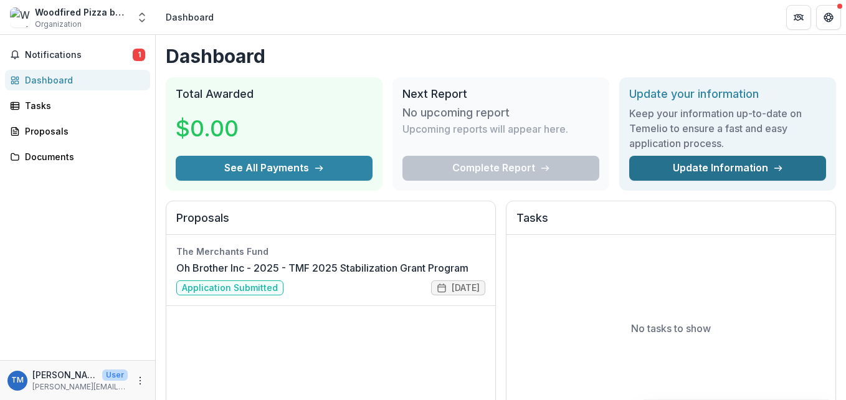
click at [692, 166] on link "Update Information" at bounding box center [727, 168] width 197 height 25
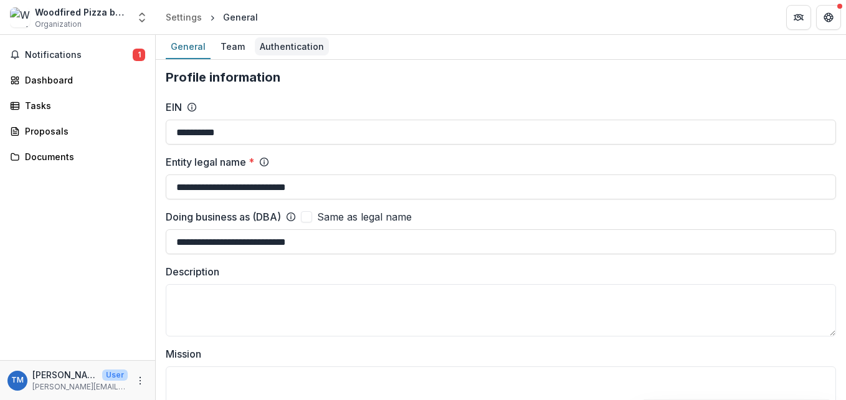
click at [276, 47] on div "Authentication" at bounding box center [292, 46] width 74 height 18
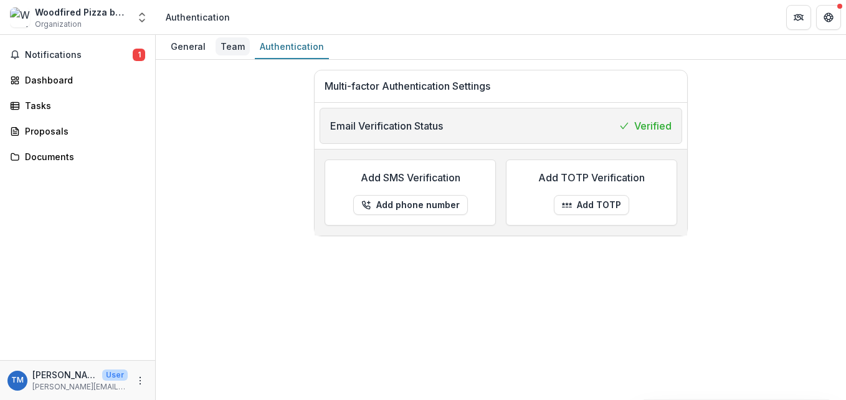
click at [224, 48] on div "Team" at bounding box center [232, 46] width 34 height 18
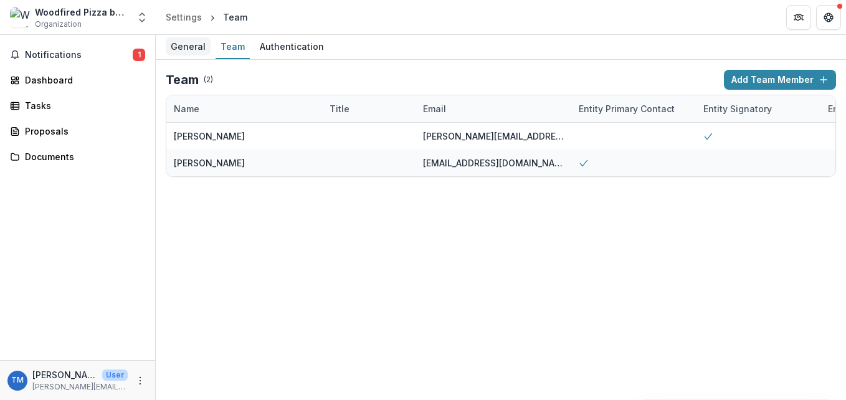
click at [181, 44] on div "General" at bounding box center [188, 46] width 45 height 18
